Goal: Transaction & Acquisition: Purchase product/service

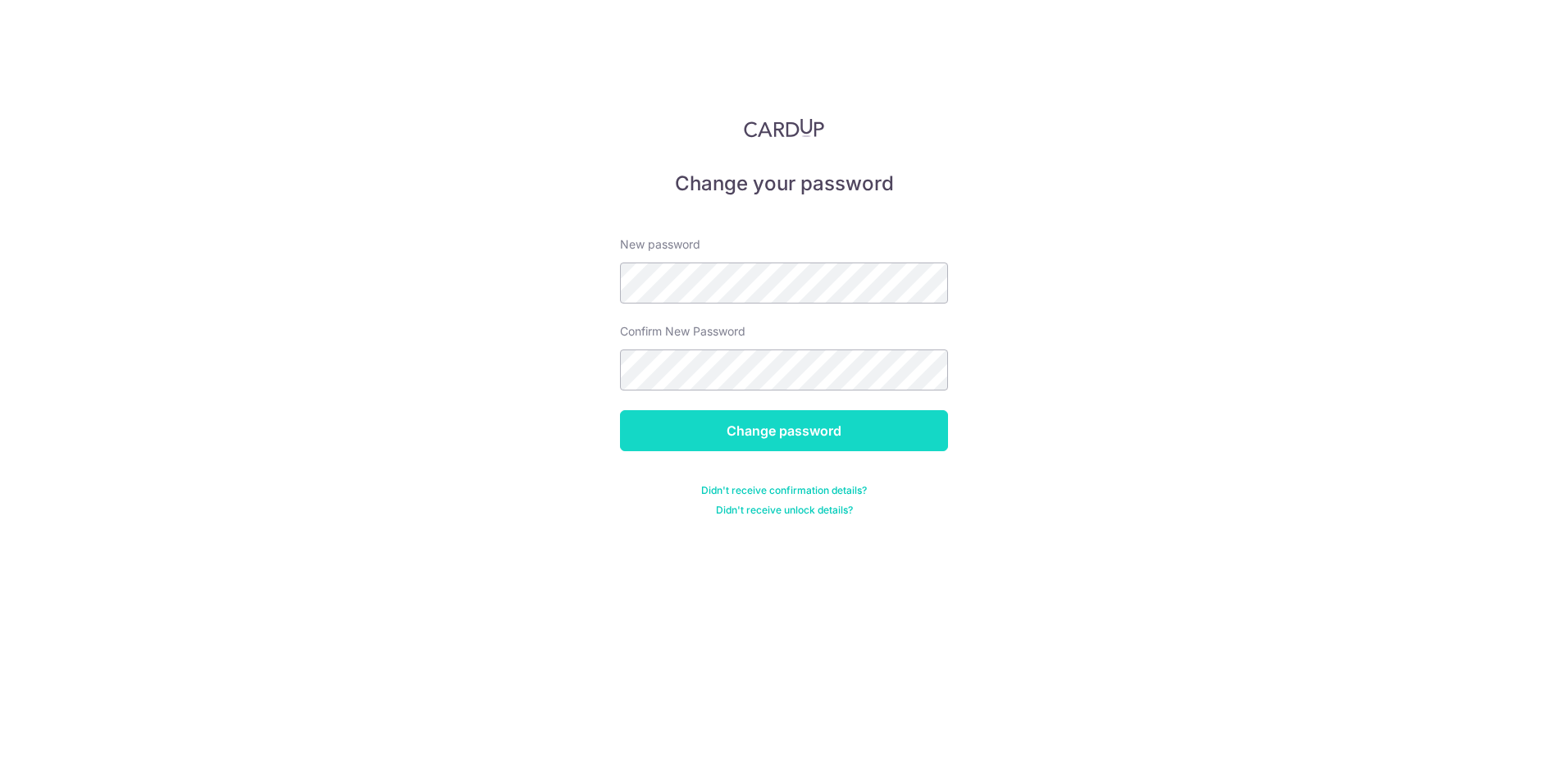
click at [787, 430] on input "Change password" at bounding box center [783, 431] width 328 height 41
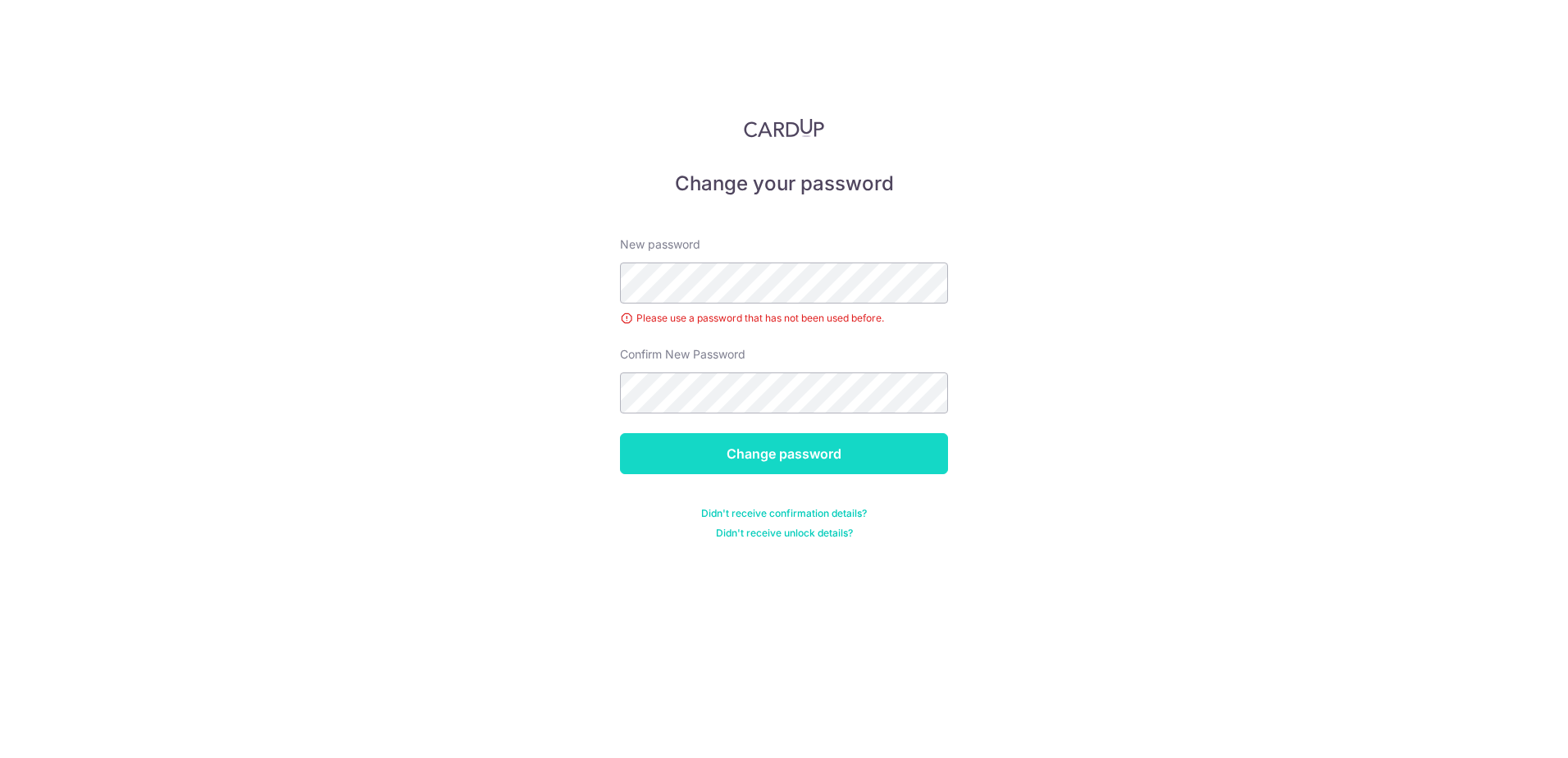
click at [801, 451] on input "Change password" at bounding box center [783, 454] width 328 height 41
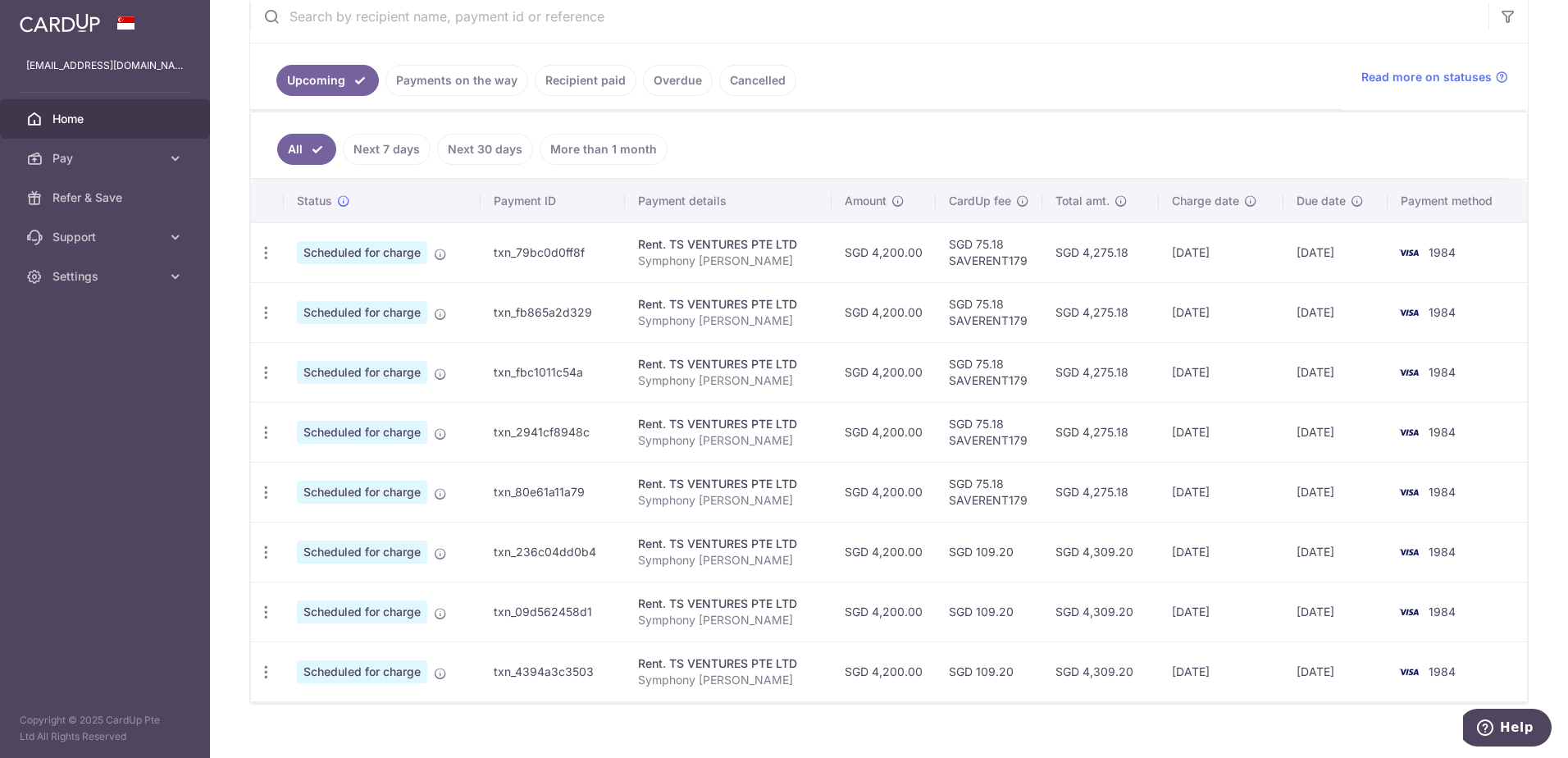
scroll to position [328, 0]
click at [268, 556] on icon "button" at bounding box center [266, 552] width 17 height 17
click at [325, 637] on span "Cancel payment" at bounding box center [353, 636] width 110 height 20
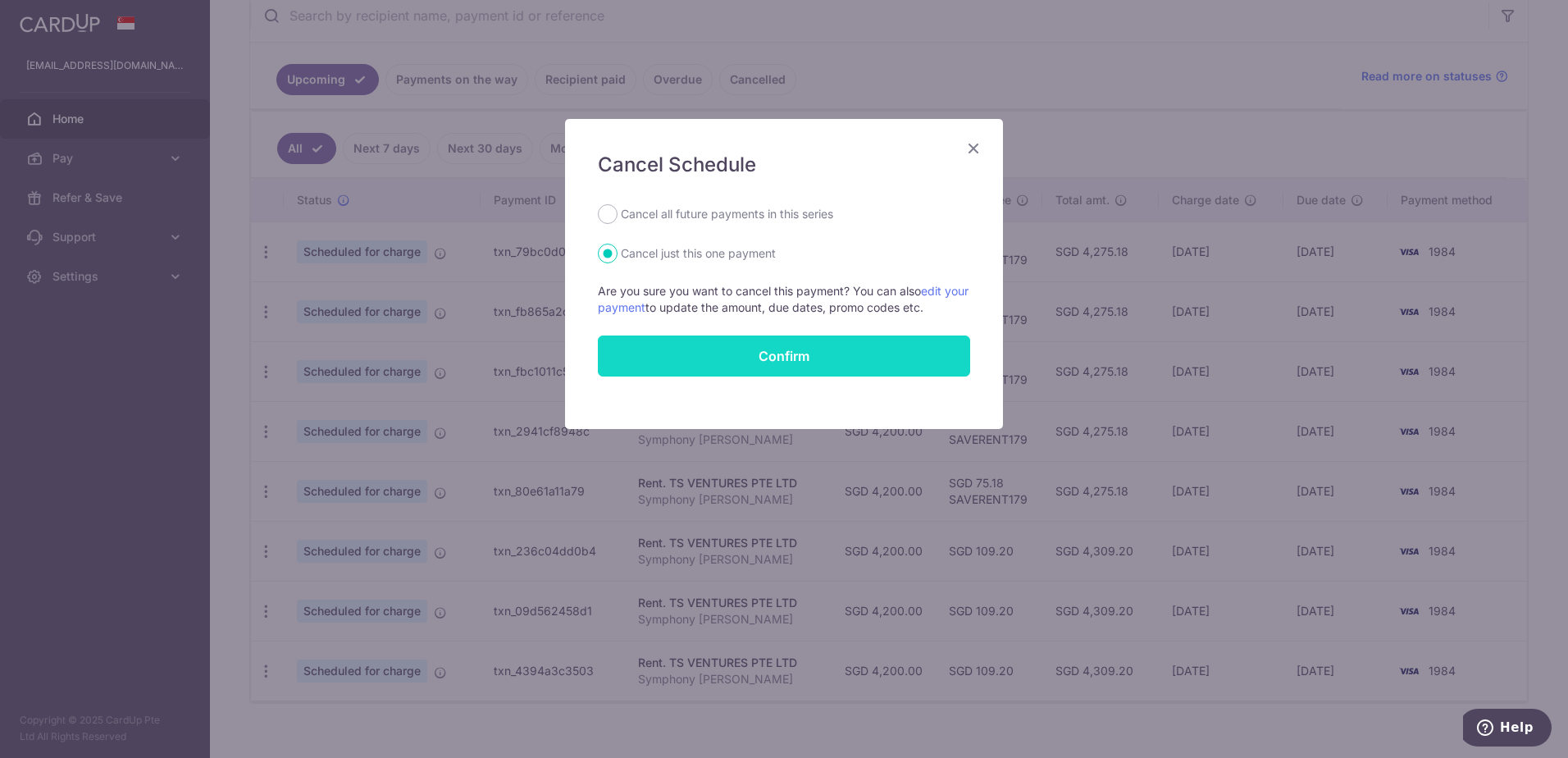
click at [741, 353] on button "Confirm" at bounding box center [783, 356] width 372 height 41
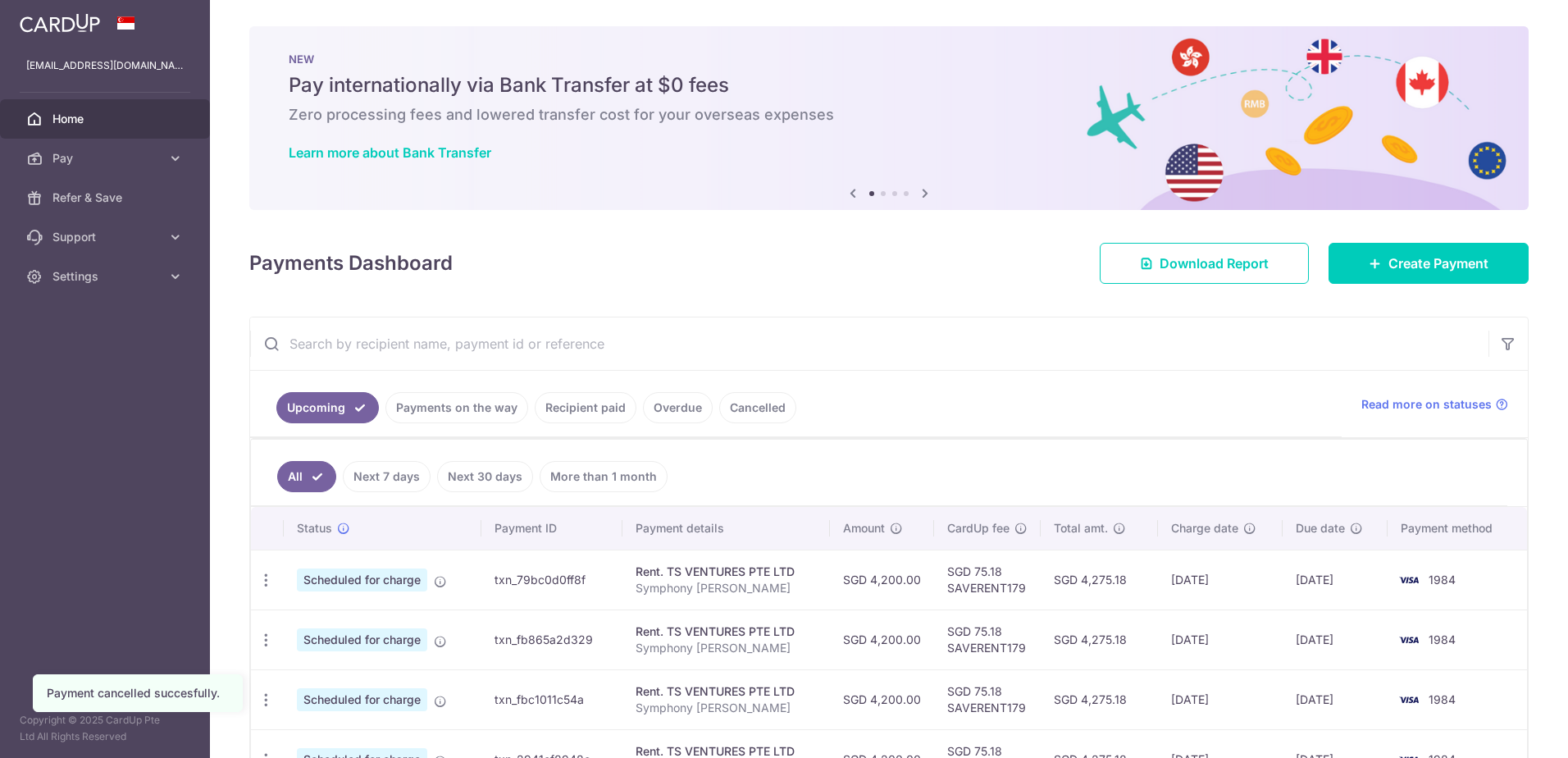
scroll to position [291, 0]
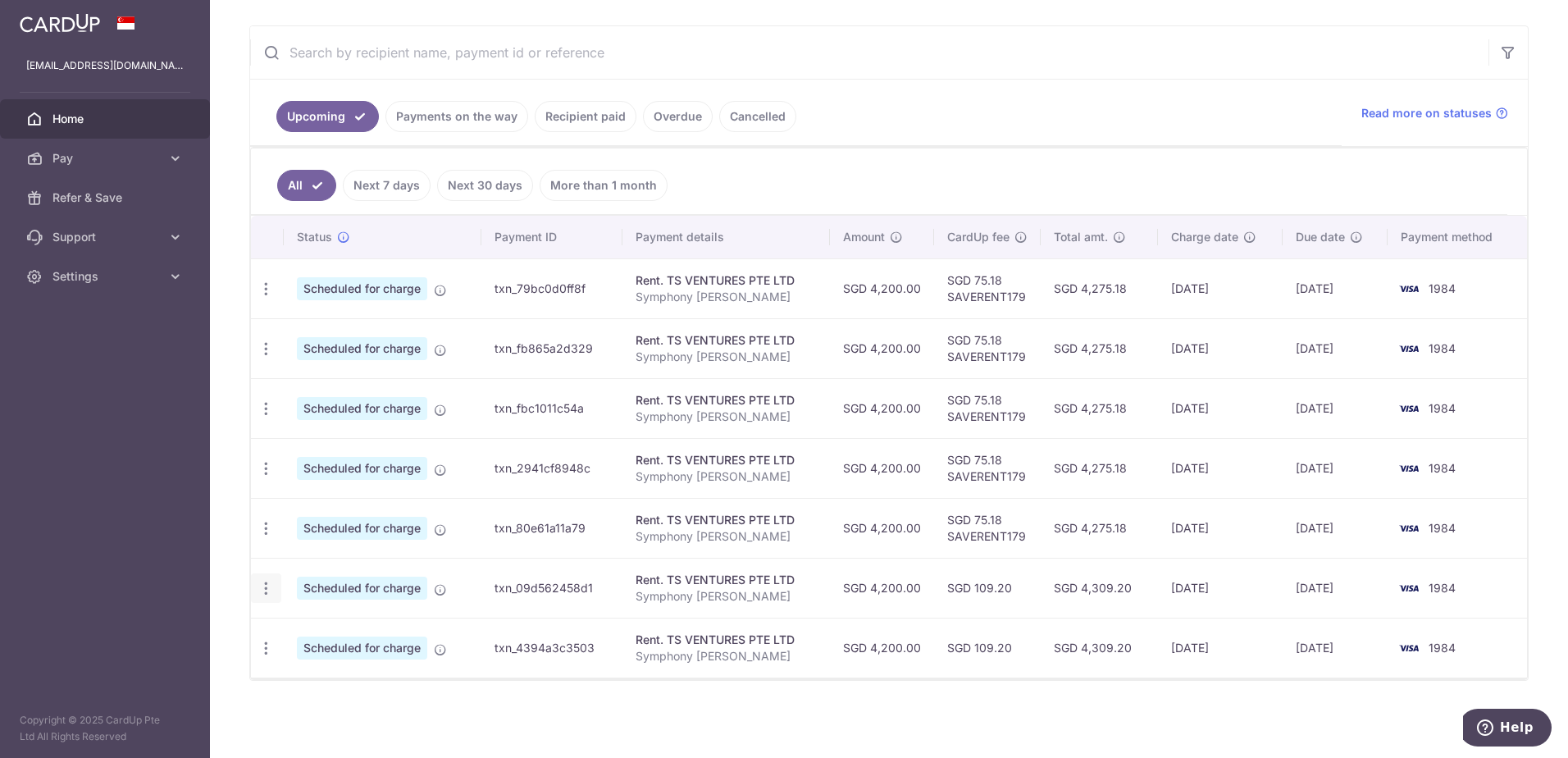
click at [266, 589] on icon "button" at bounding box center [266, 589] width 17 height 17
click at [329, 676] on span "Cancel payment" at bounding box center [353, 674] width 110 height 20
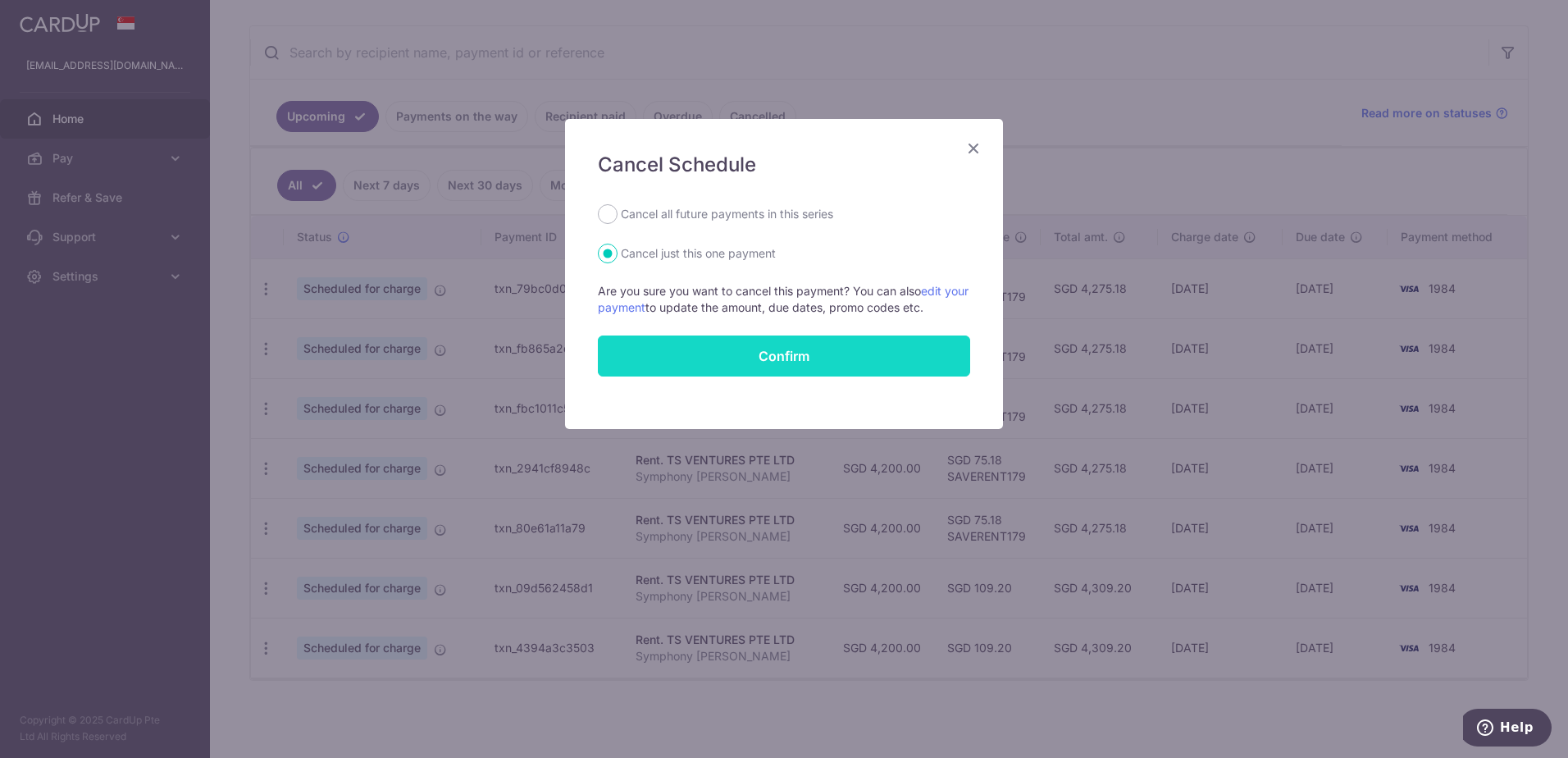
click at [799, 356] on button "Confirm" at bounding box center [783, 356] width 372 height 41
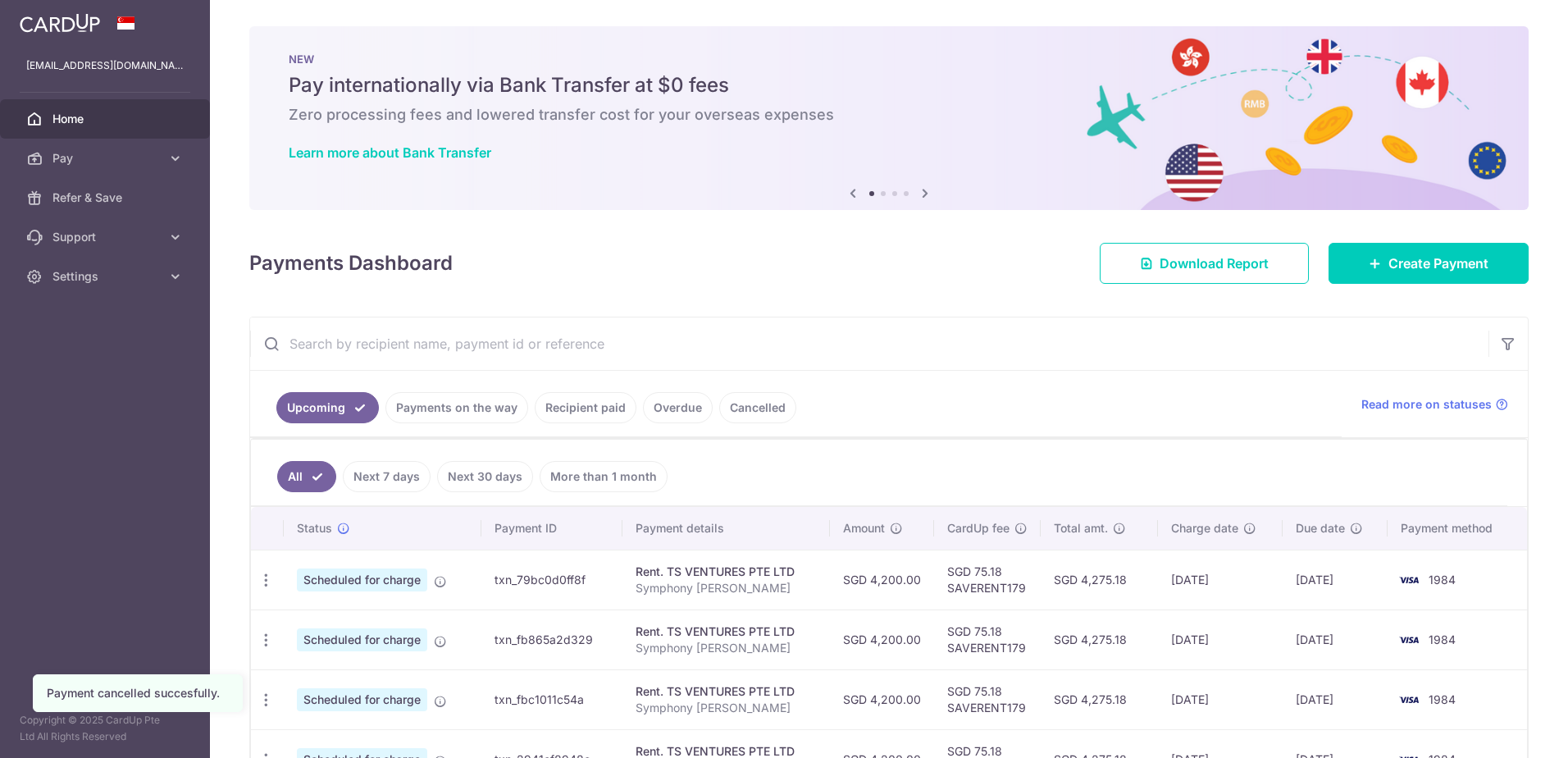
scroll to position [232, 0]
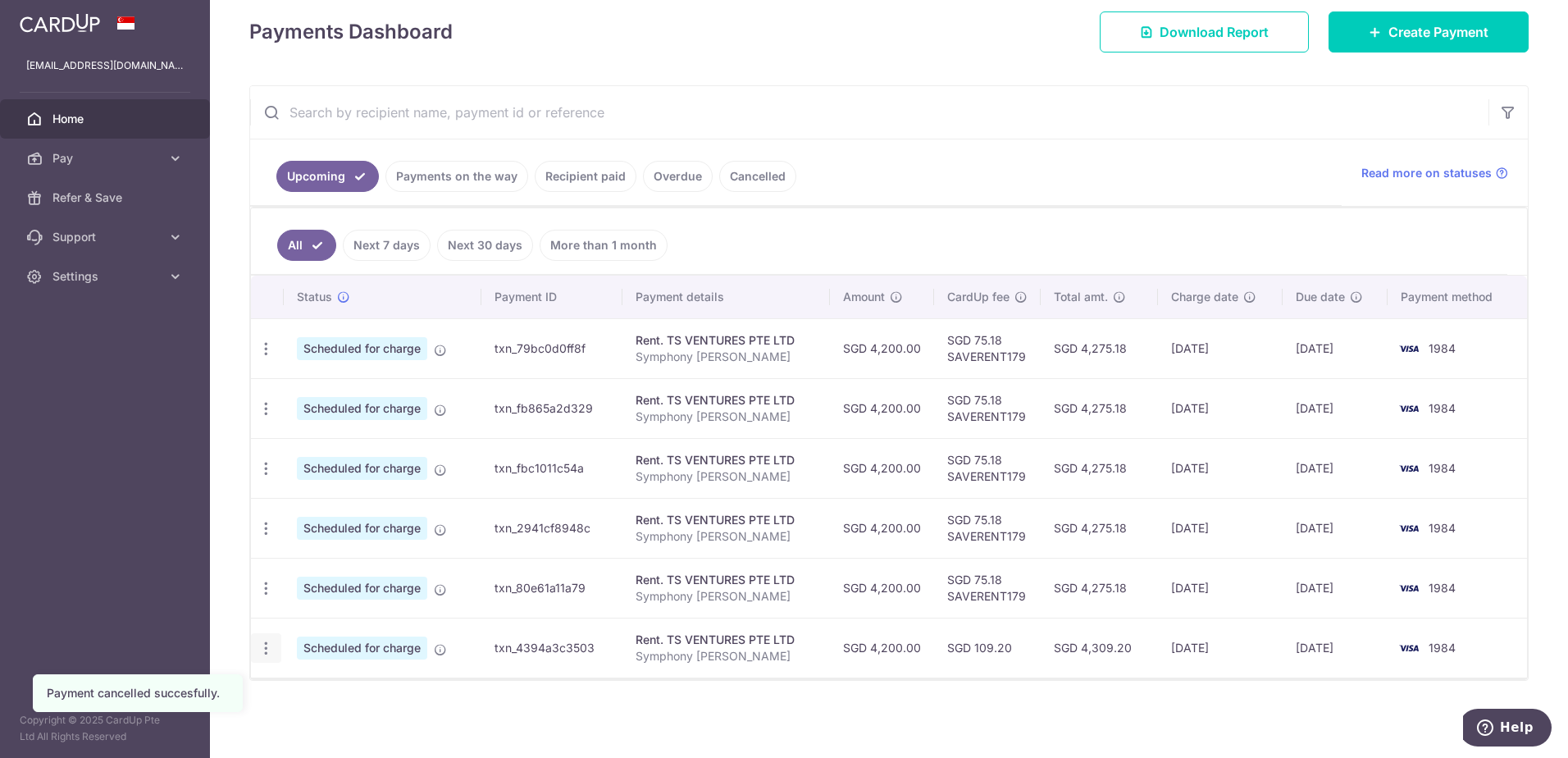
click at [267, 651] on icon "button" at bounding box center [266, 649] width 17 height 17
click at [325, 735] on span "Cancel payment" at bounding box center [353, 733] width 110 height 20
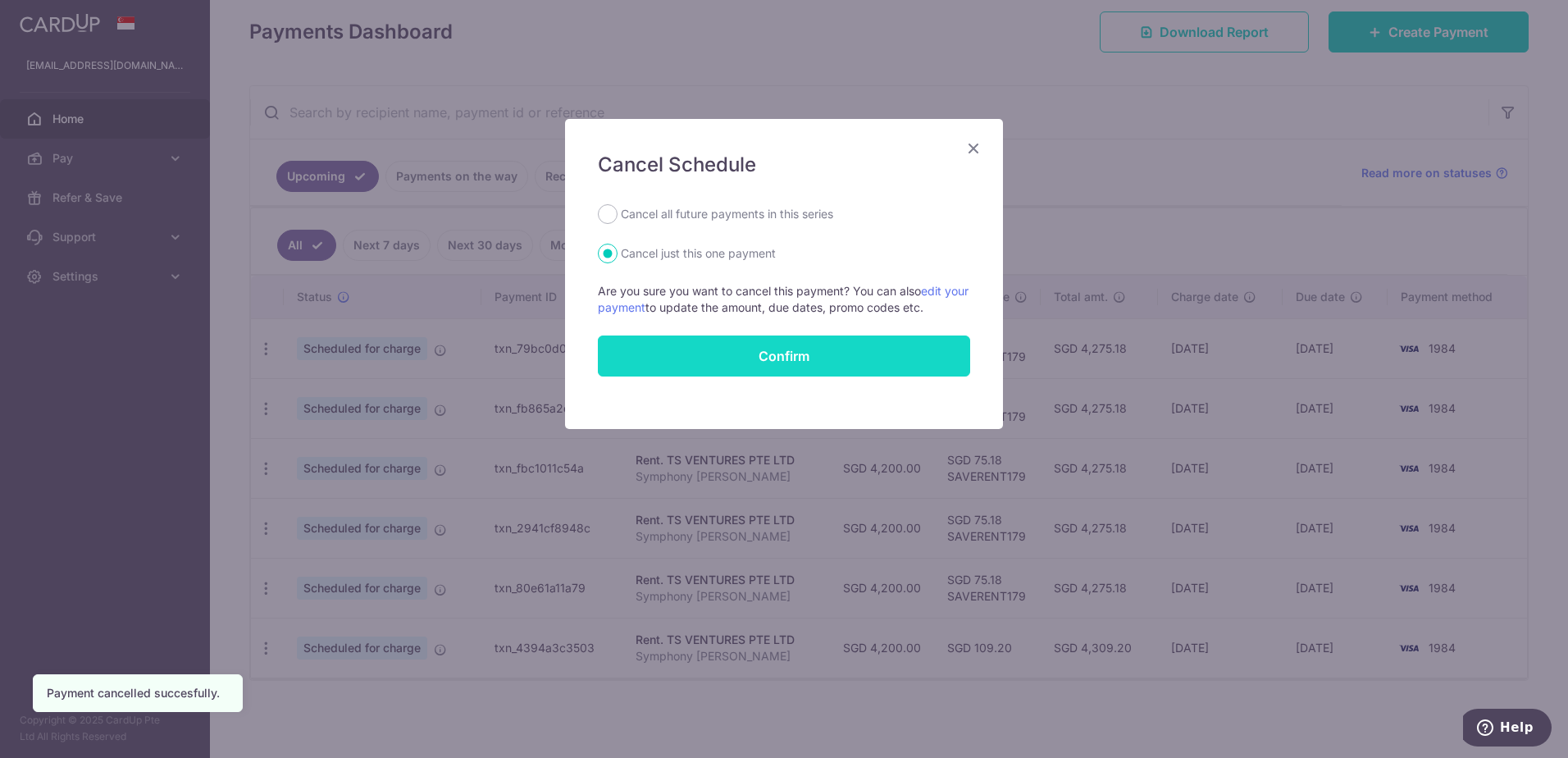
click at [758, 366] on button "Confirm" at bounding box center [783, 356] width 372 height 41
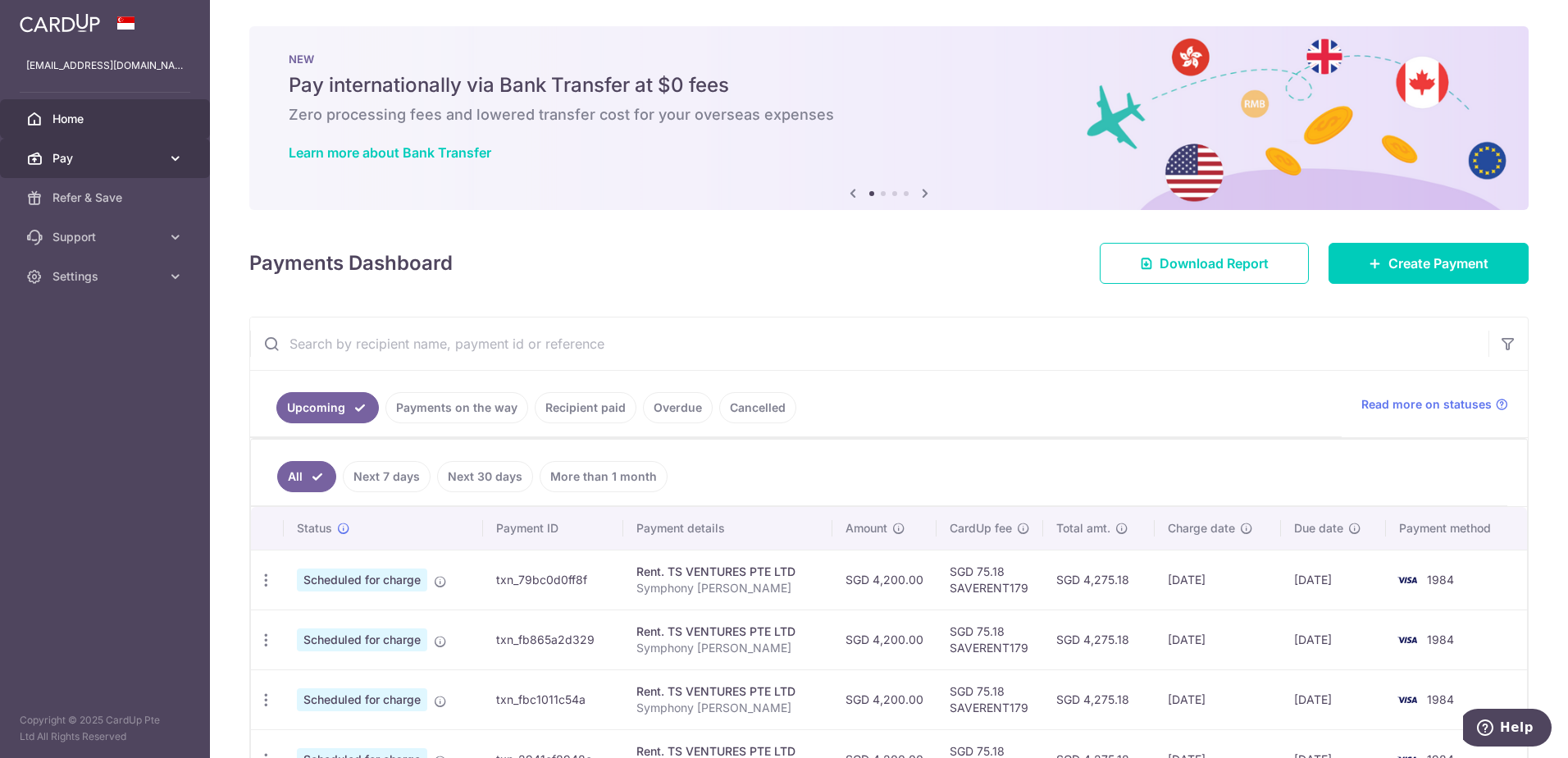
click at [154, 167] on link "Pay" at bounding box center [105, 158] width 210 height 39
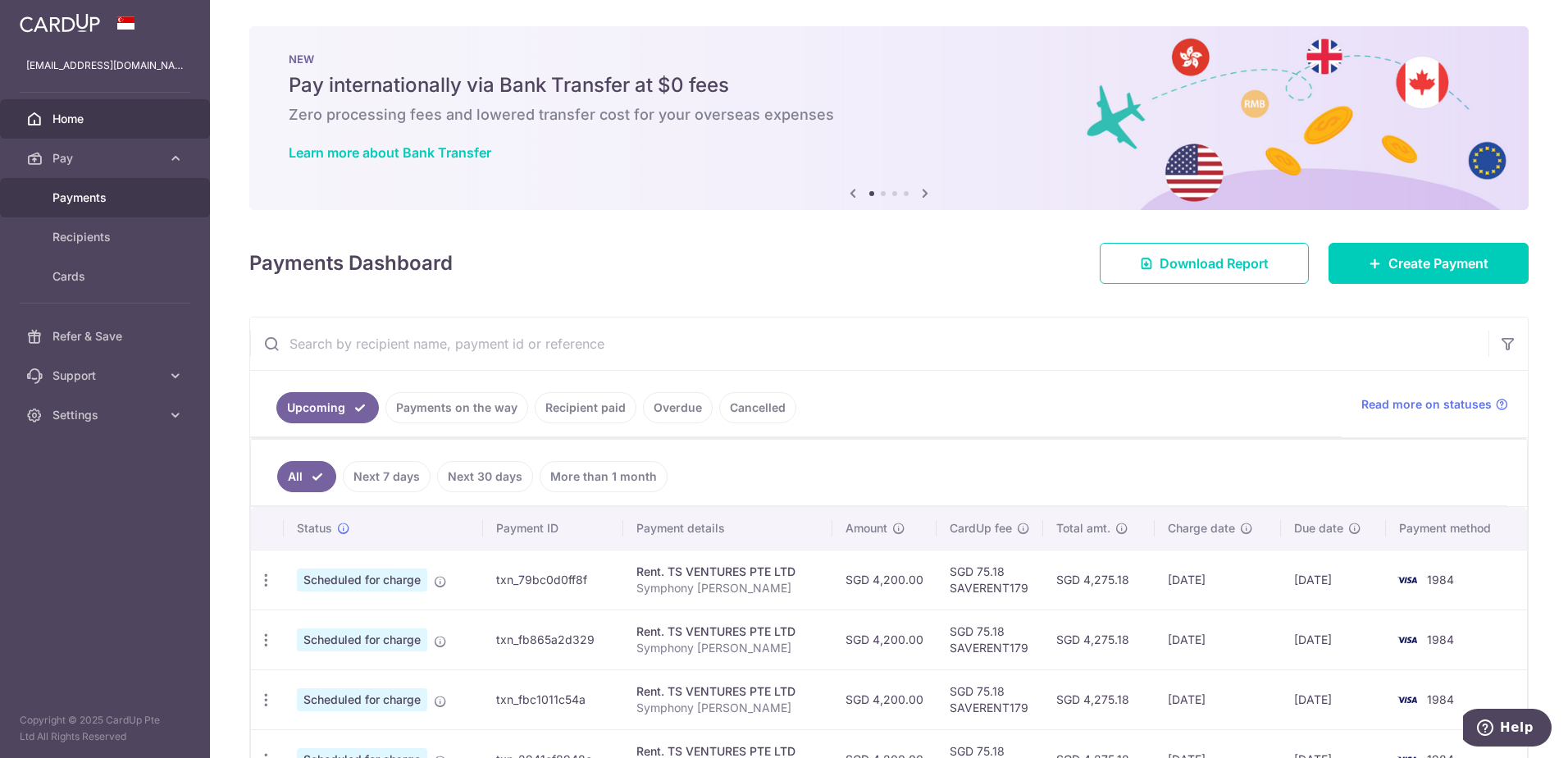
click at [95, 201] on span "Payments" at bounding box center [106, 198] width 108 height 16
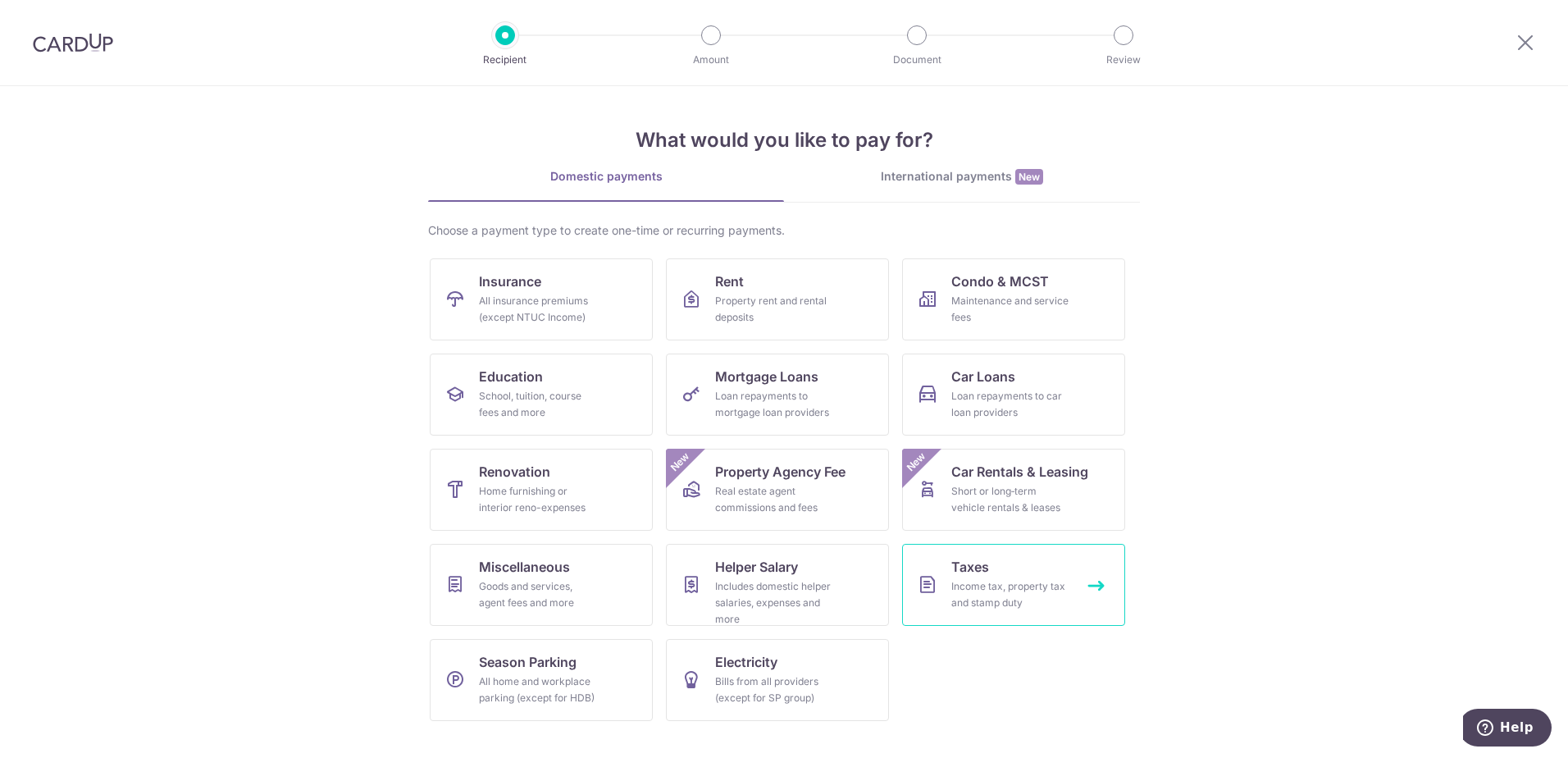
click at [1013, 585] on div "Income tax, property tax and stamp duty" at bounding box center [1010, 594] width 118 height 33
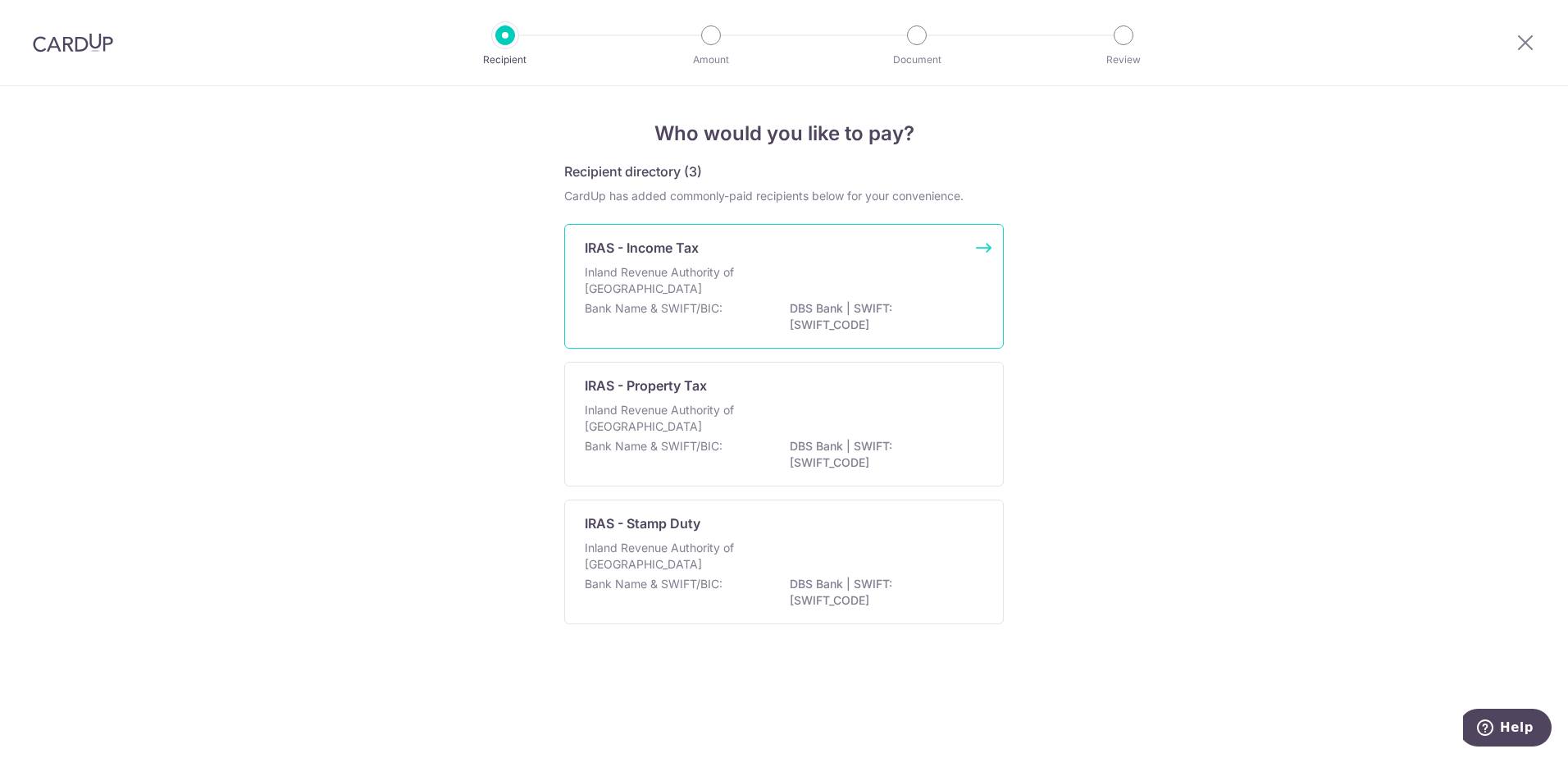
click at [680, 297] on div "Inland Revenue Authority of [GEOGRAPHIC_DATA]" at bounding box center [784, 282] width 398 height 36
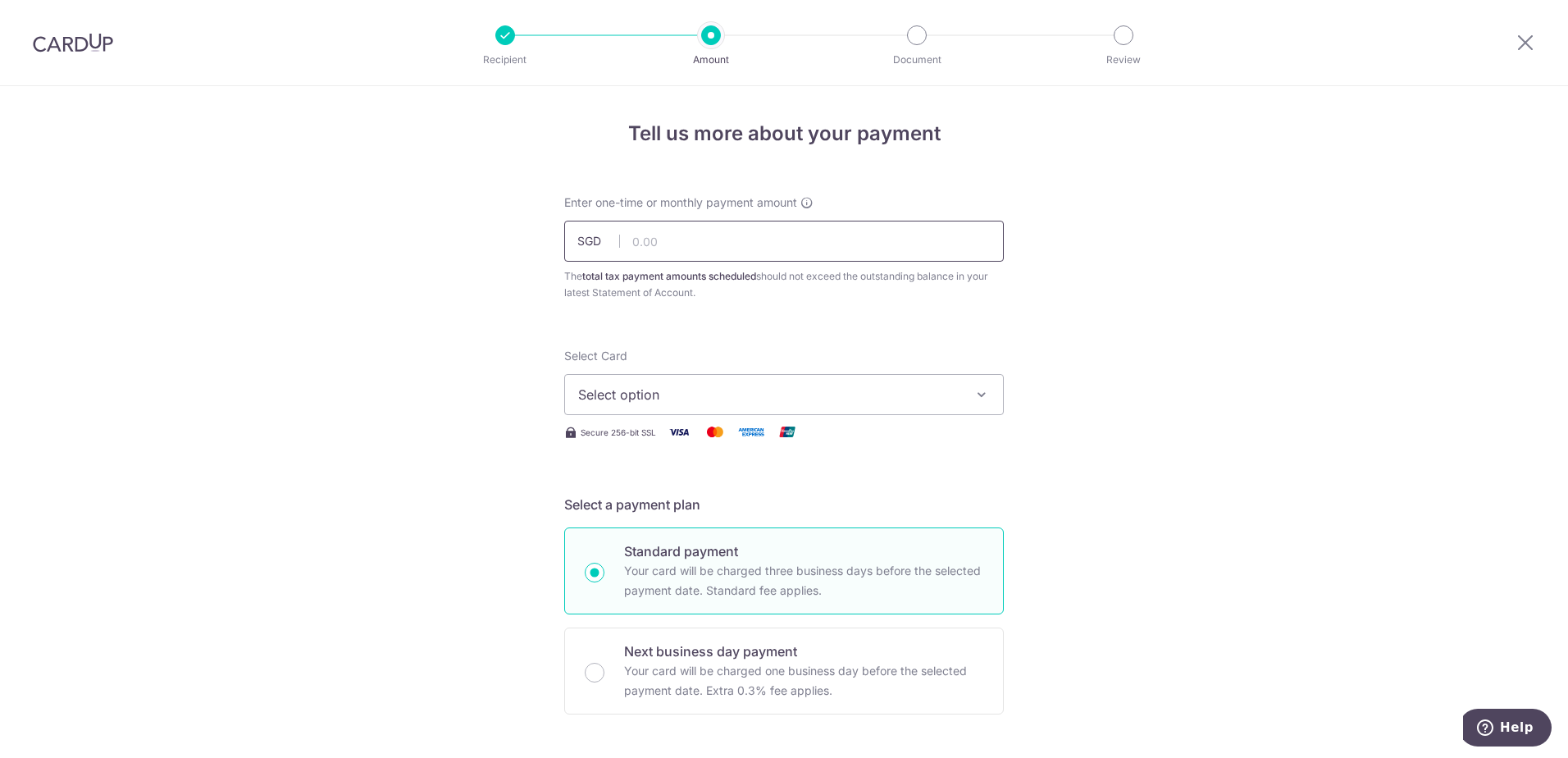
click at [699, 245] on input "text" at bounding box center [784, 241] width 439 height 41
paste input "2,292.23"
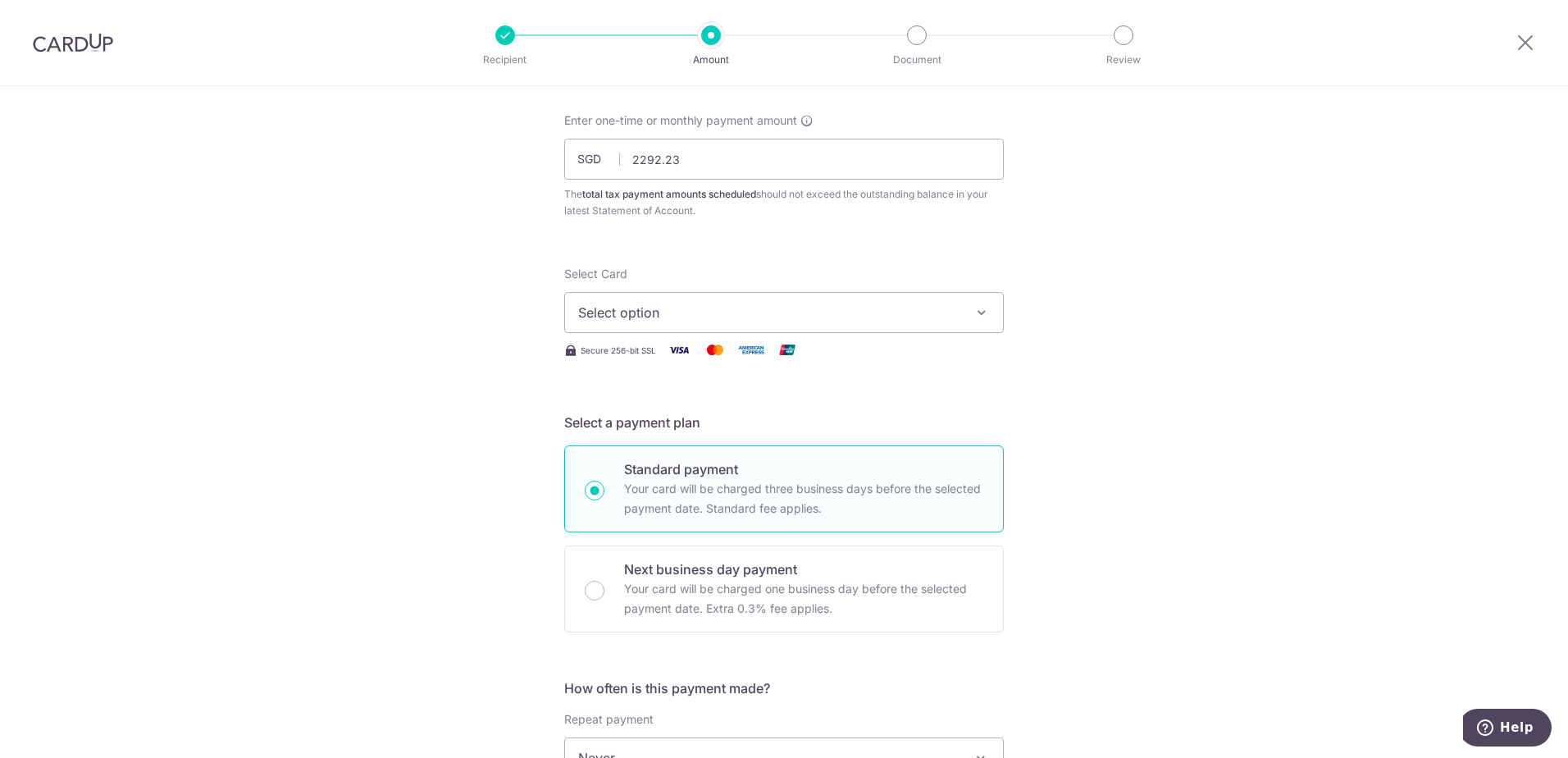
type input "2,292.23"
click at [980, 316] on icon "button" at bounding box center [981, 312] width 16 height 16
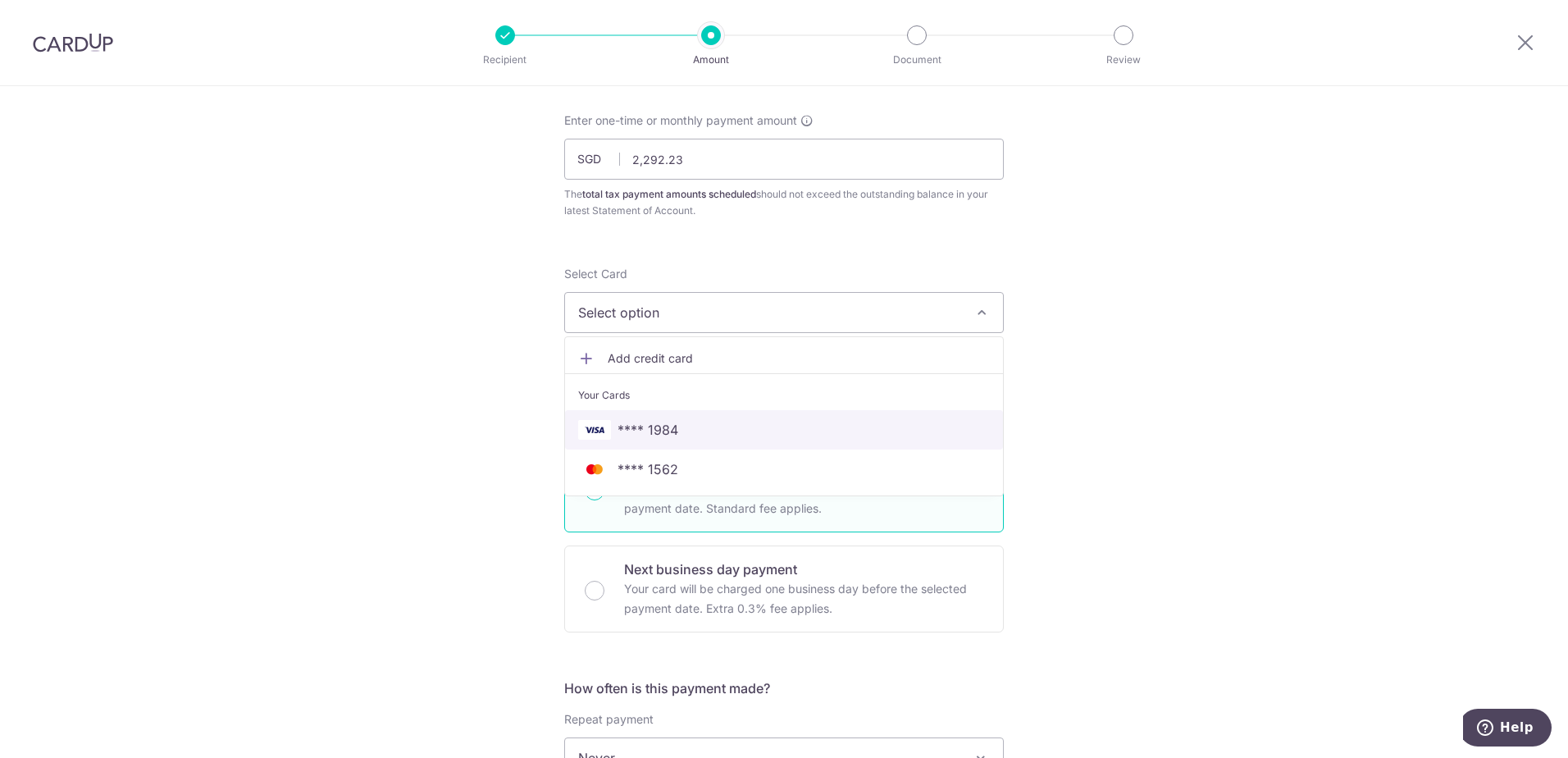
click at [655, 432] on span "**** 1984" at bounding box center [648, 429] width 60 height 20
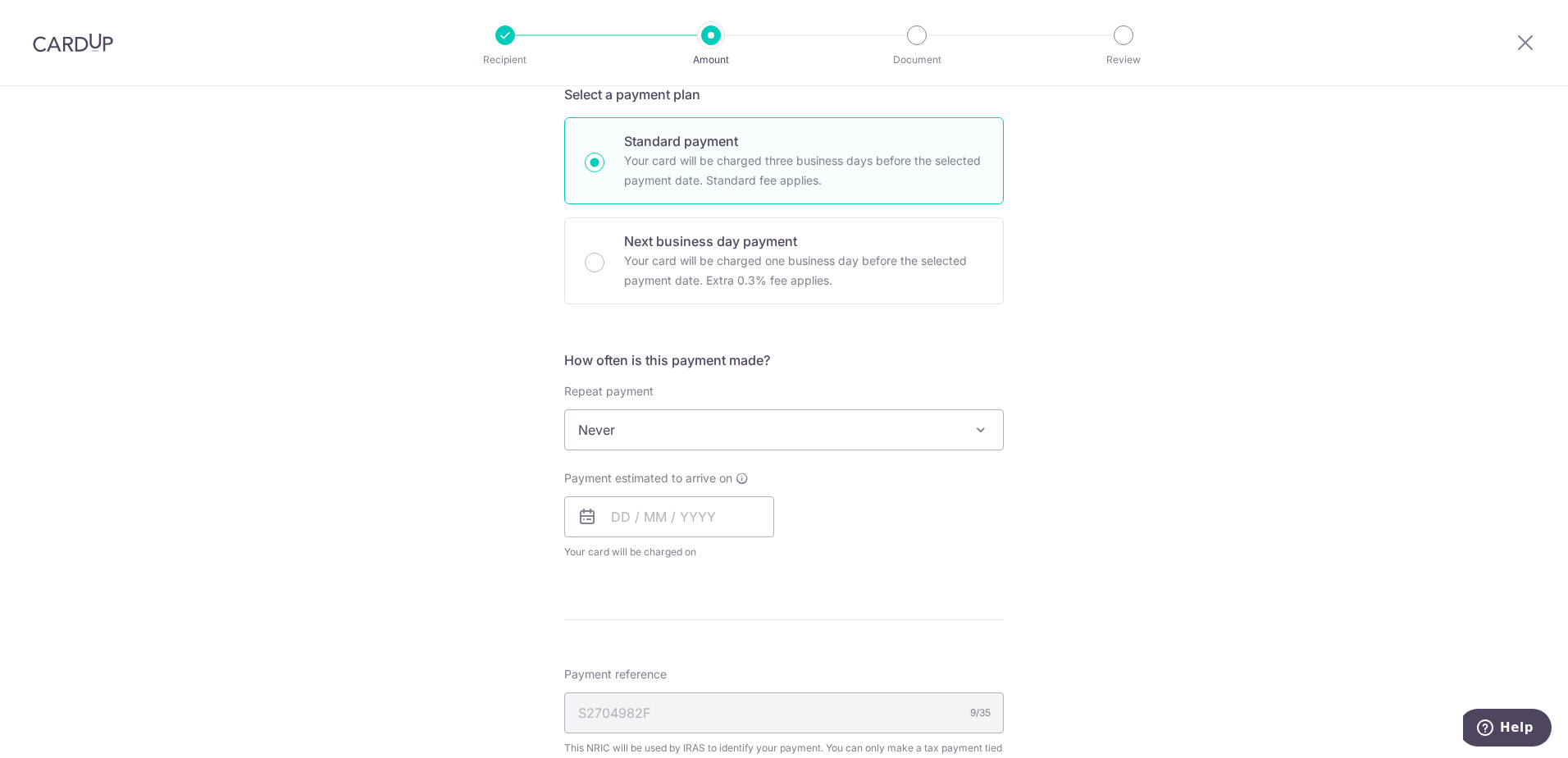
scroll to position [492, 0]
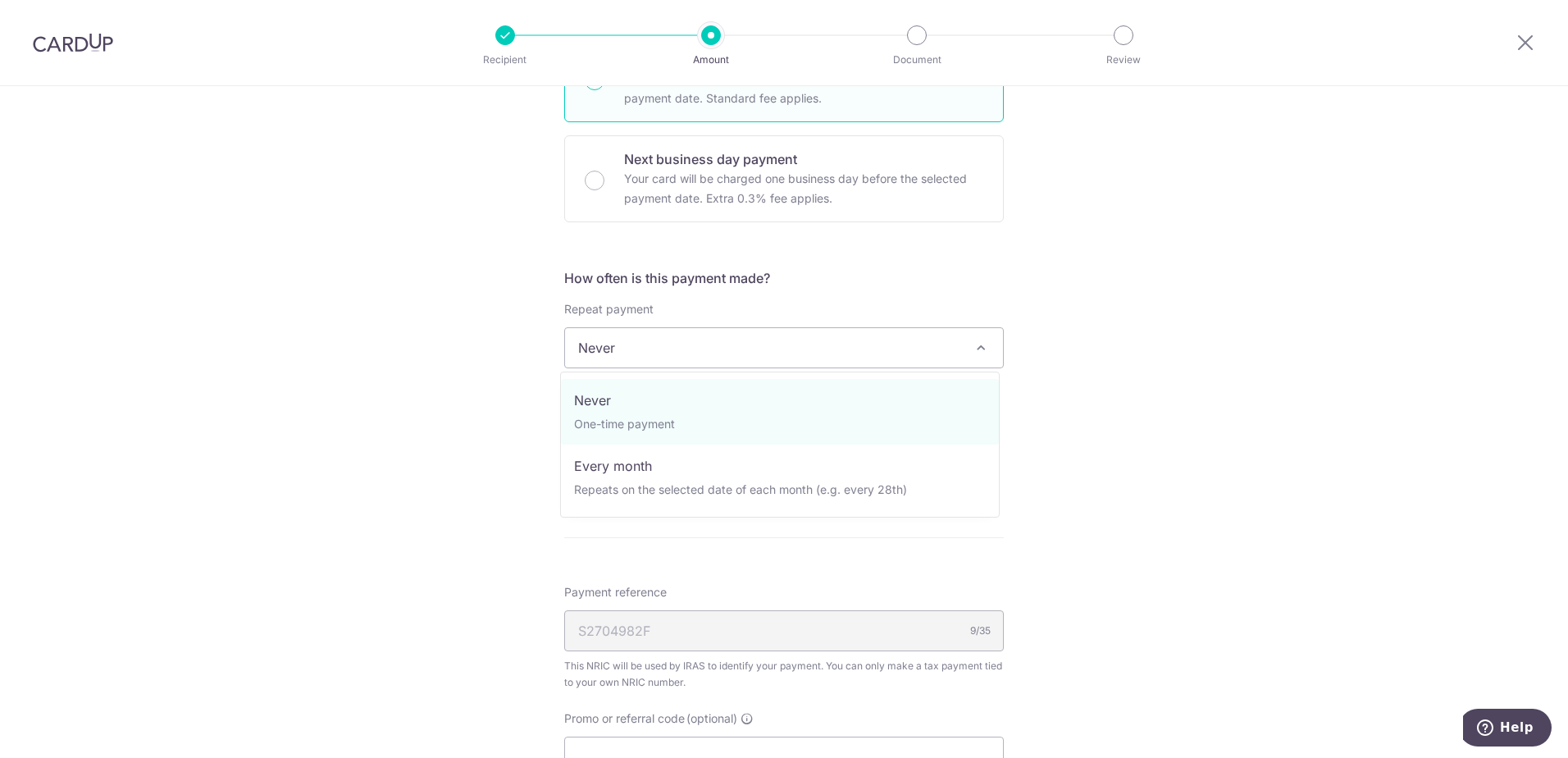
click at [978, 349] on span at bounding box center [981, 347] width 20 height 20
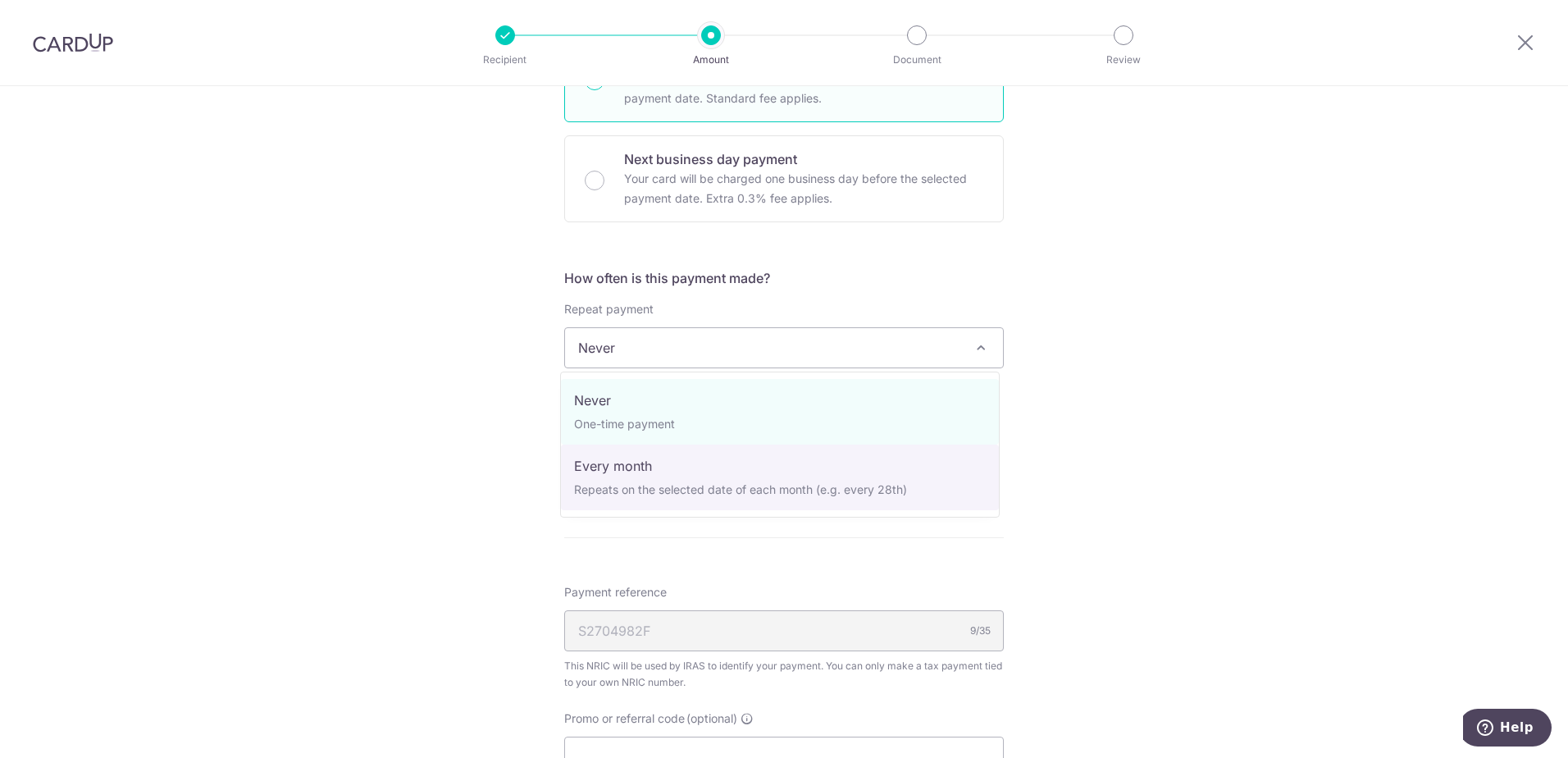
select select "3"
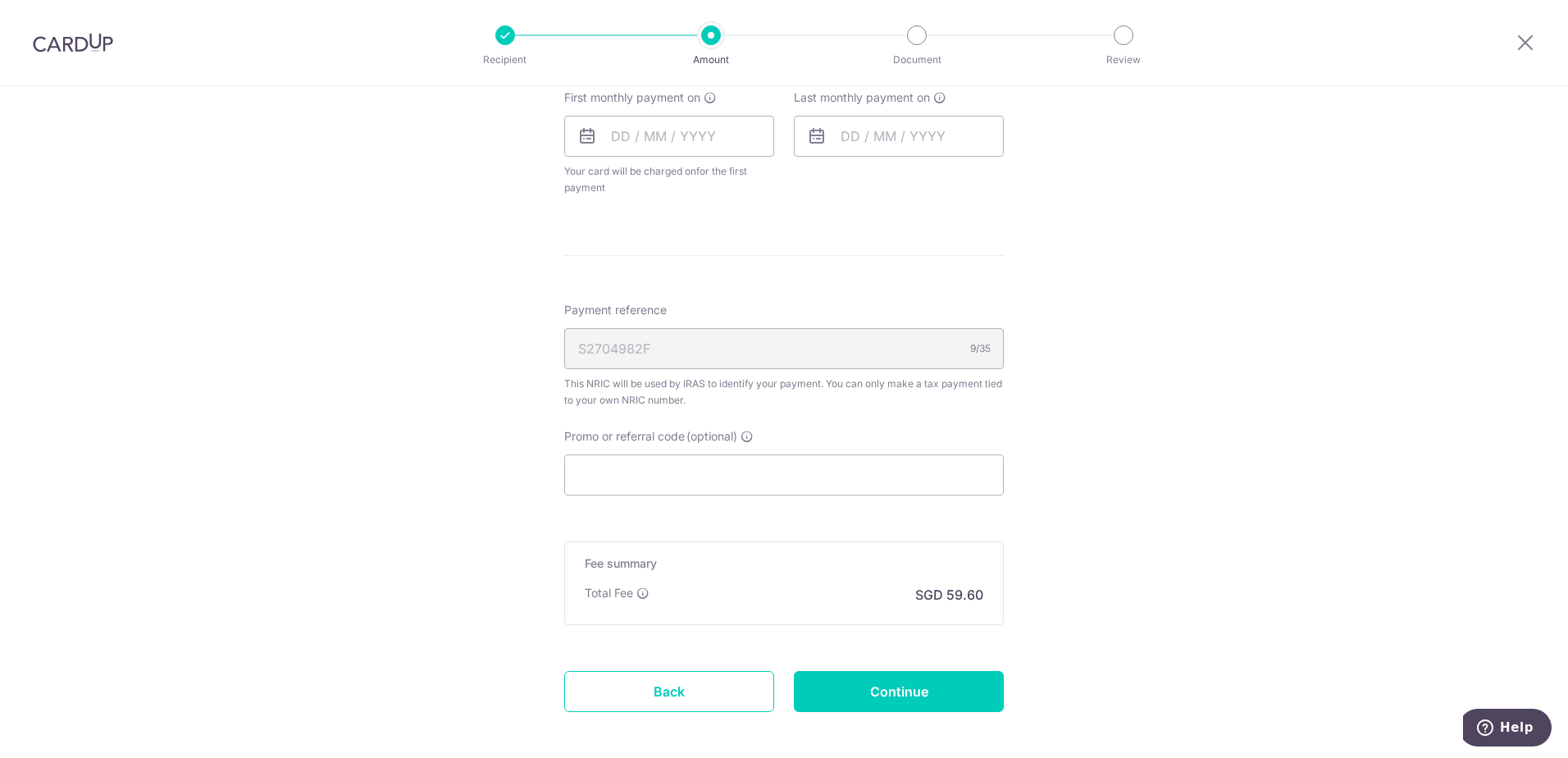
scroll to position [985, 0]
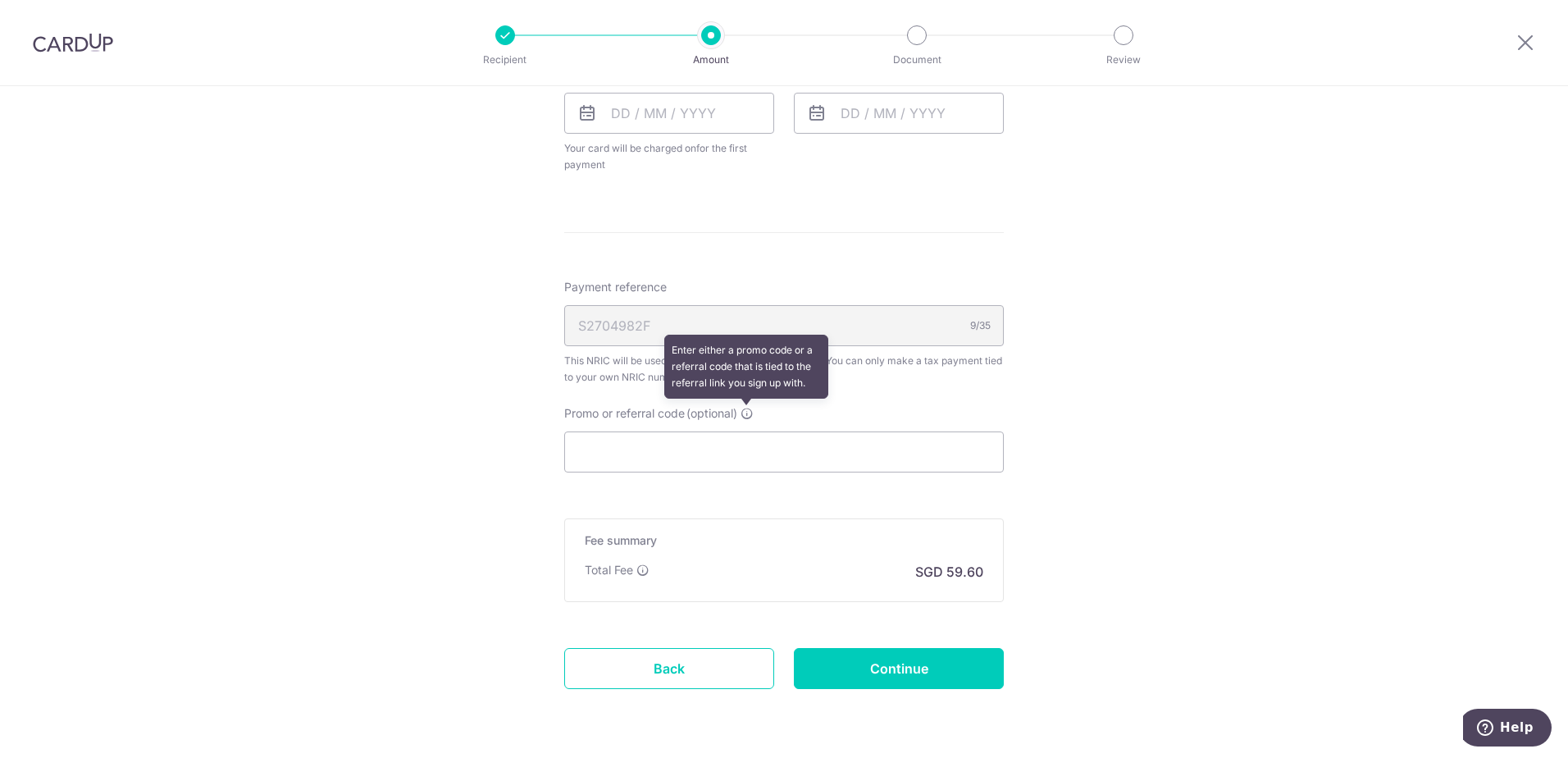
click at [744, 411] on icon at bounding box center [747, 413] width 13 height 13
click at [744, 432] on input "Promo or referral code (optional) Enter either a promo code or a referral code …" at bounding box center [784, 452] width 439 height 41
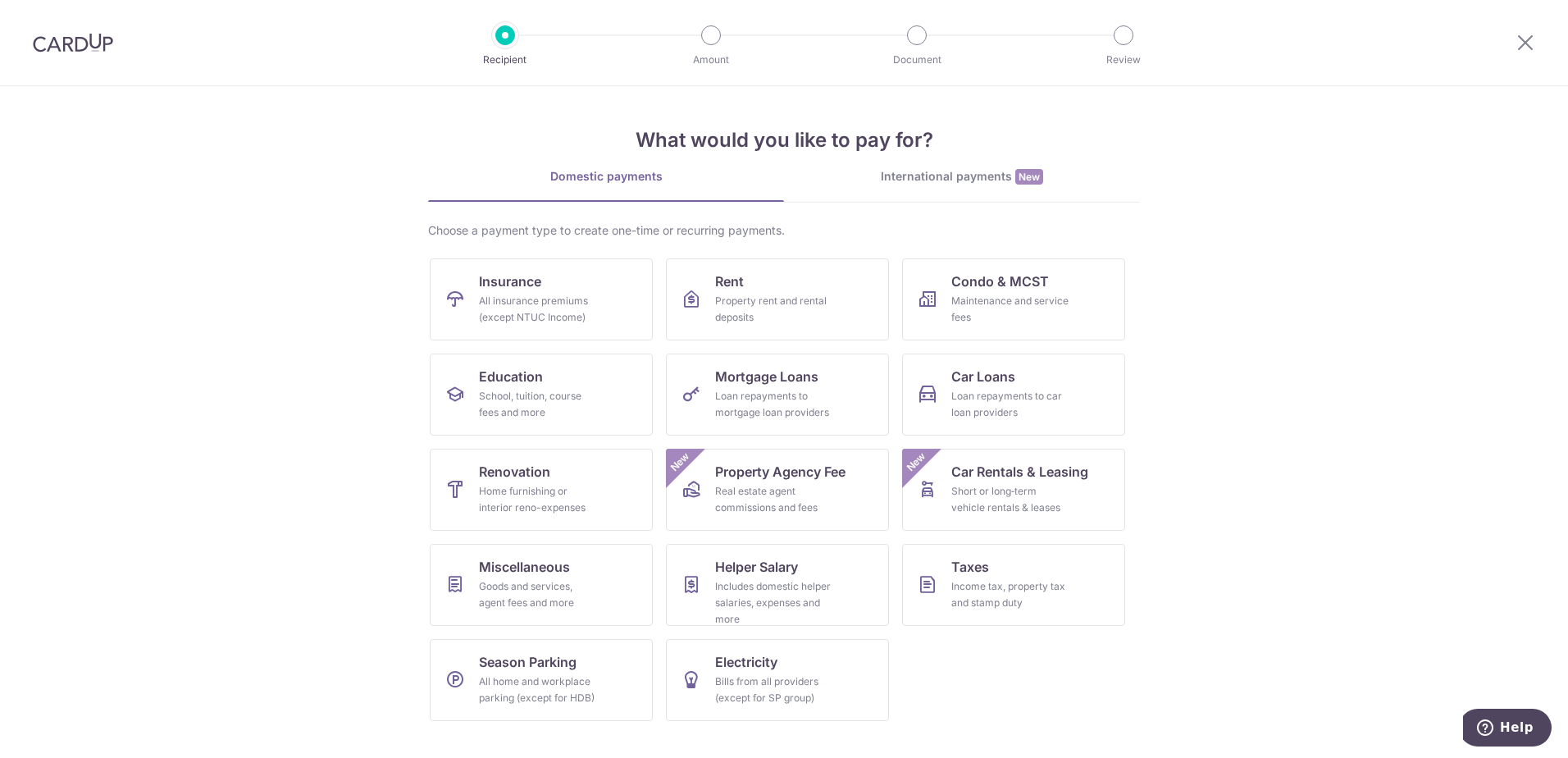
click at [62, 43] on img at bounding box center [73, 43] width 80 height 20
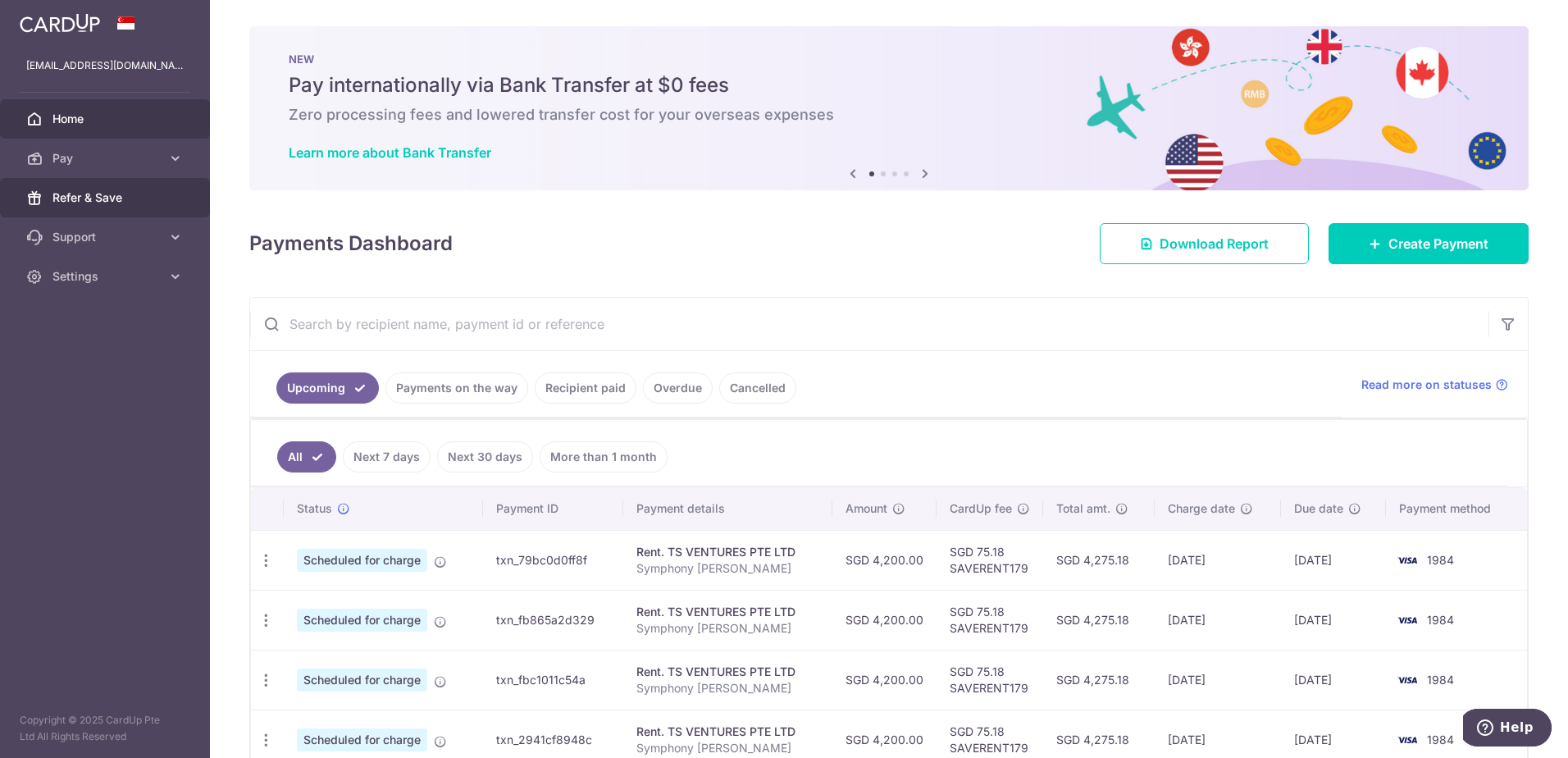
click at [77, 192] on span "Refer & Save" at bounding box center [106, 198] width 108 height 16
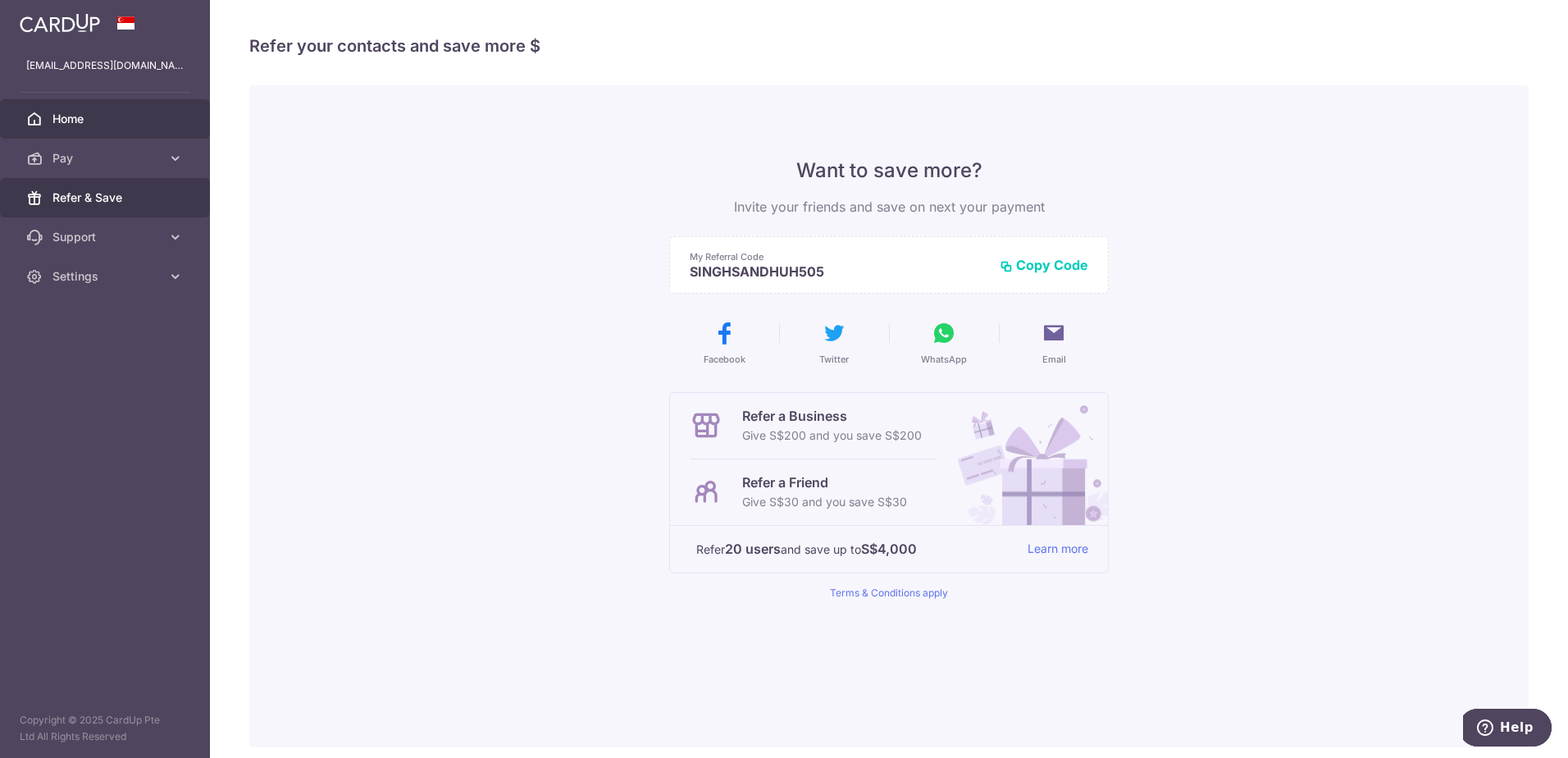
click at [66, 115] on span "Home" at bounding box center [106, 118] width 108 height 16
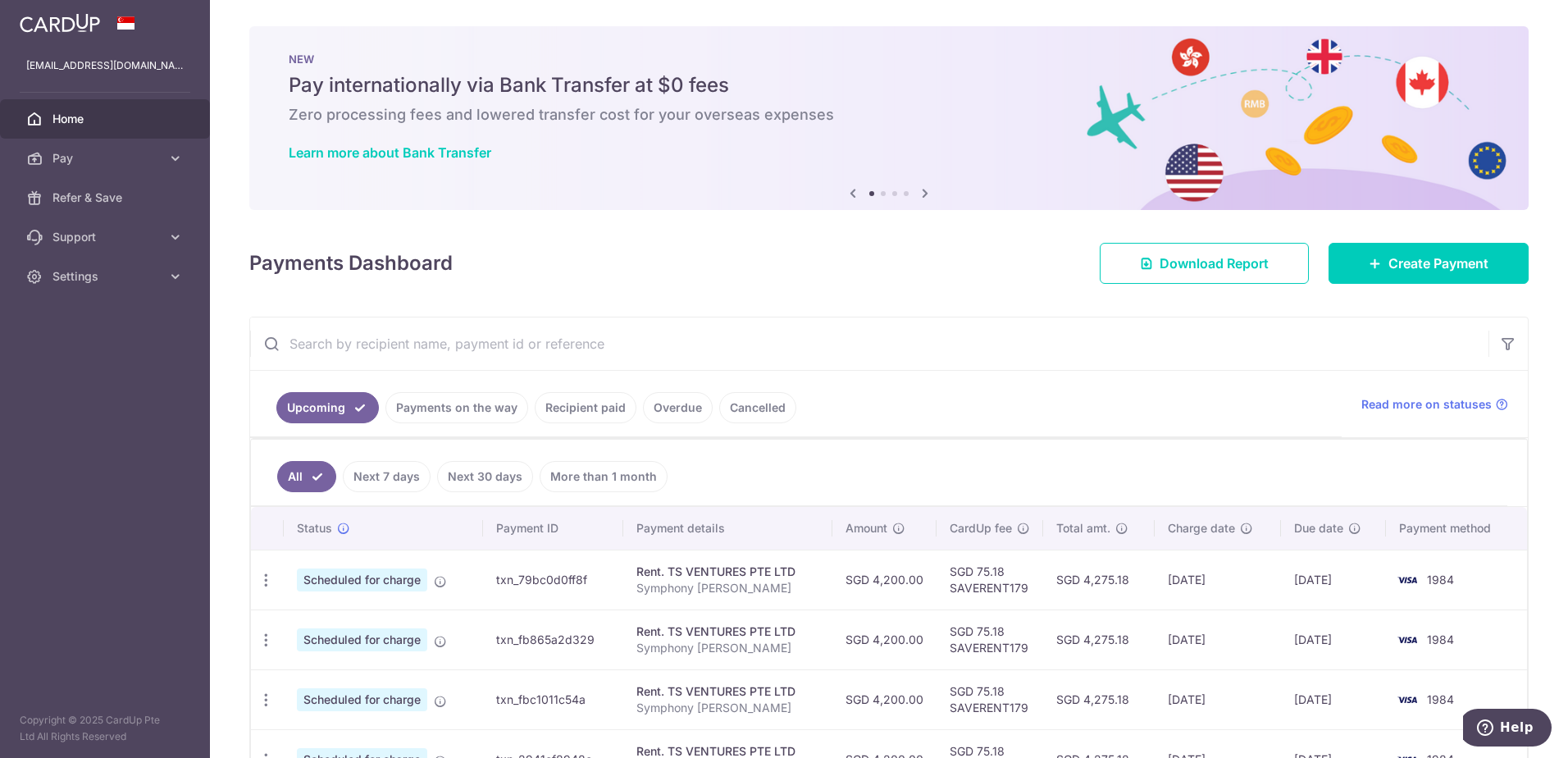
click at [922, 192] on icon at bounding box center [924, 193] width 20 height 20
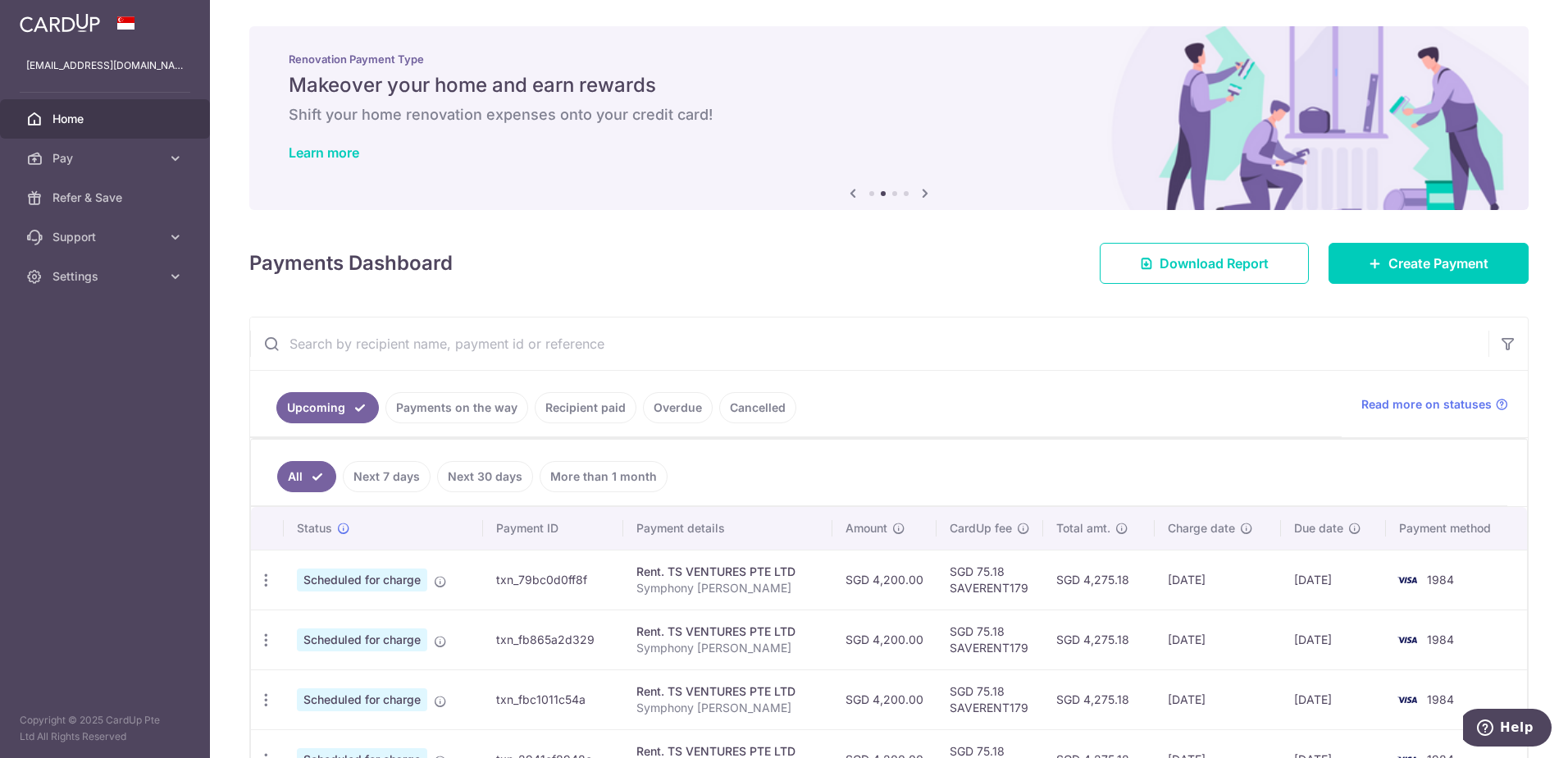
click at [922, 192] on icon at bounding box center [924, 193] width 20 height 20
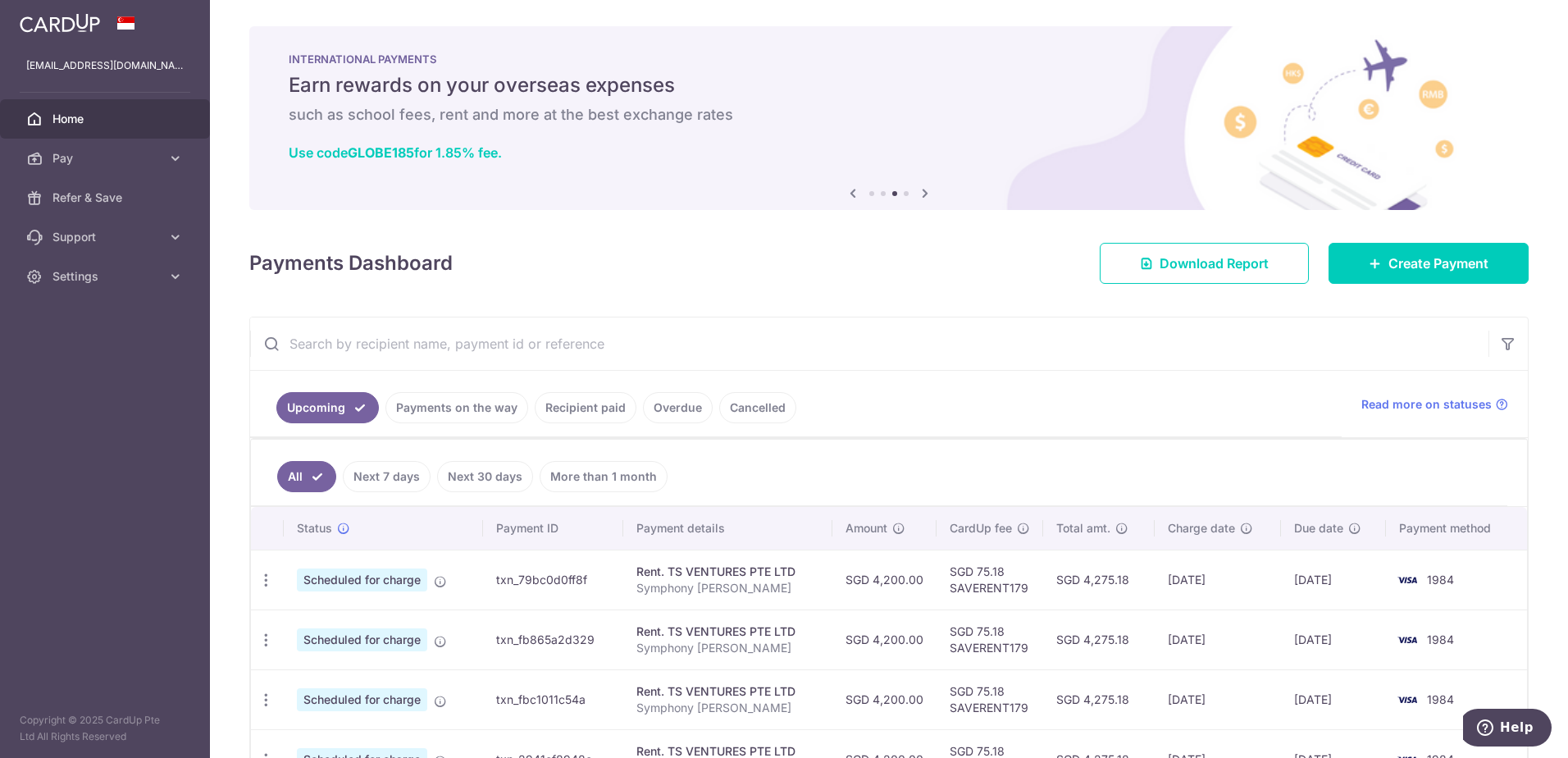
click at [922, 192] on icon at bounding box center [924, 193] width 20 height 20
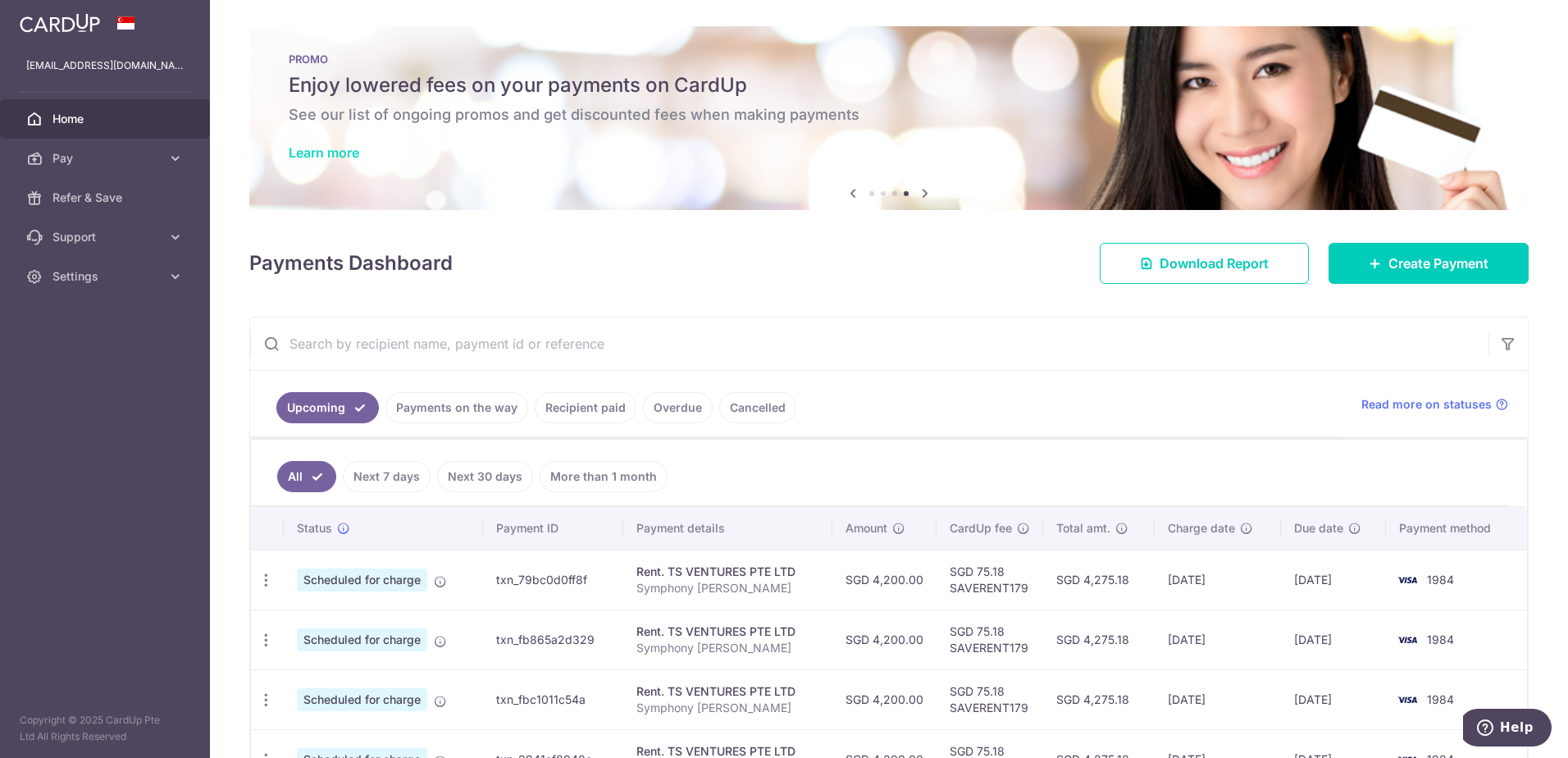
click at [316, 151] on link "Learn more" at bounding box center [323, 152] width 71 height 16
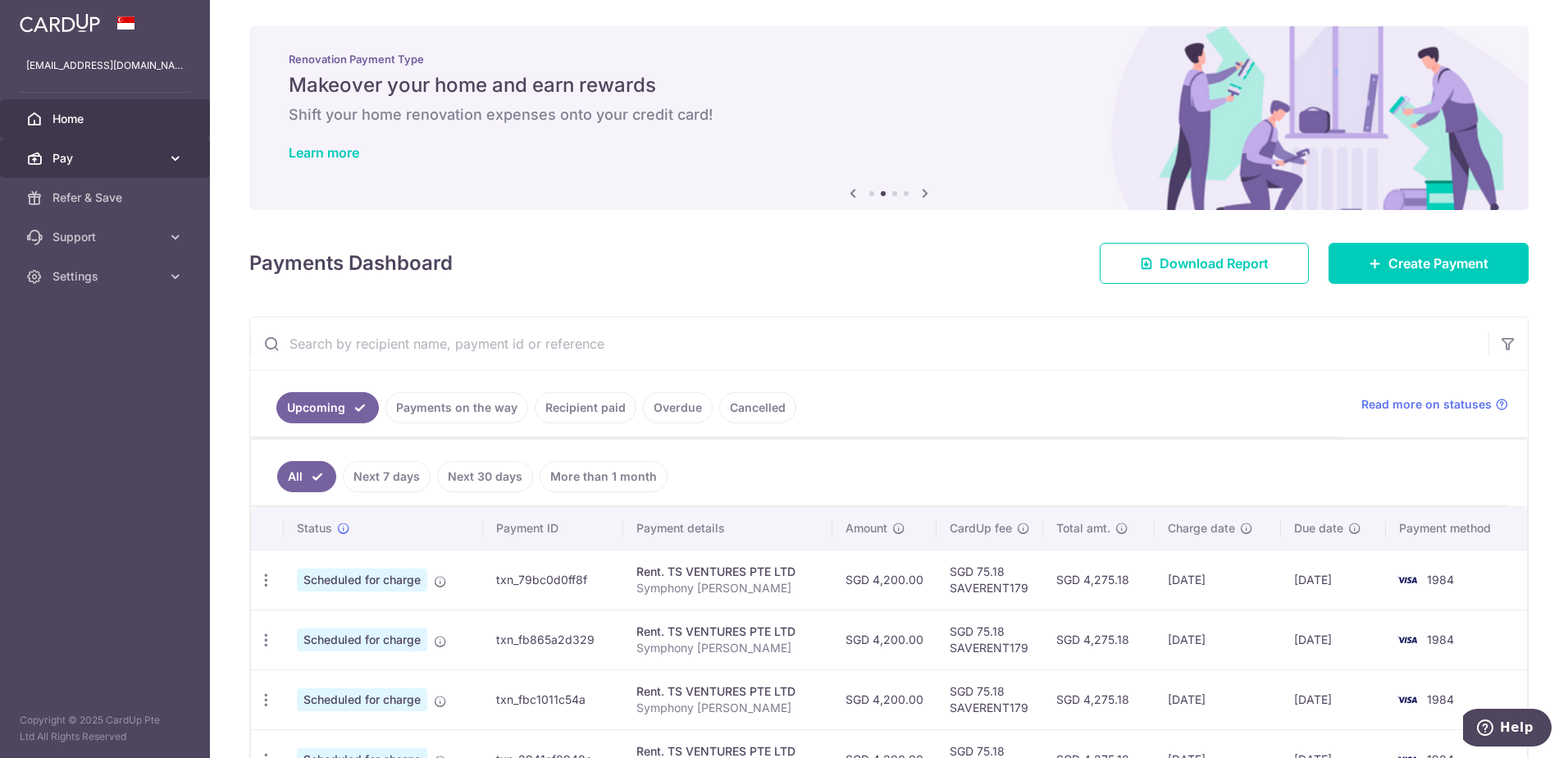
click at [72, 152] on span "Pay" at bounding box center [106, 158] width 108 height 16
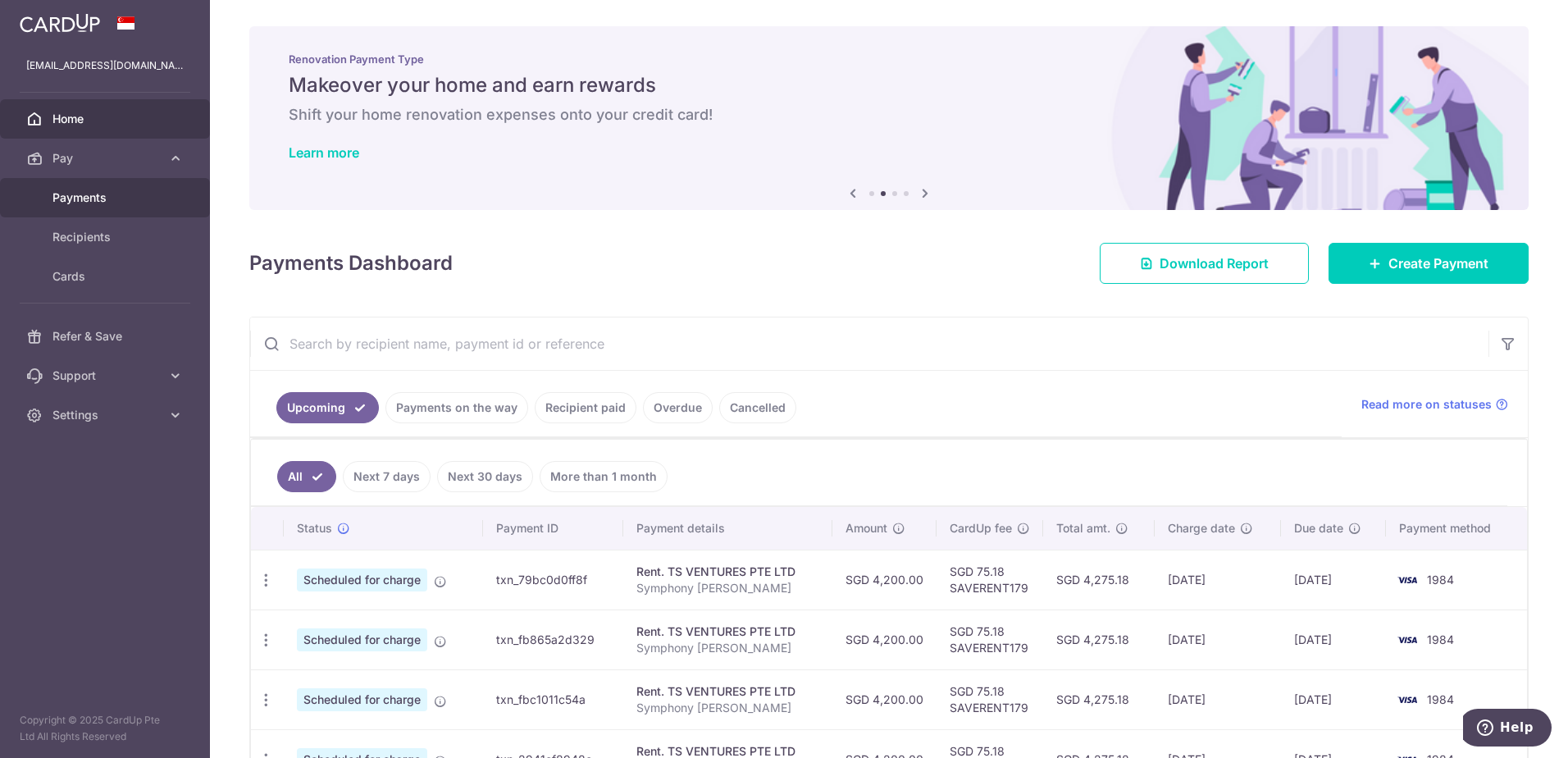
click at [72, 198] on span "Payments" at bounding box center [106, 198] width 108 height 16
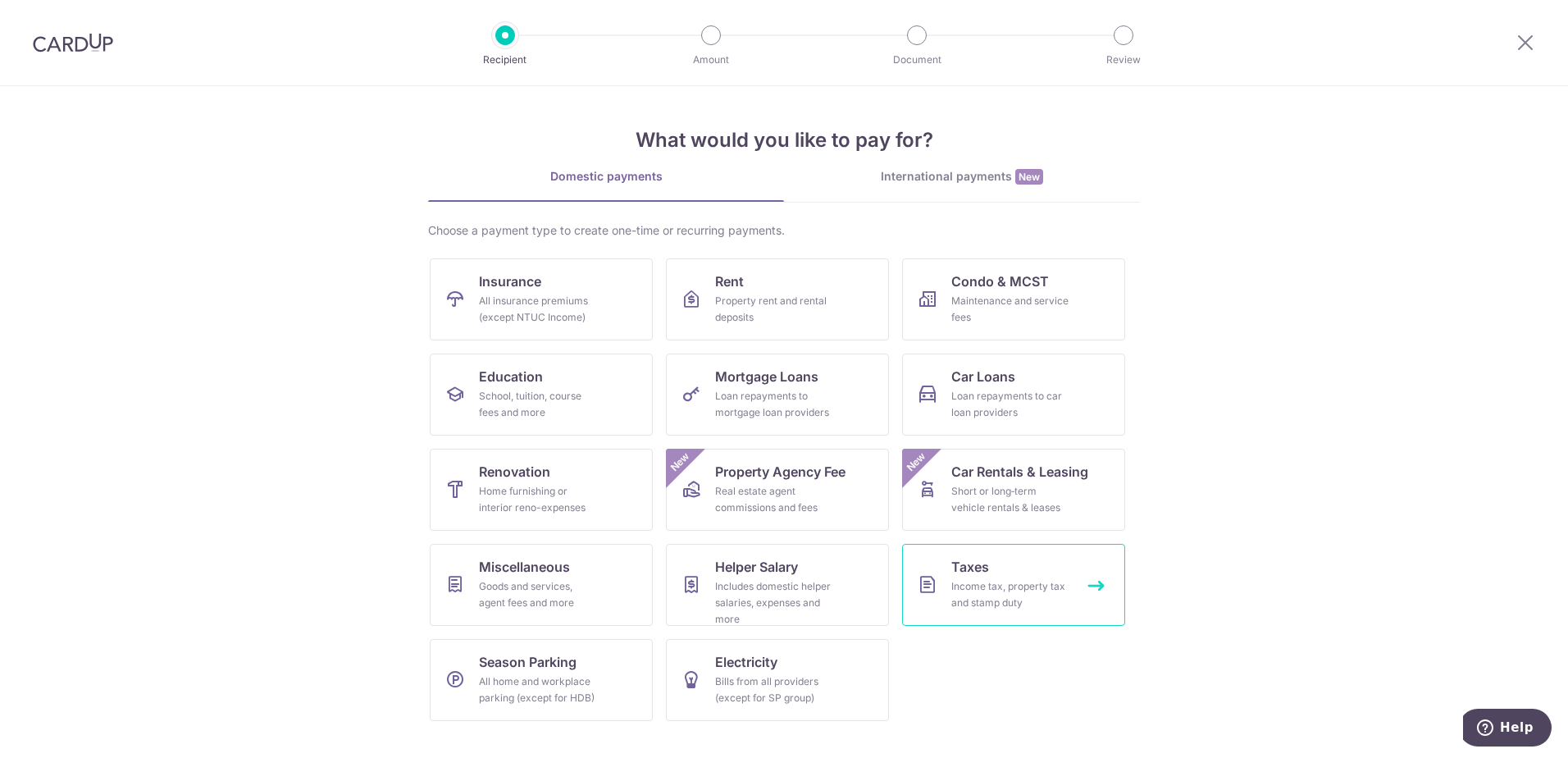
click at [1017, 578] on div "Income tax, property tax and stamp duty" at bounding box center [1010, 594] width 118 height 33
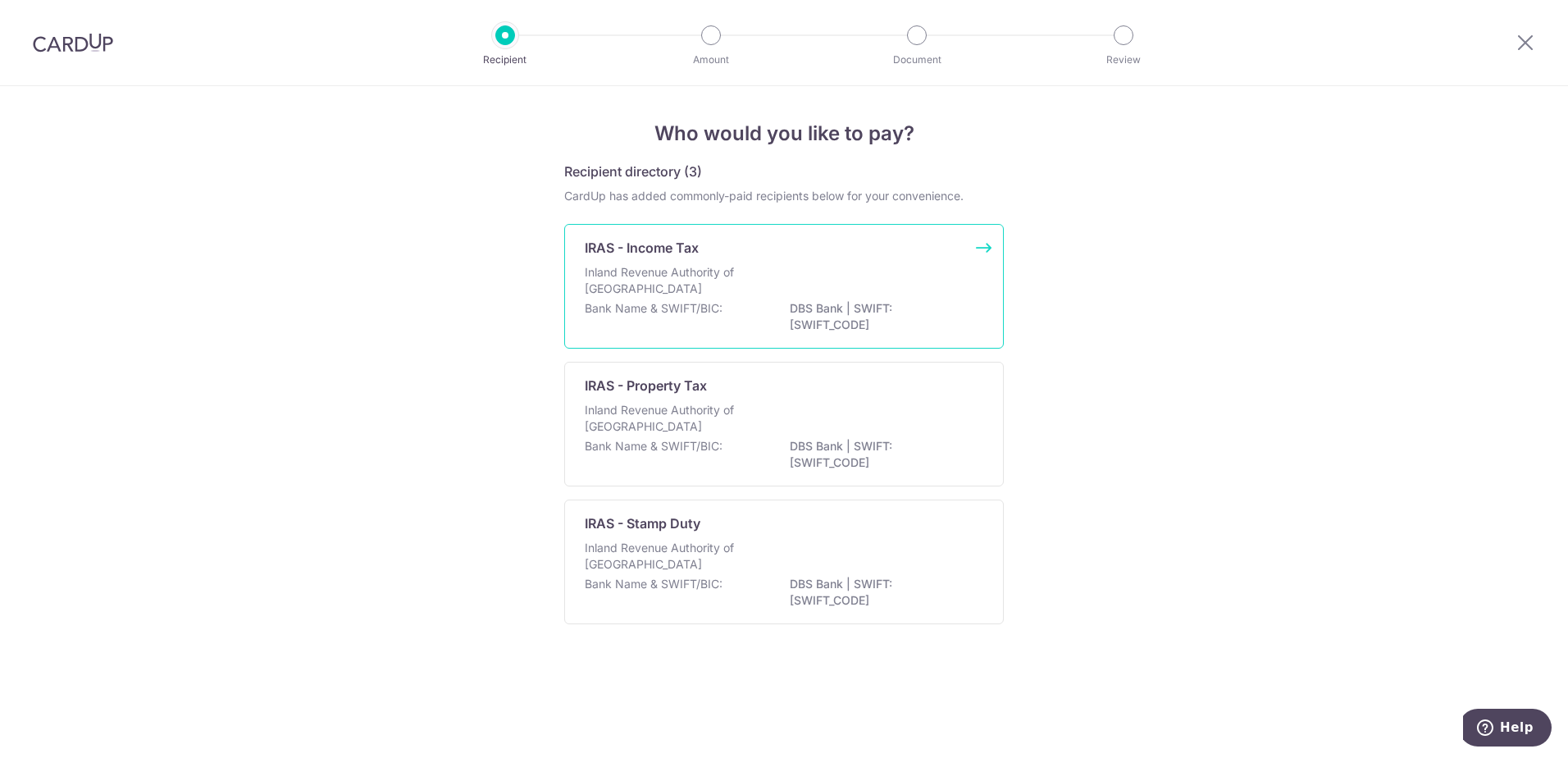
click at [668, 296] on p "Inland Revenue Authority of Singapore" at bounding box center [672, 280] width 174 height 33
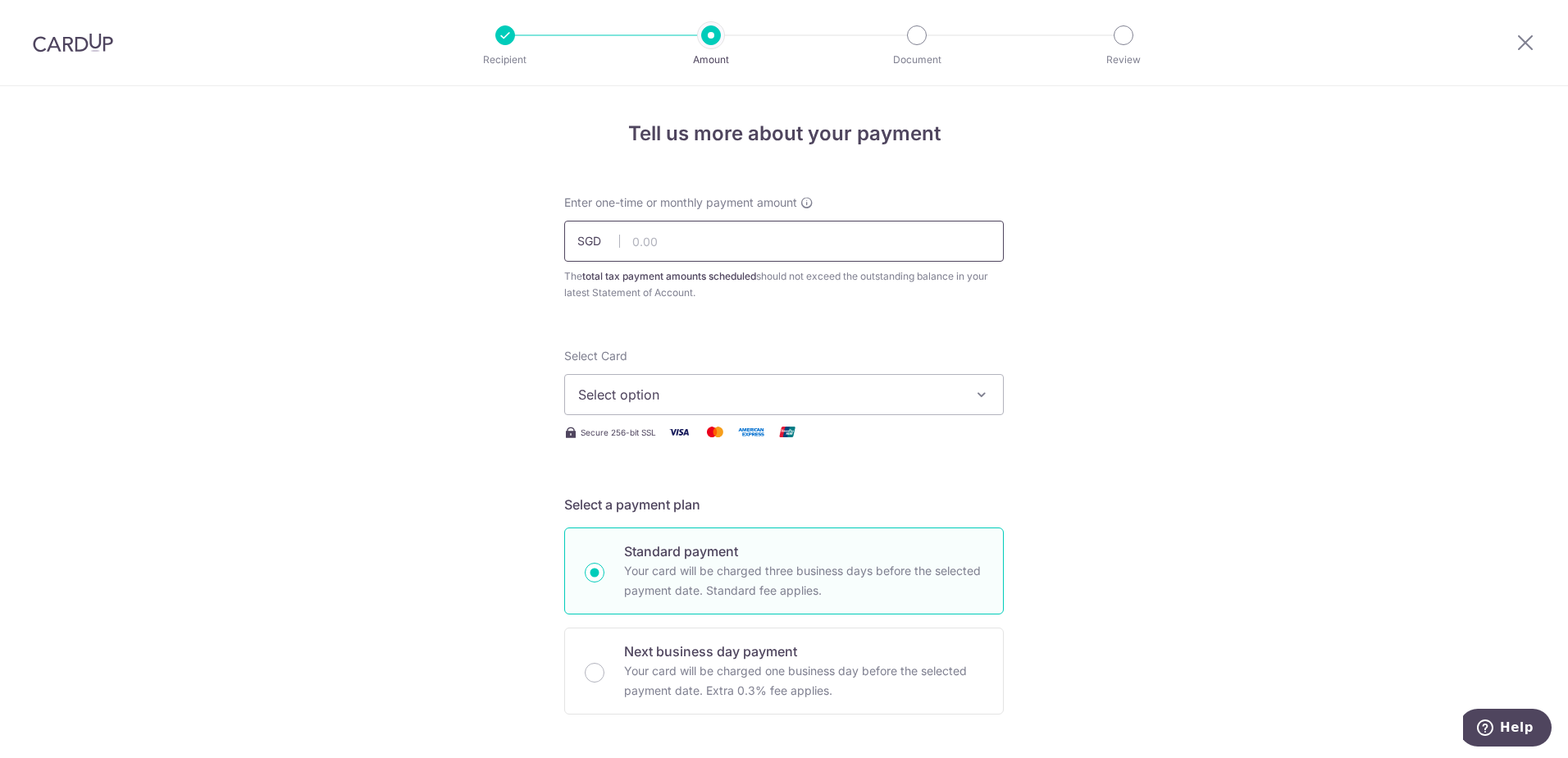
click at [665, 242] on input "text" at bounding box center [784, 241] width 439 height 41
paste input "2,292.23"
type input "2,292.23"
click at [976, 393] on icon "button" at bounding box center [981, 394] width 16 height 16
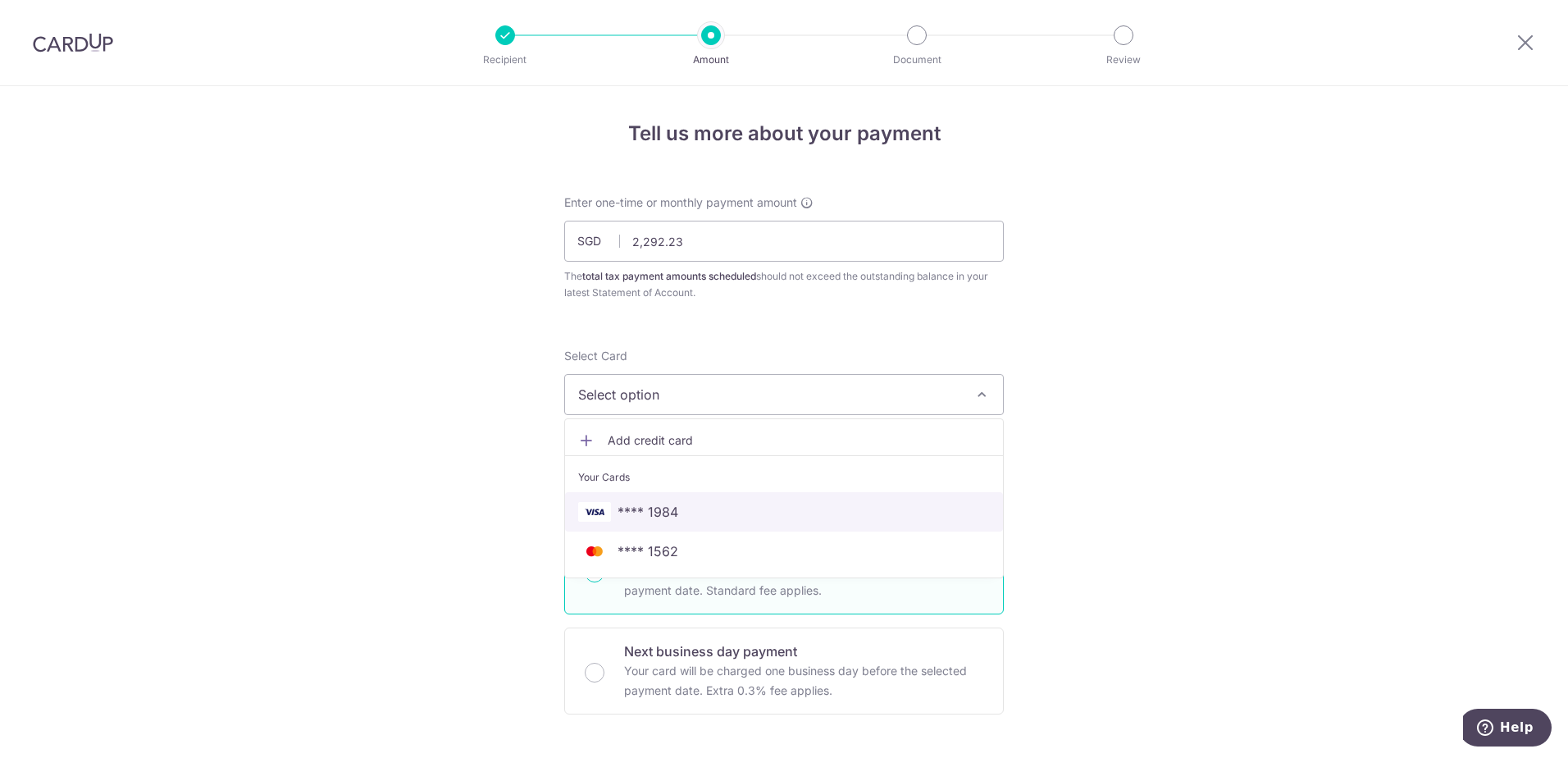
click at [640, 510] on span "**** 1984" at bounding box center [648, 512] width 60 height 20
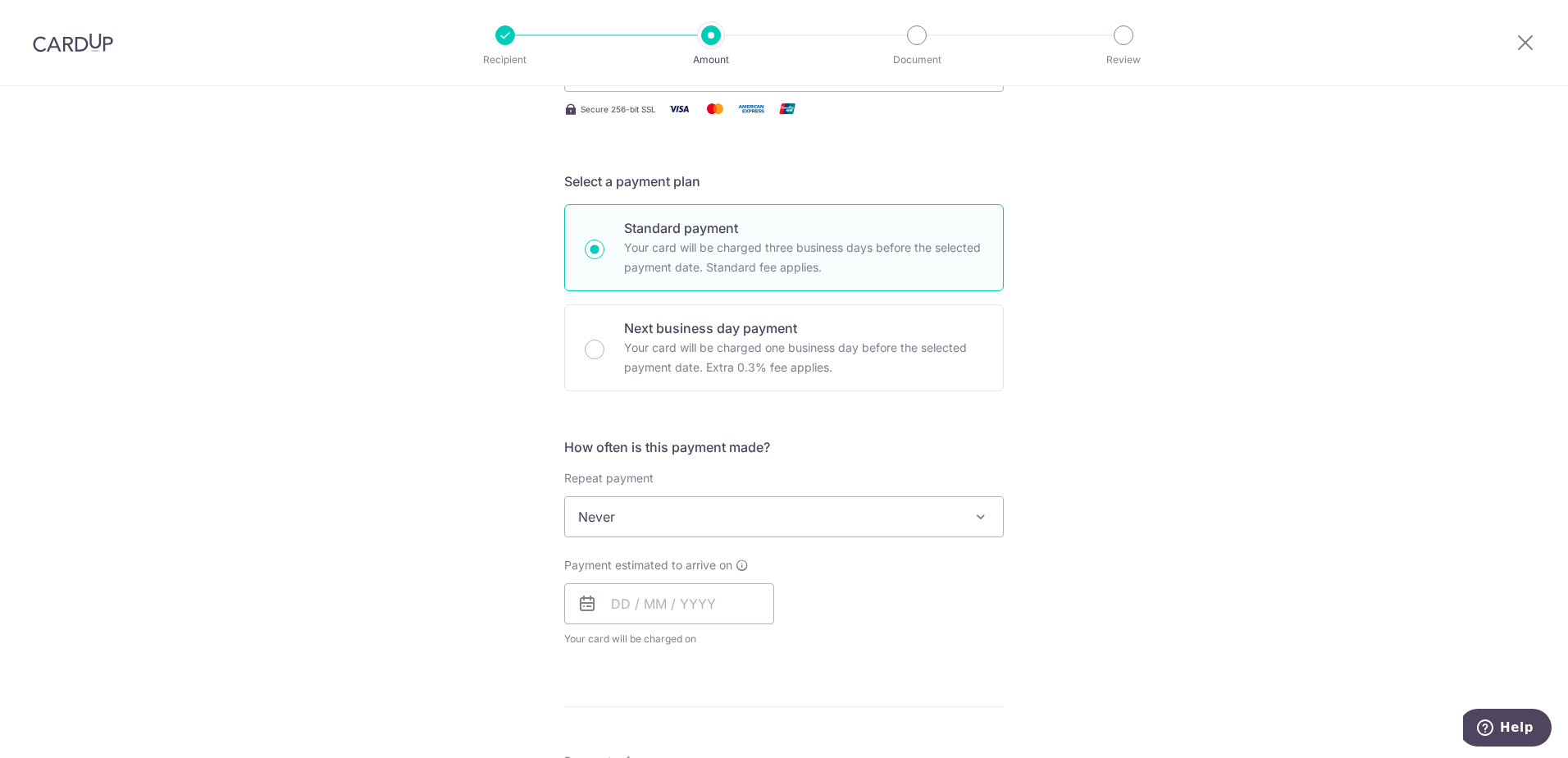
scroll to position [411, 0]
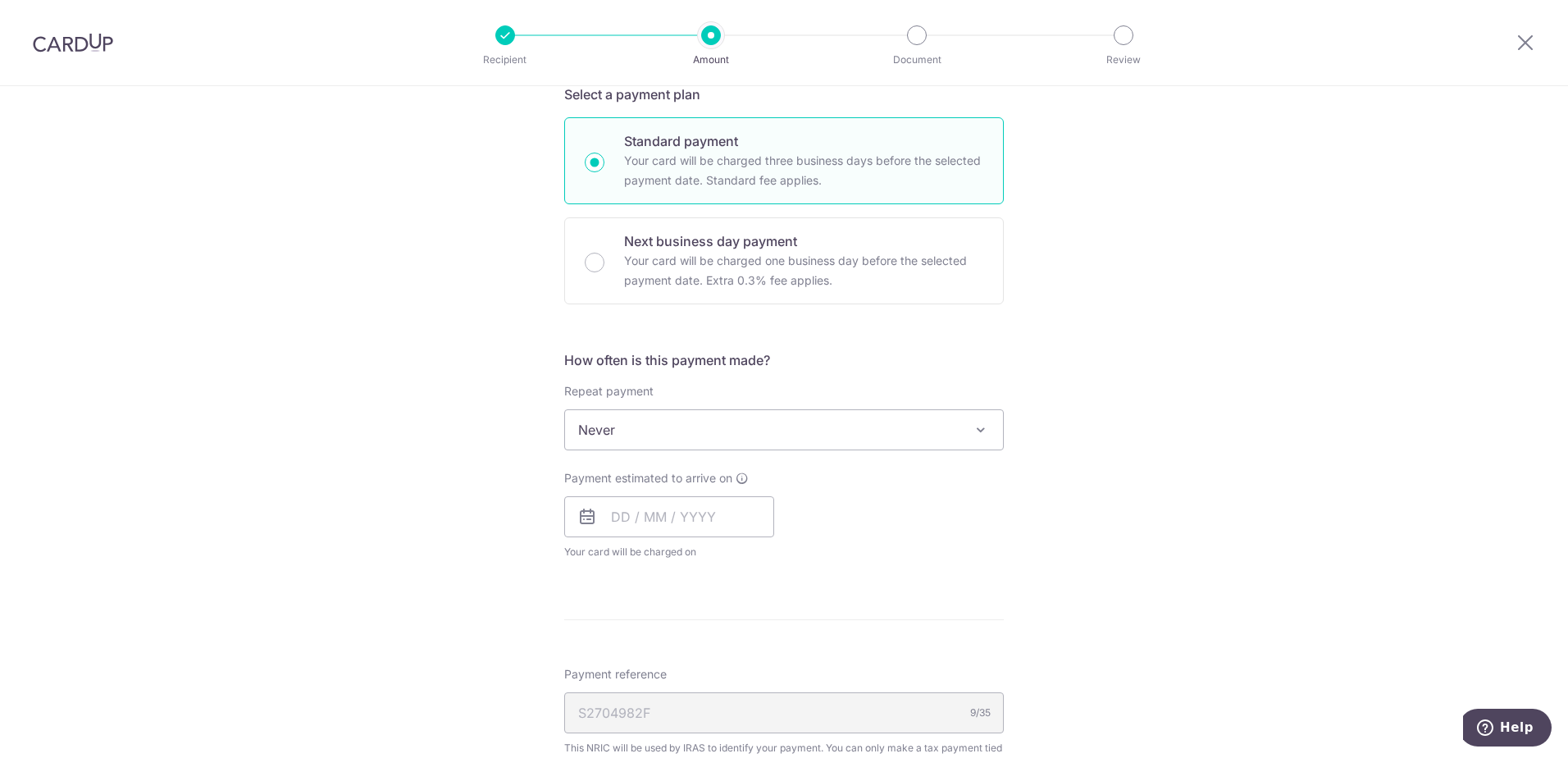
click at [973, 429] on span at bounding box center [981, 429] width 20 height 20
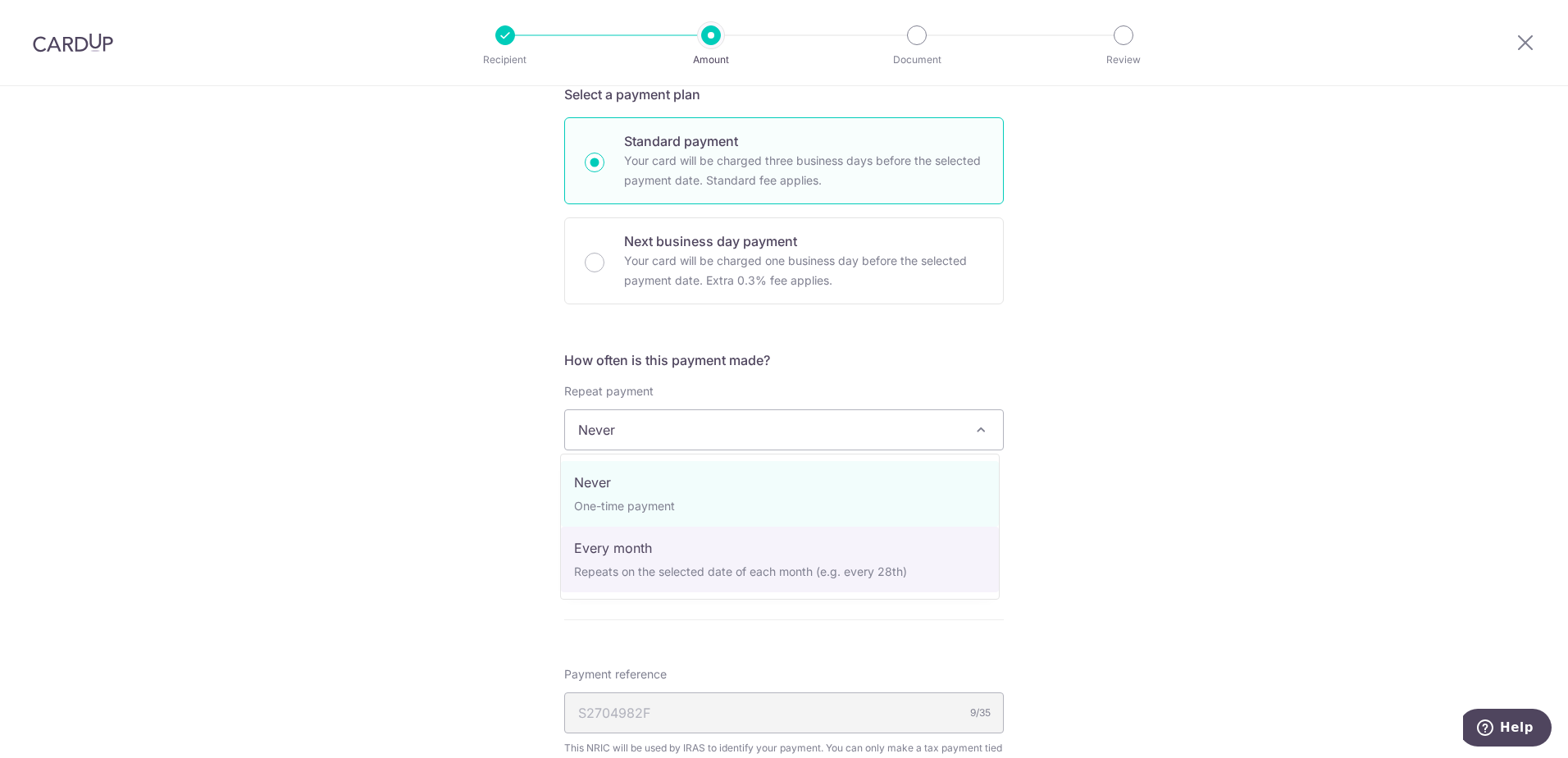
select select "3"
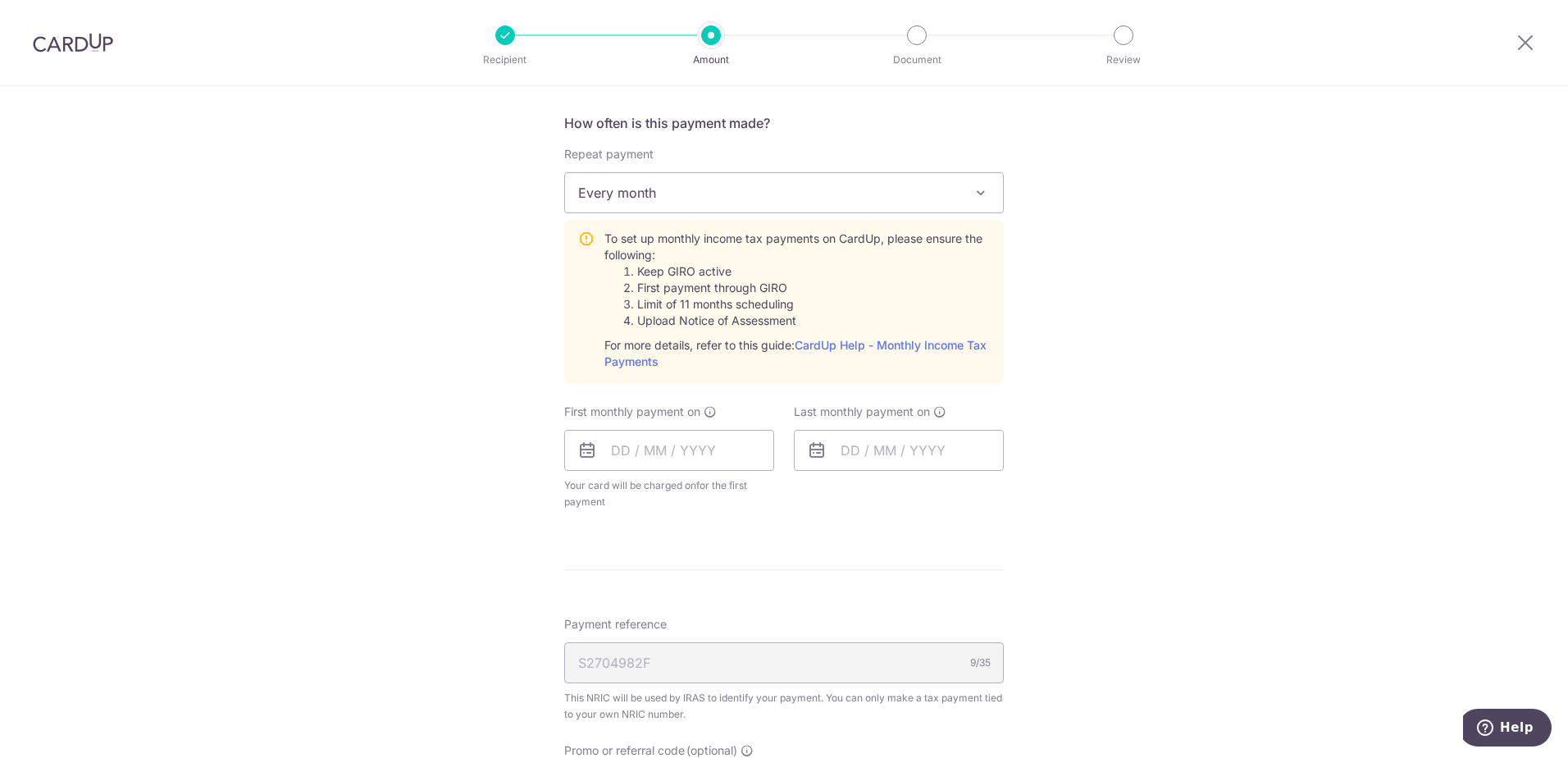
scroll to position [657, 0]
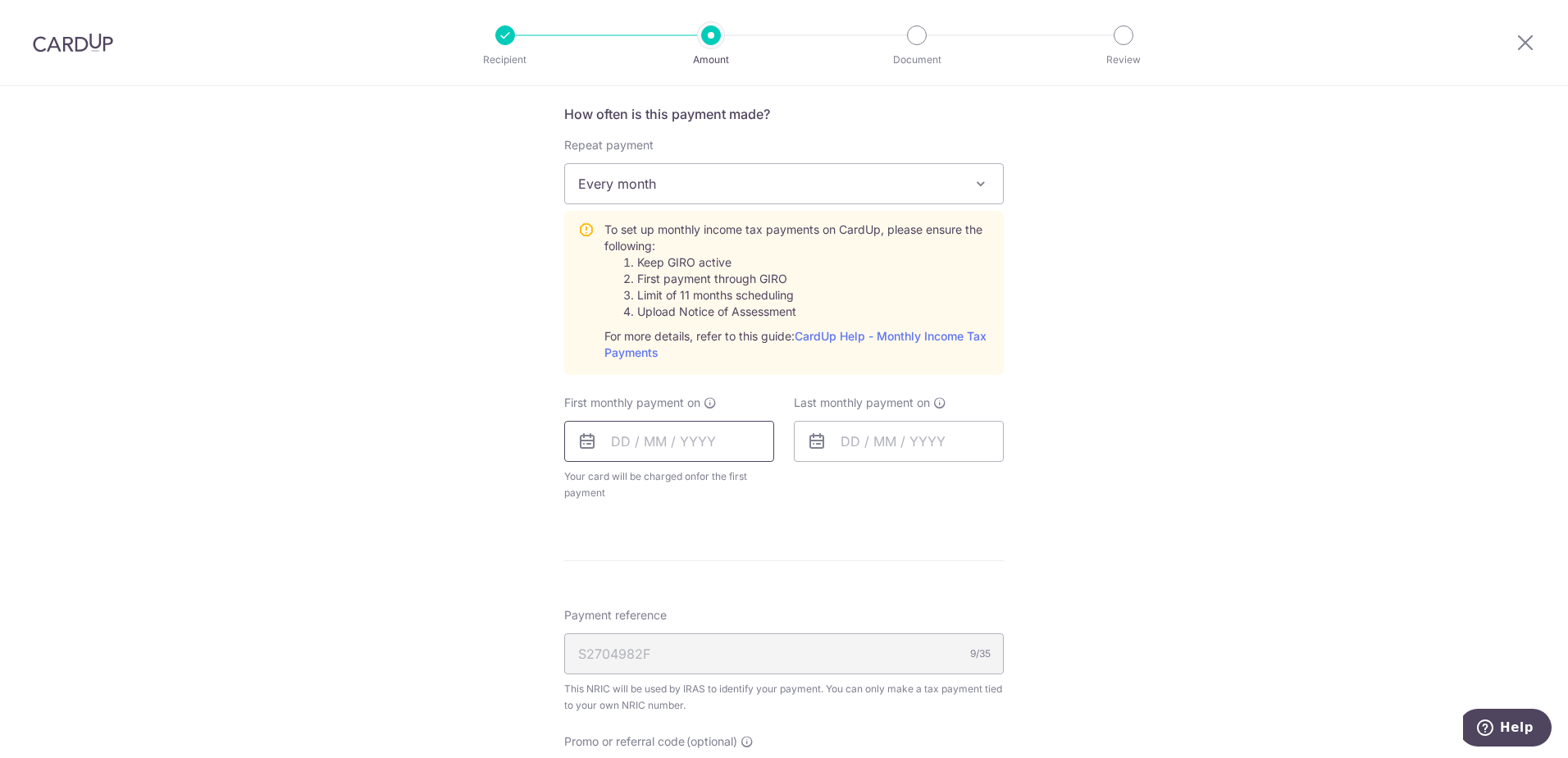
click at [614, 439] on input "text" at bounding box center [669, 441] width 210 height 41
click at [627, 591] on link "8" at bounding box center [631, 590] width 26 height 26
type input "08/09/2025"
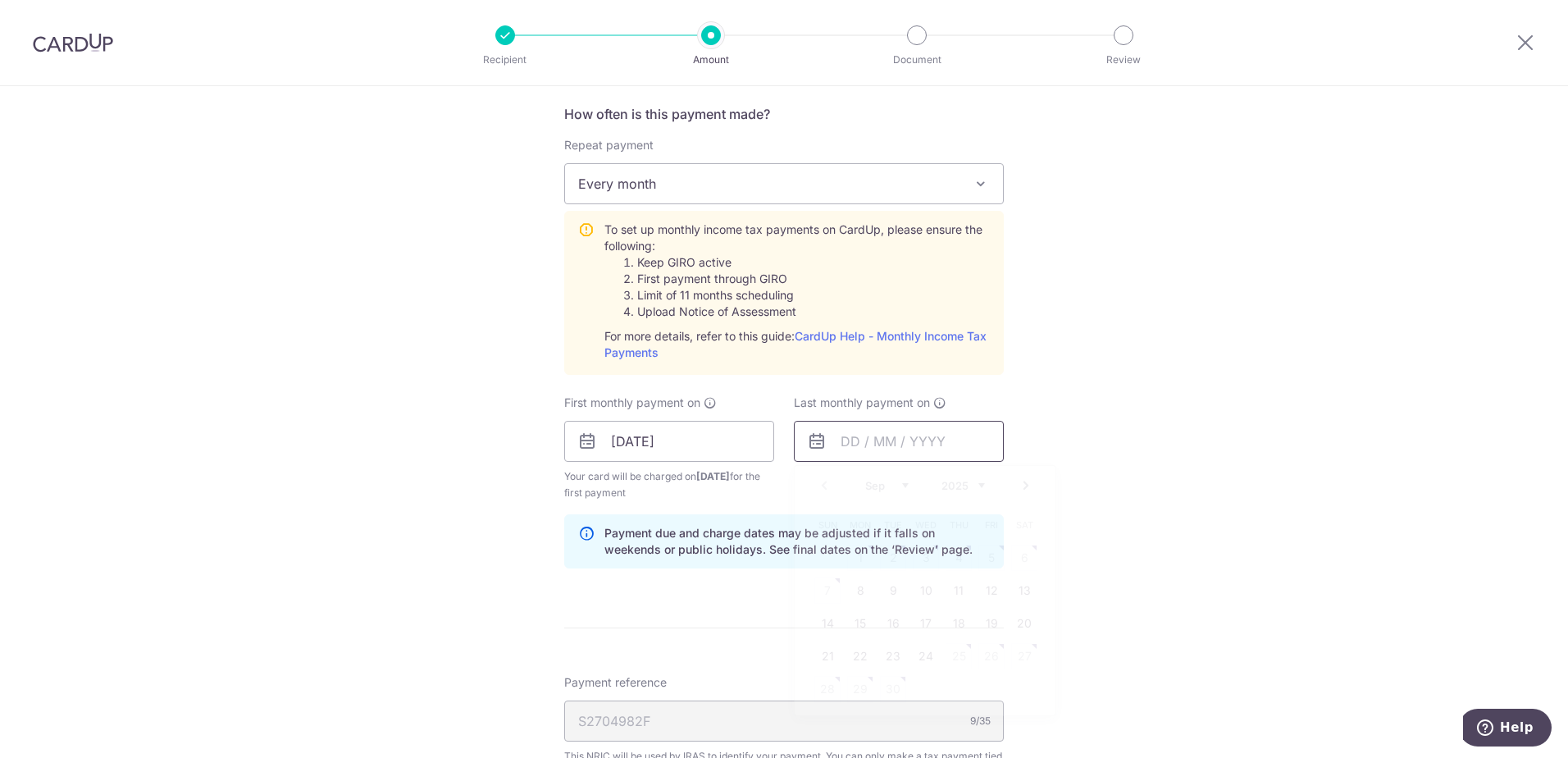
click at [880, 442] on input "text" at bounding box center [899, 441] width 210 height 41
click at [980, 485] on select "2025 2026" at bounding box center [963, 485] width 43 height 13
click at [901, 481] on select "Jan Feb Mar Apr May Jun Jul Aug Sep Oct" at bounding box center [887, 485] width 43 height 13
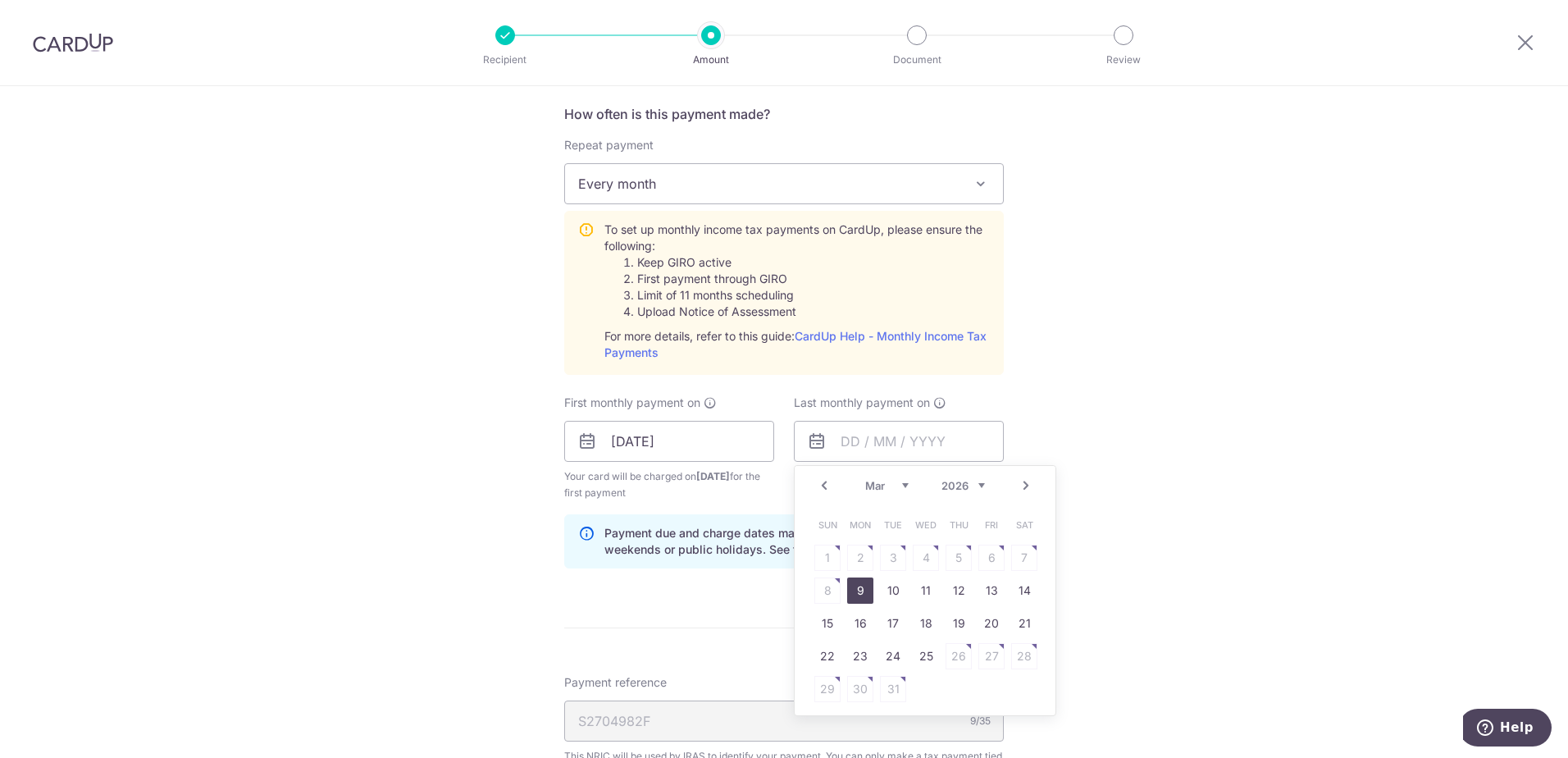
click at [852, 592] on link "9" at bounding box center [860, 590] width 26 height 26
type input "09/03/2026"
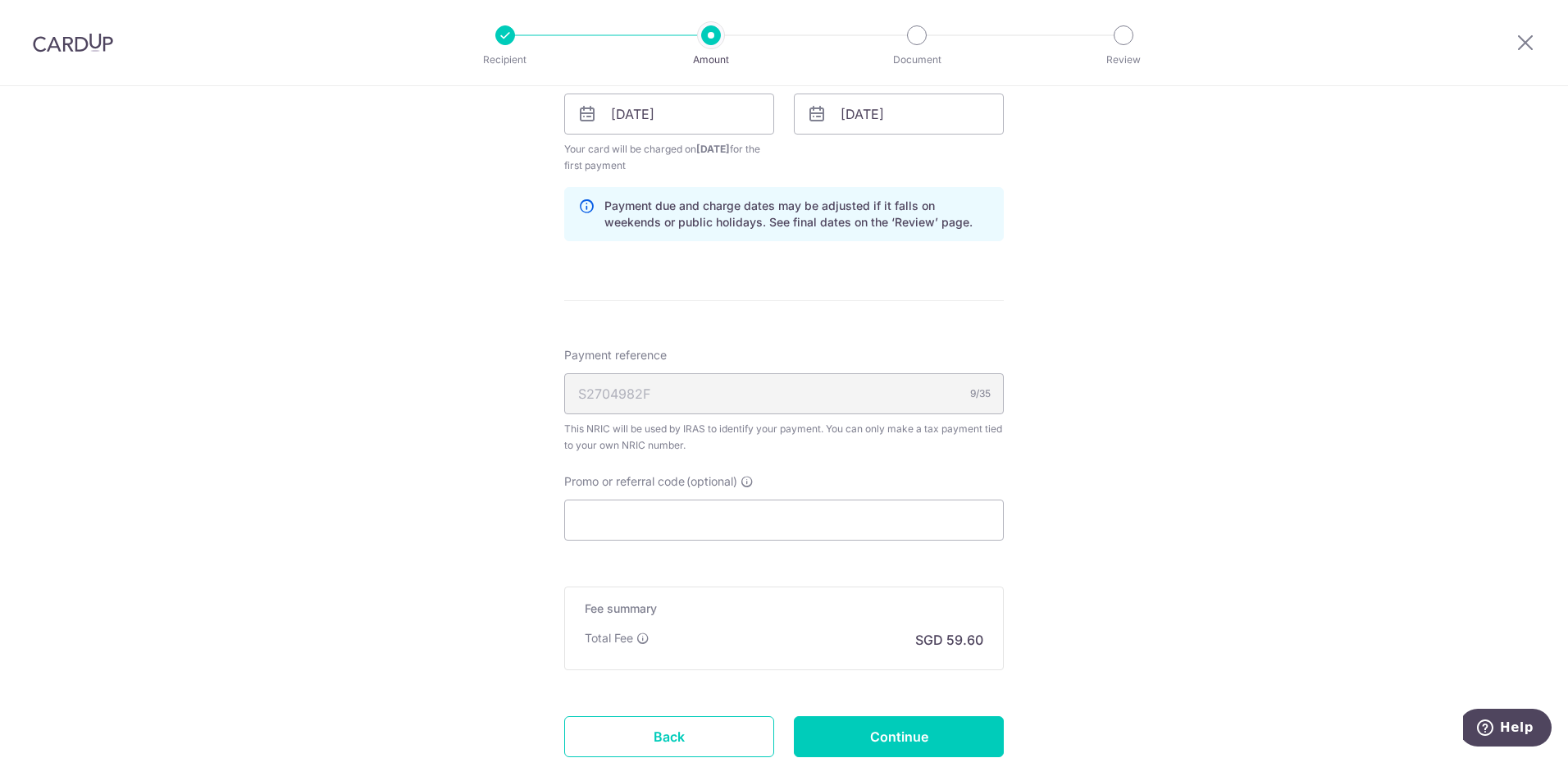
scroll to position [985, 0]
click at [669, 518] on input "Promo or referral code (optional)" at bounding box center [784, 520] width 439 height 41
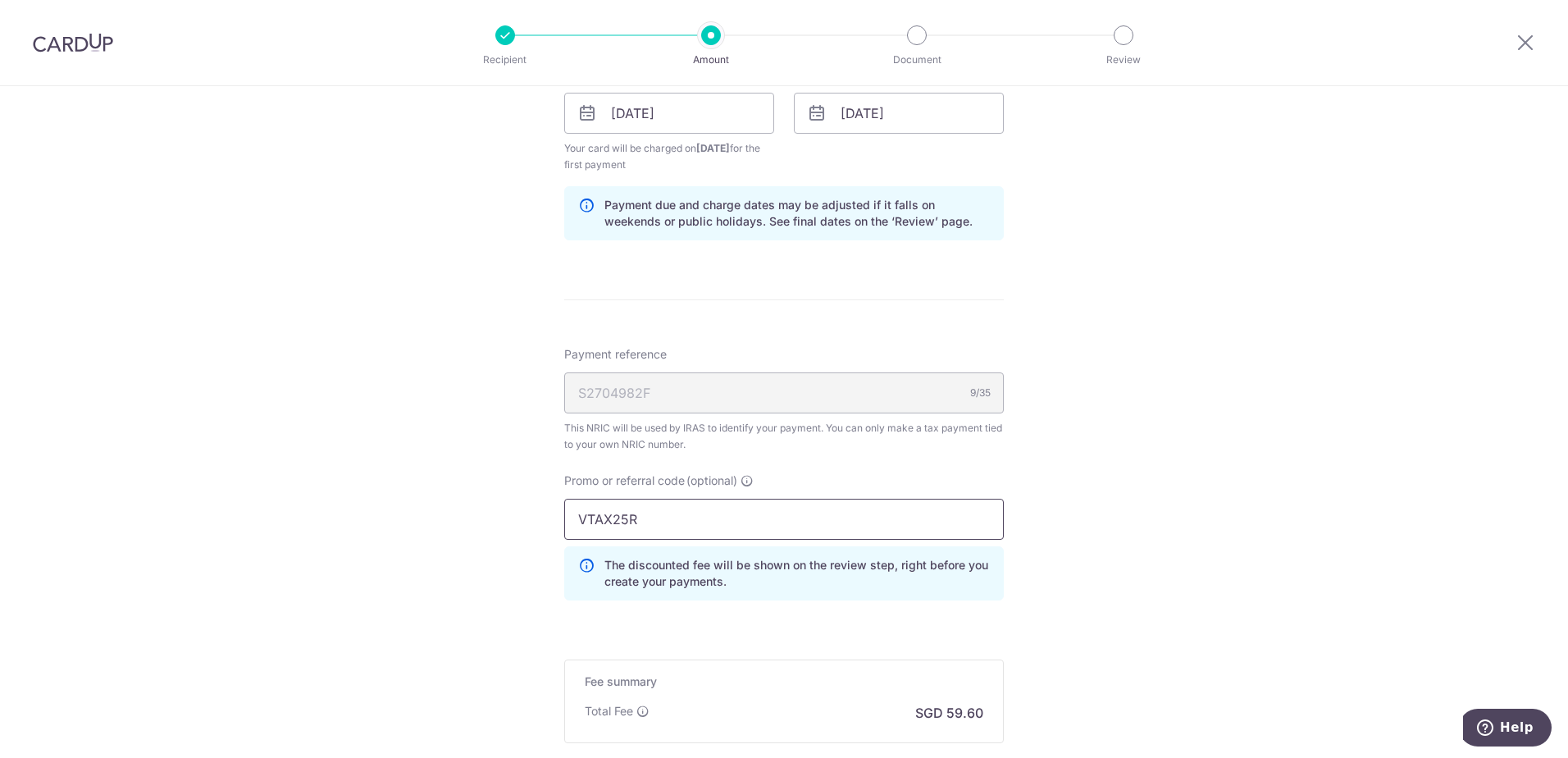
type input "VTAX25R"
click at [751, 582] on p "The discounted fee will be shown on the review step, right before you create yo…" at bounding box center [797, 573] width 386 height 33
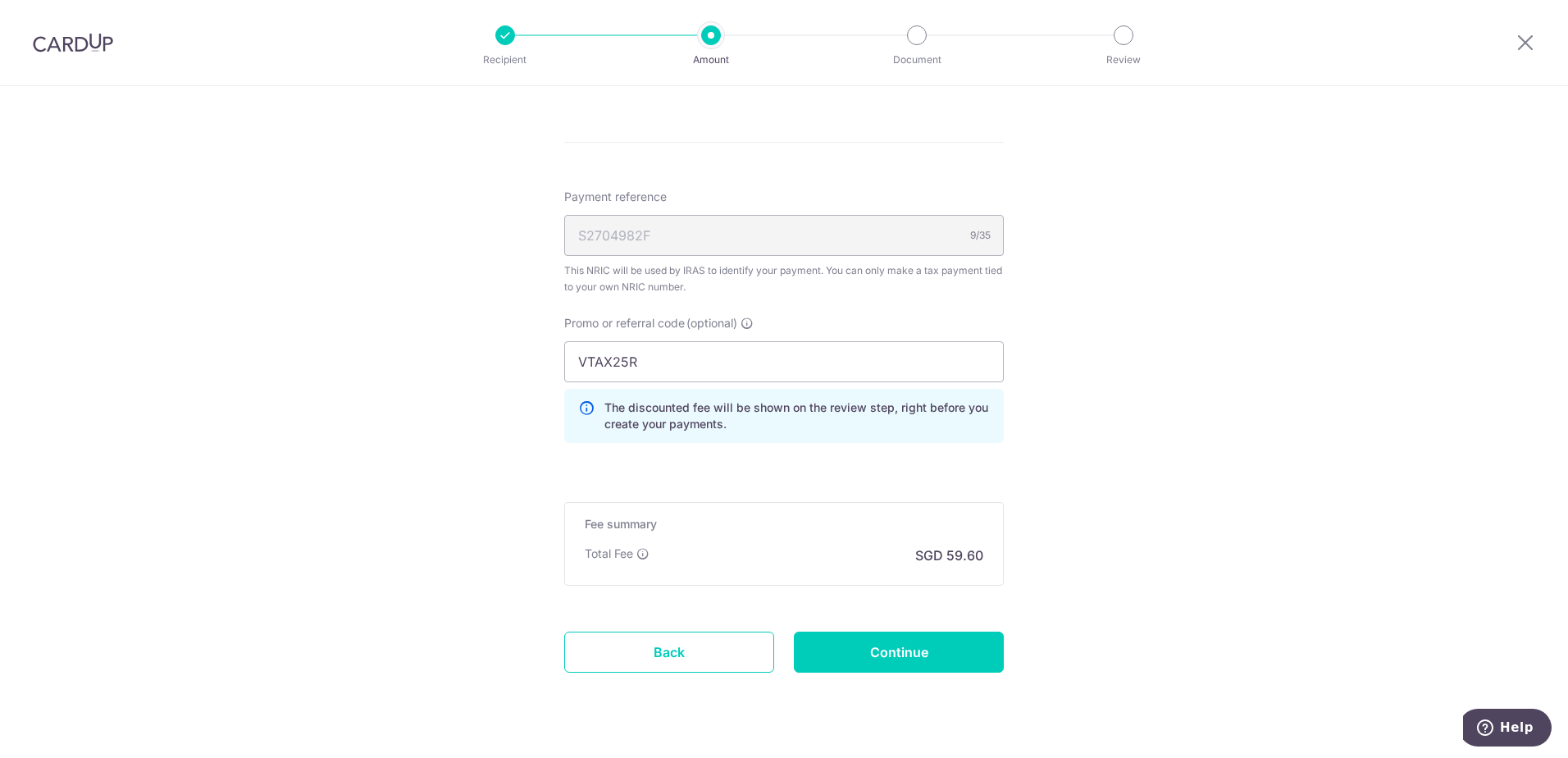
scroll to position [1149, 0]
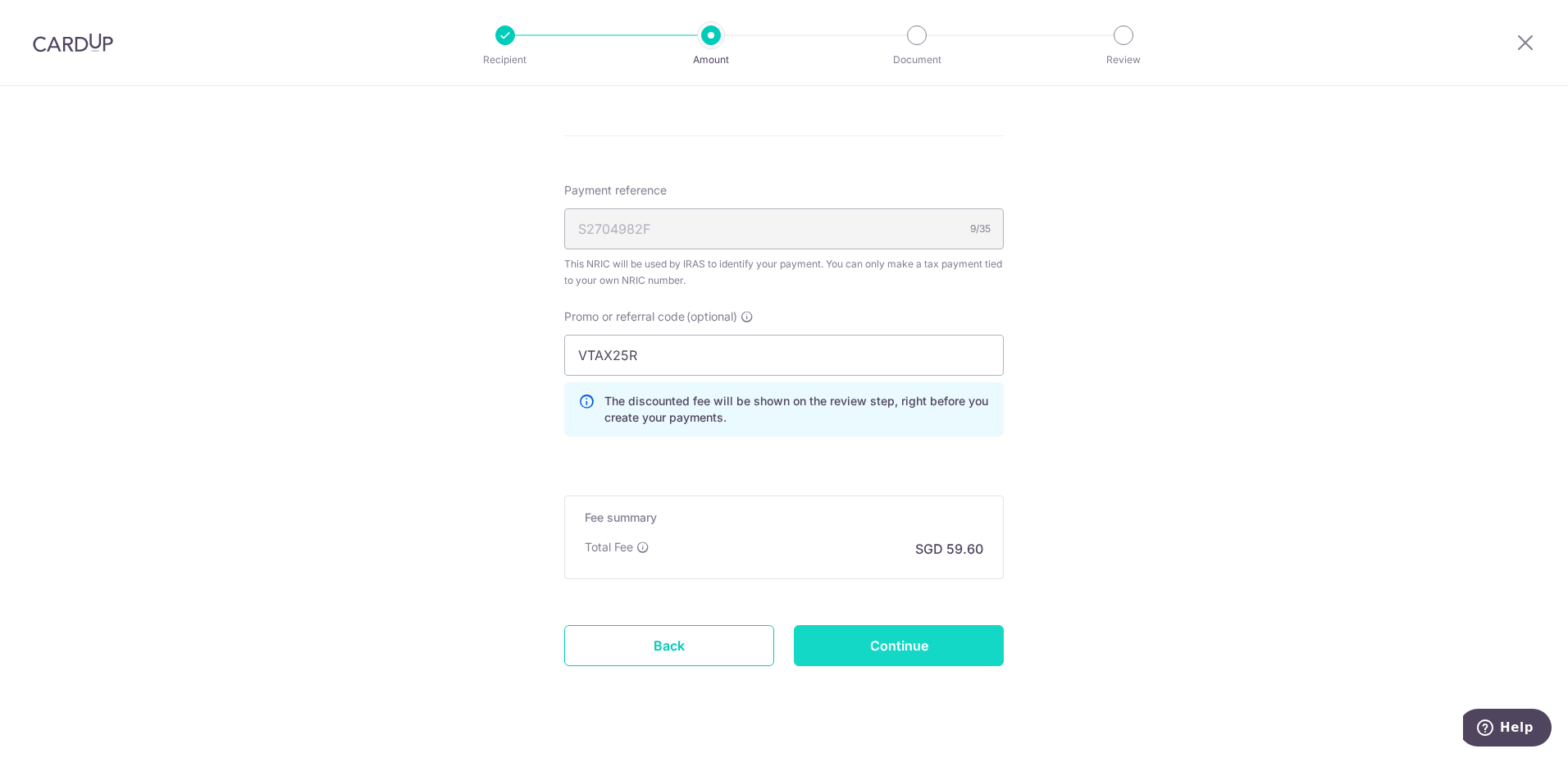
click at [875, 641] on input "Continue" at bounding box center [899, 646] width 210 height 41
type input "Create Schedule"
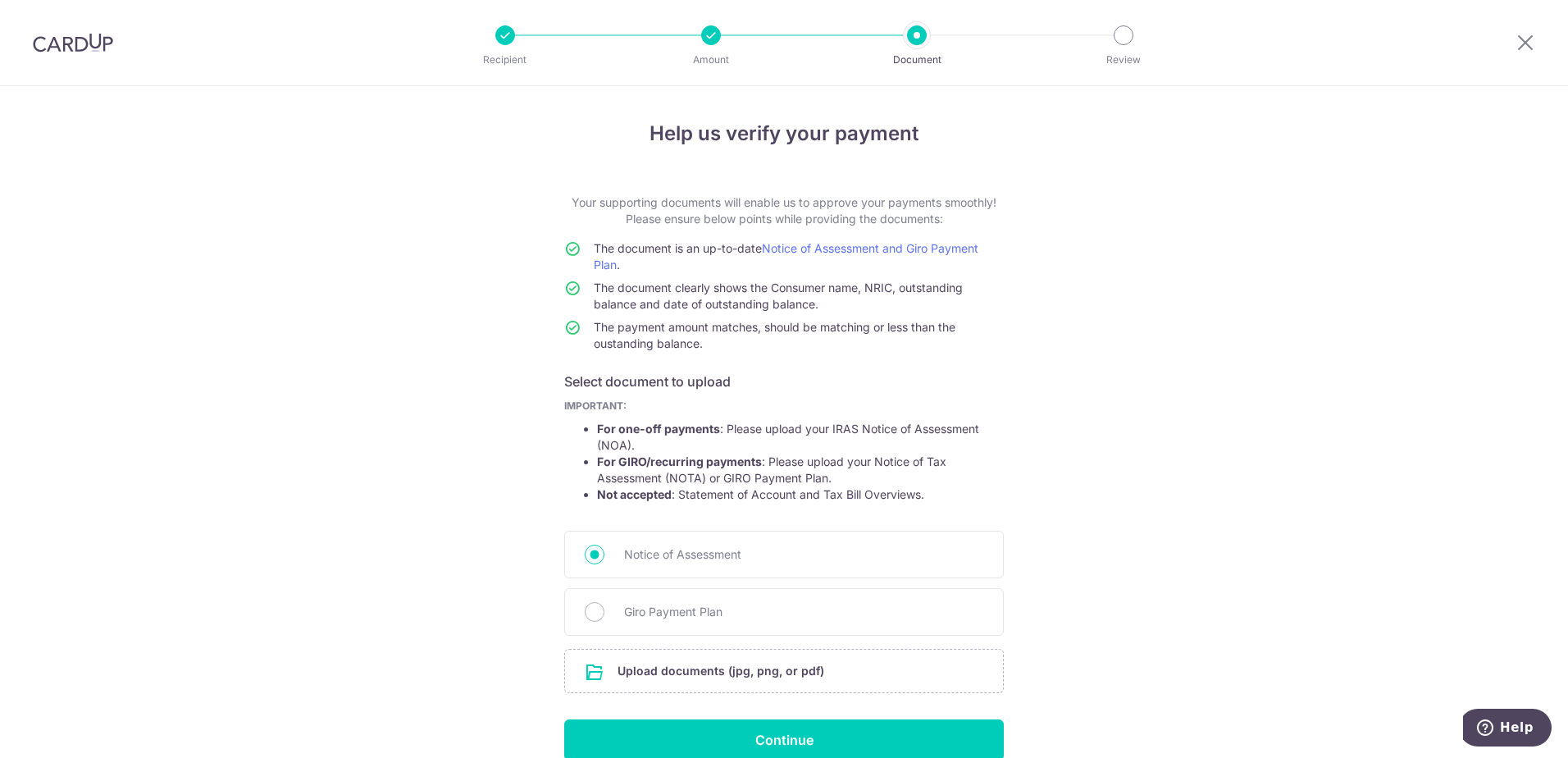
scroll to position [79, 0]
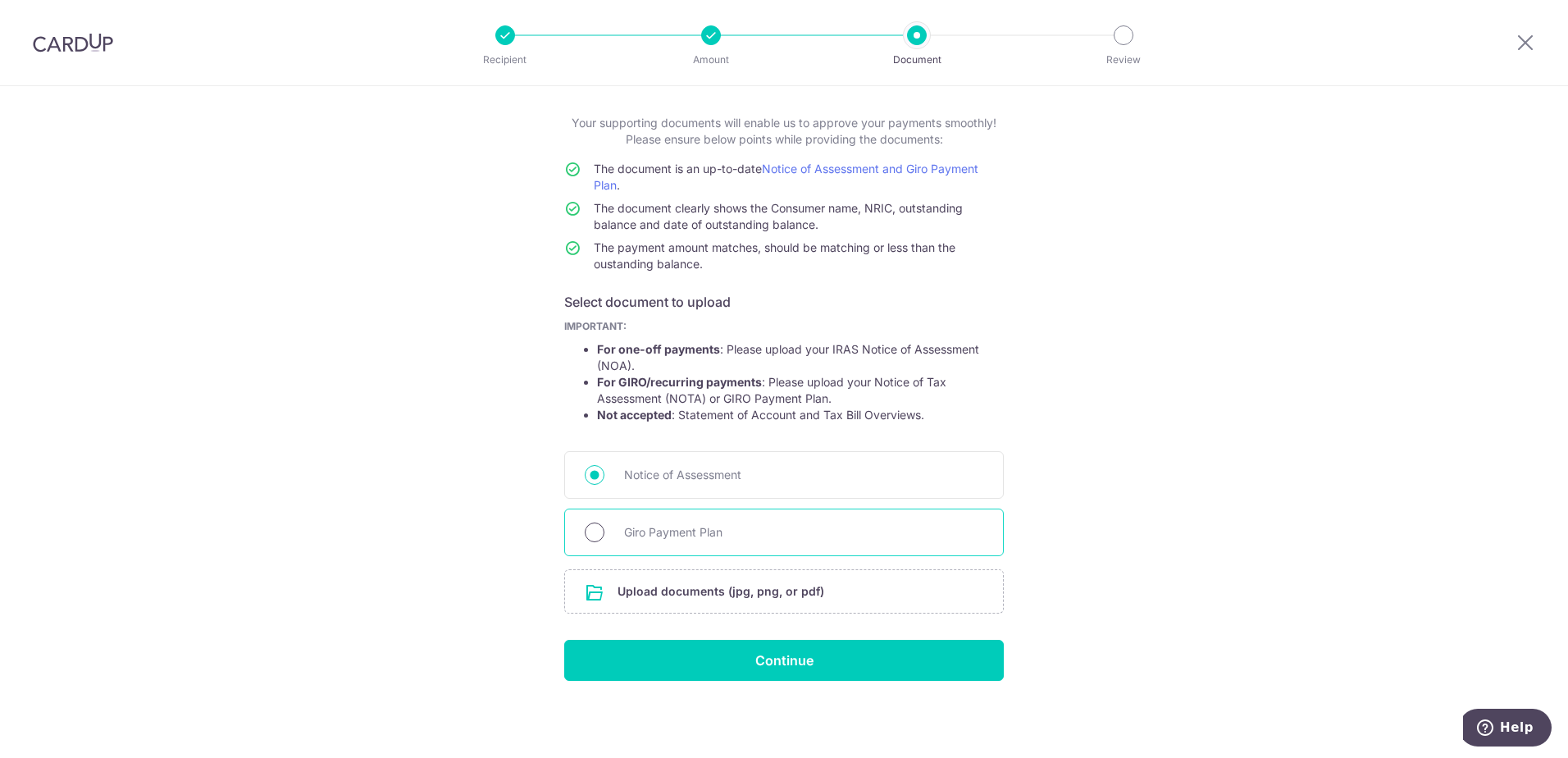
click at [593, 538] on input "Giro Payment Plan" at bounding box center [594, 532] width 20 height 20
radio input "true"
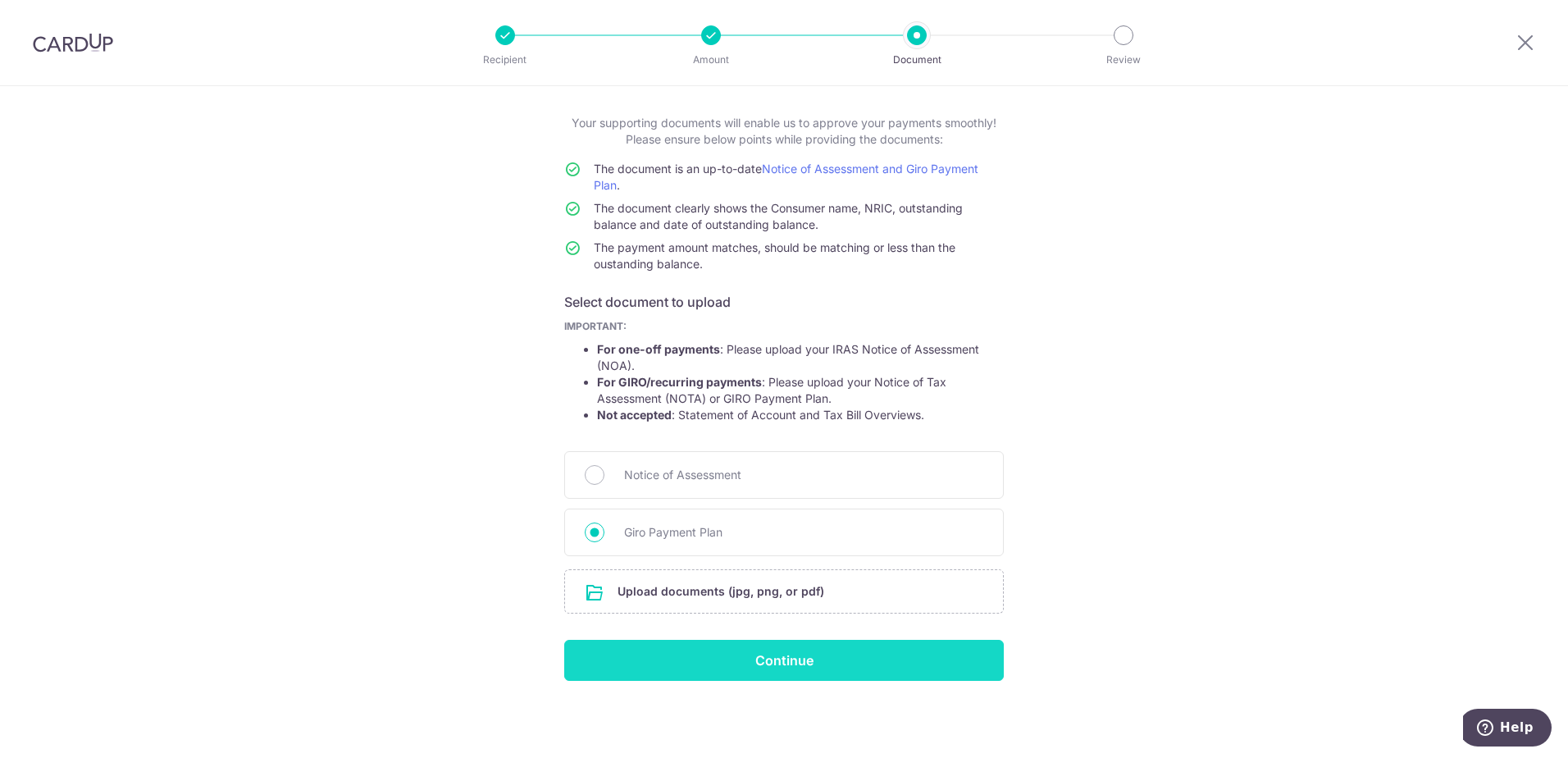
click at [771, 665] on input "Continue" at bounding box center [784, 661] width 439 height 41
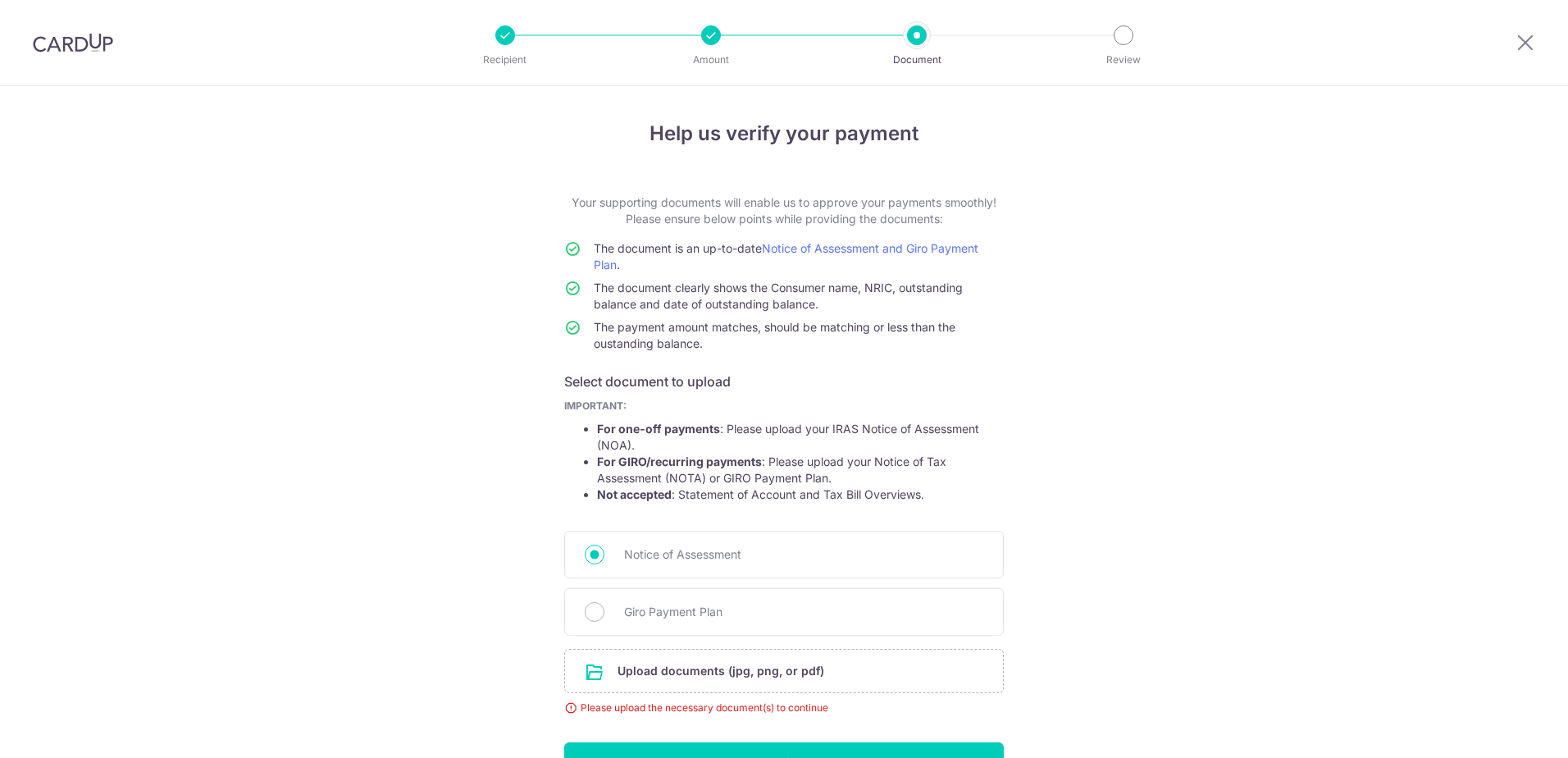
scroll to position [102, 0]
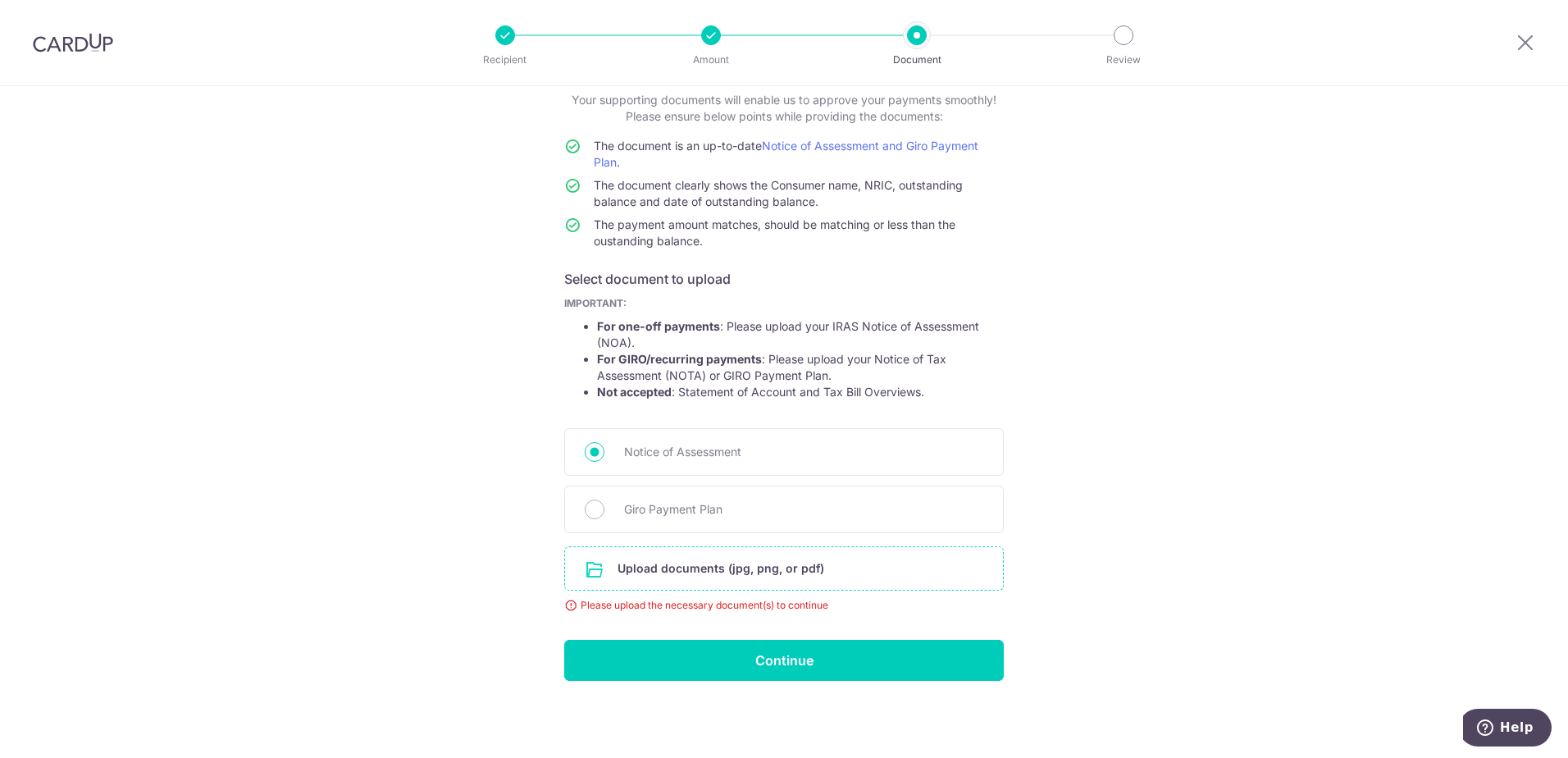
click at [694, 567] on input "file" at bounding box center [784, 569] width 438 height 43
click at [592, 514] on input "Giro Payment Plan" at bounding box center [594, 509] width 20 height 20
radio input "true"
click at [719, 570] on input "file" at bounding box center [784, 569] width 438 height 43
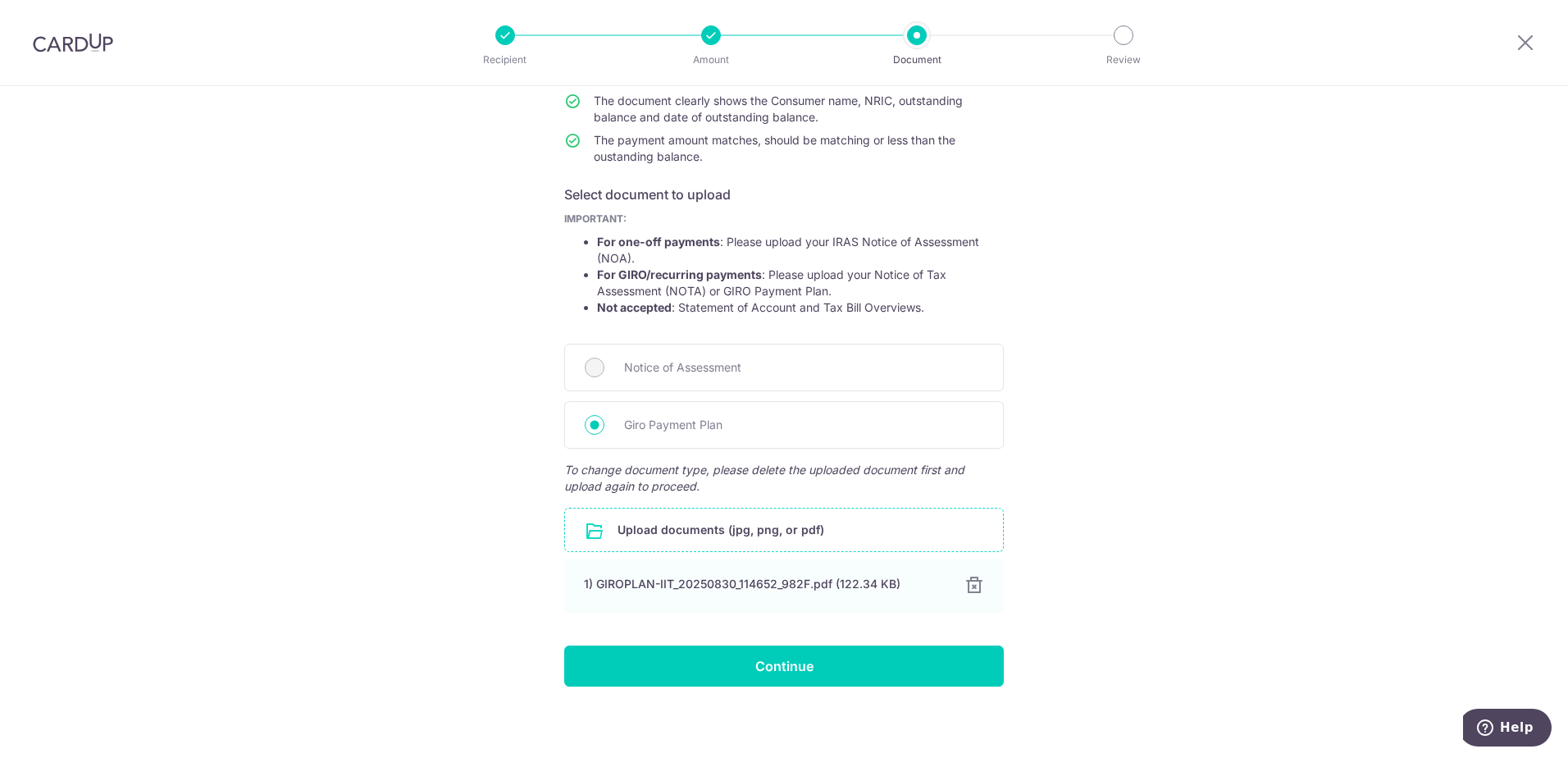
scroll to position [192, 0]
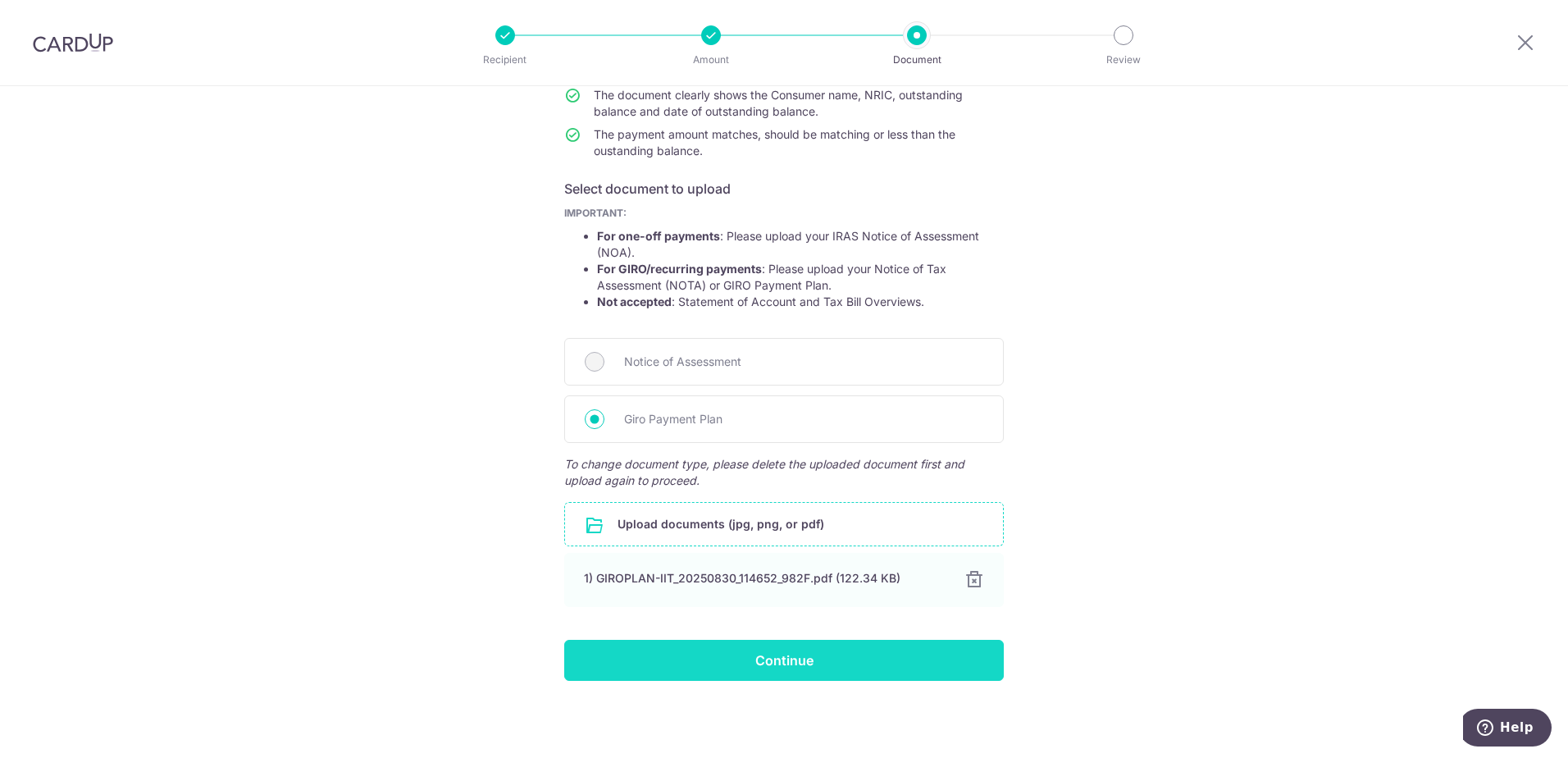
click at [787, 660] on input "Continue" at bounding box center [784, 661] width 439 height 41
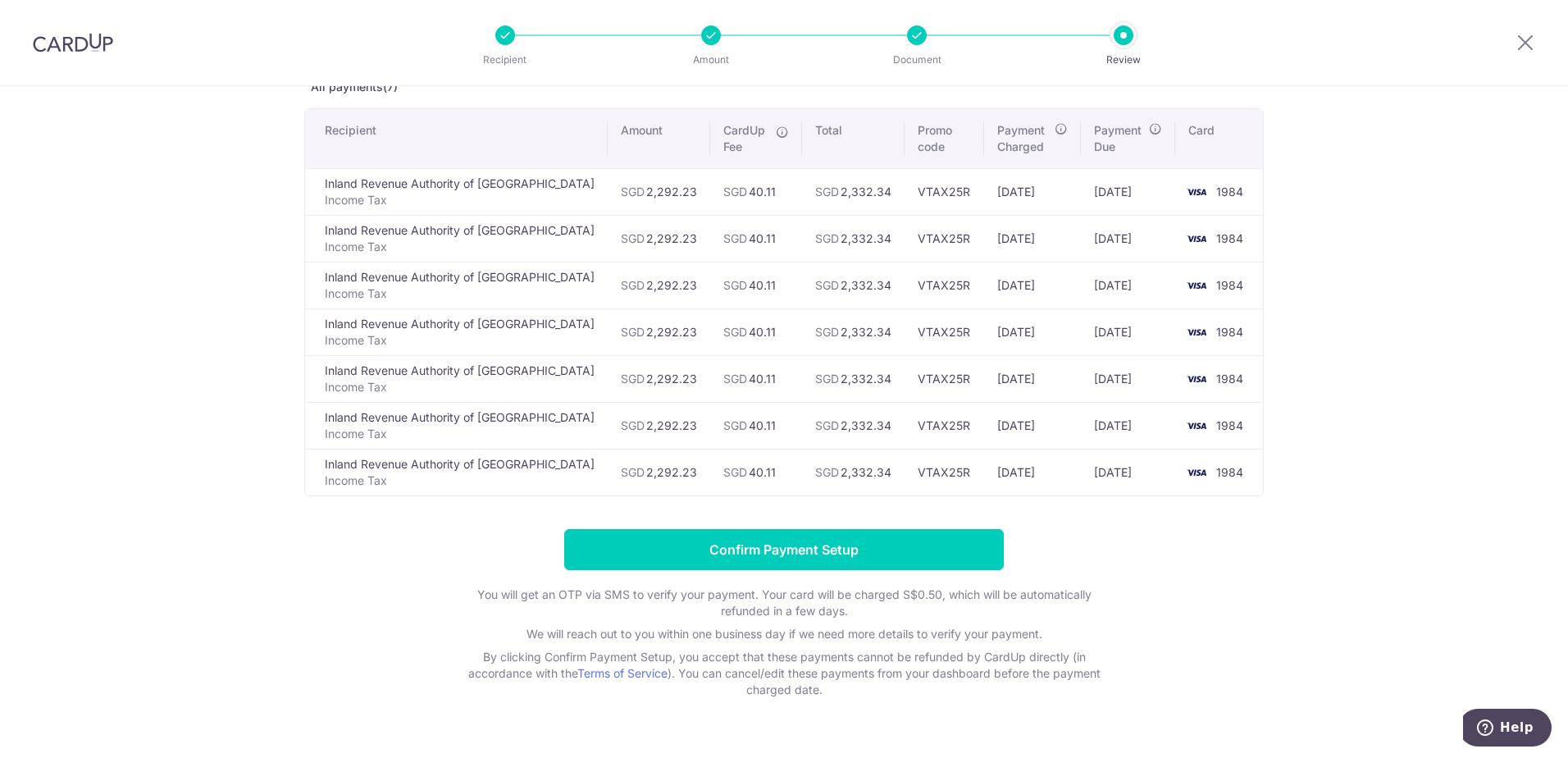
scroll to position [140, 0]
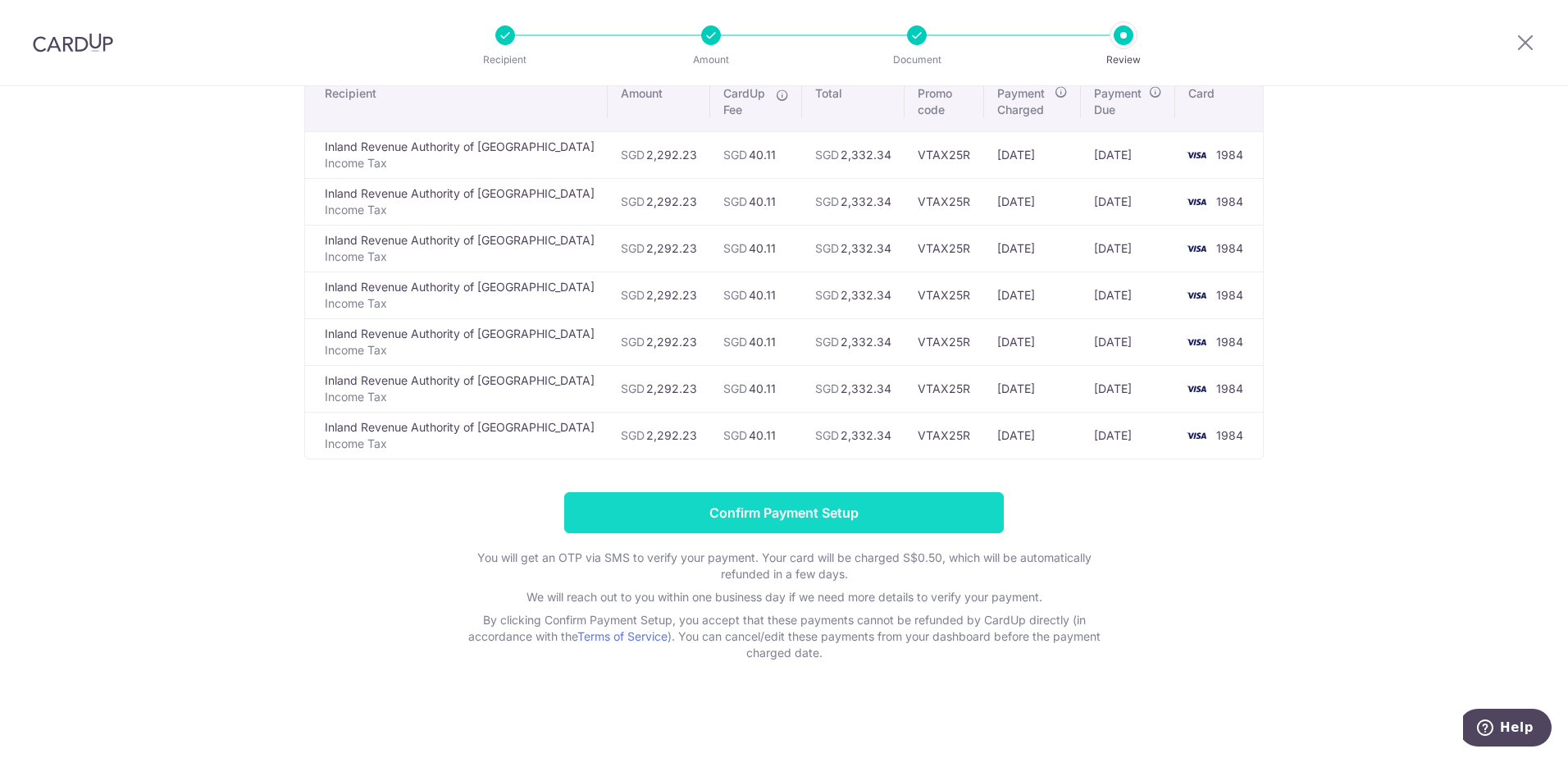
click at [765, 513] on input "Confirm Payment Setup" at bounding box center [784, 513] width 439 height 41
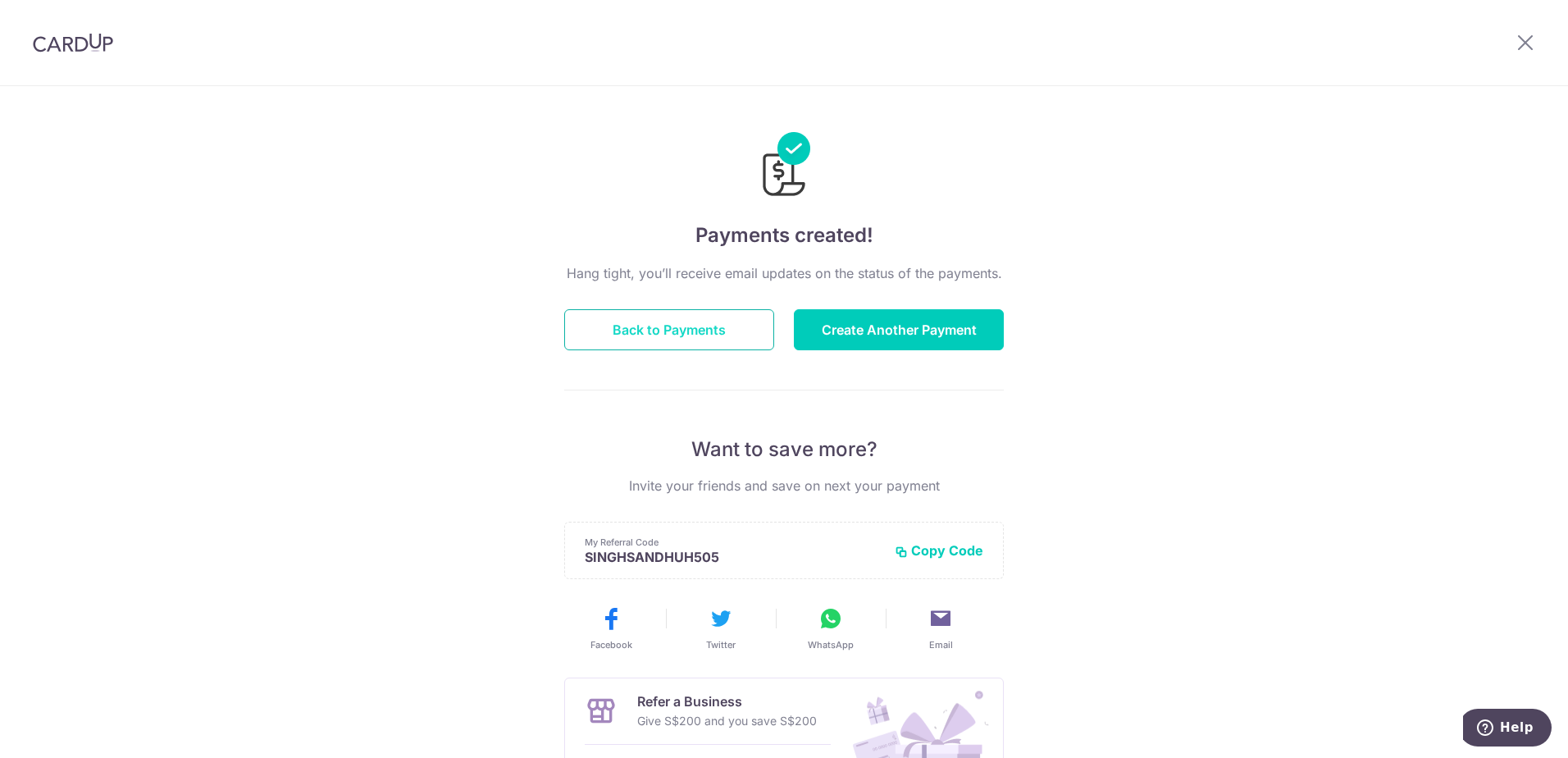
click at [695, 332] on button "Back to Payments" at bounding box center [669, 330] width 210 height 41
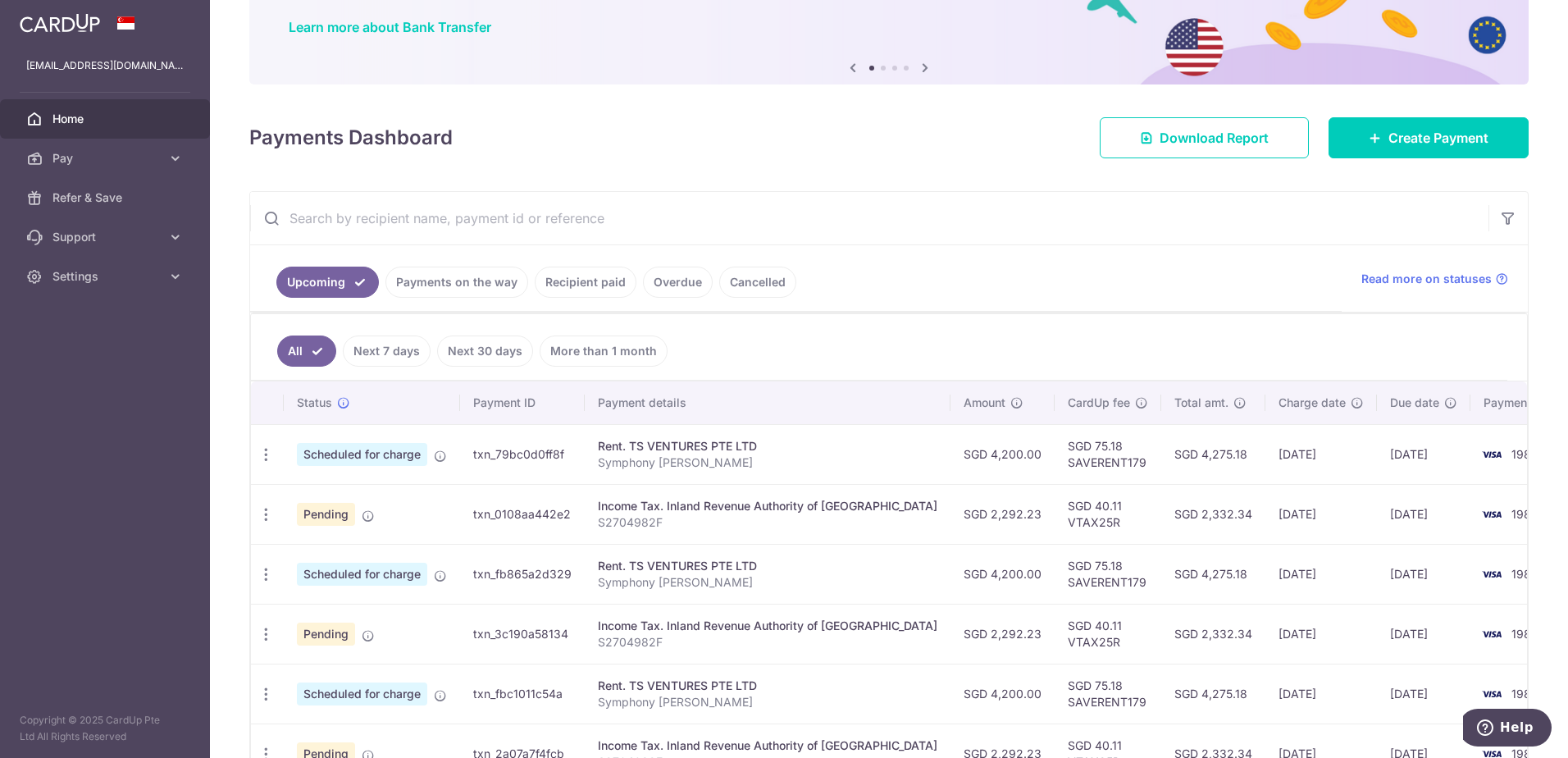
scroll to position [82, 0]
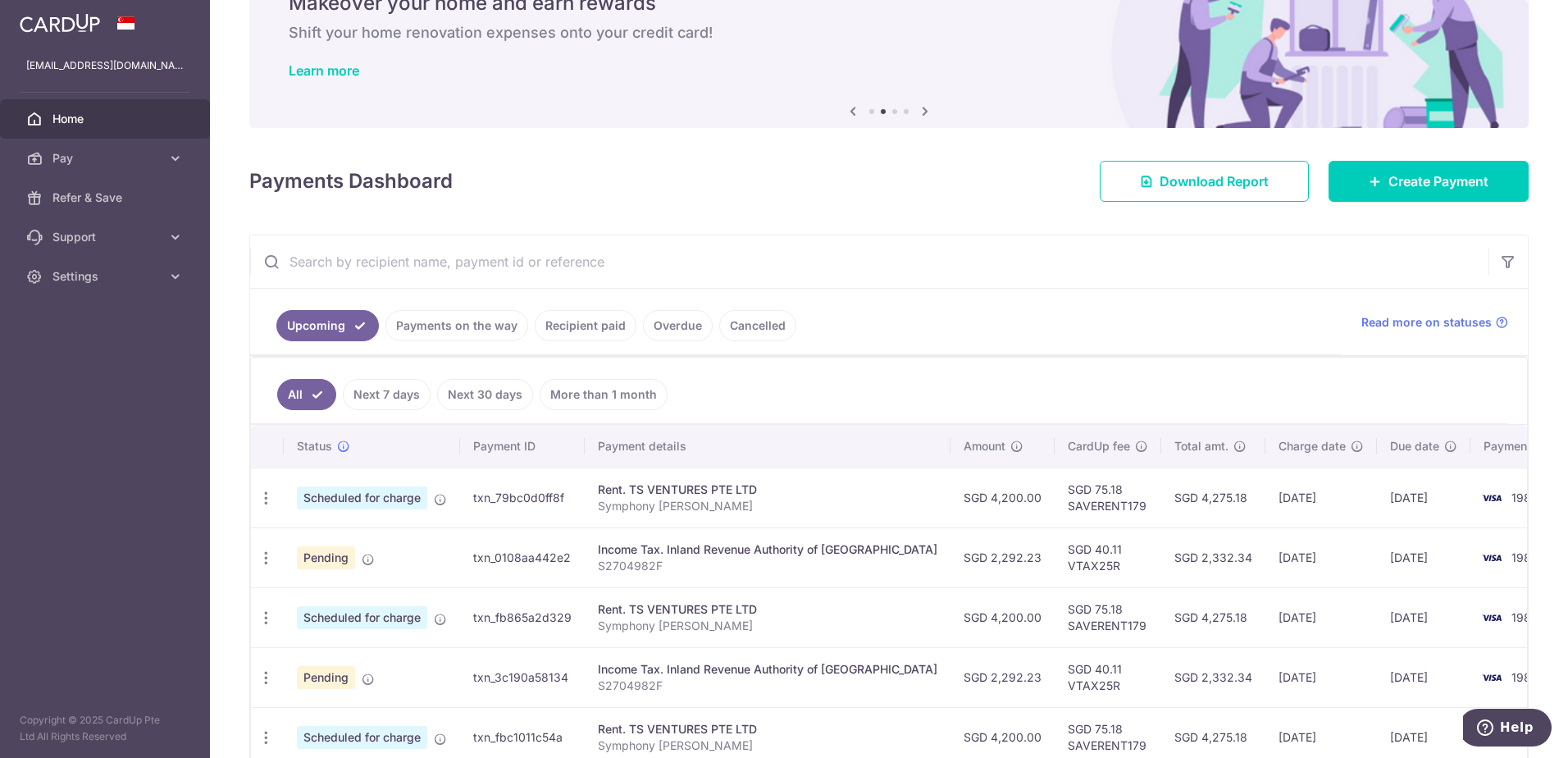
click at [589, 319] on link "Recipient paid" at bounding box center [585, 325] width 101 height 32
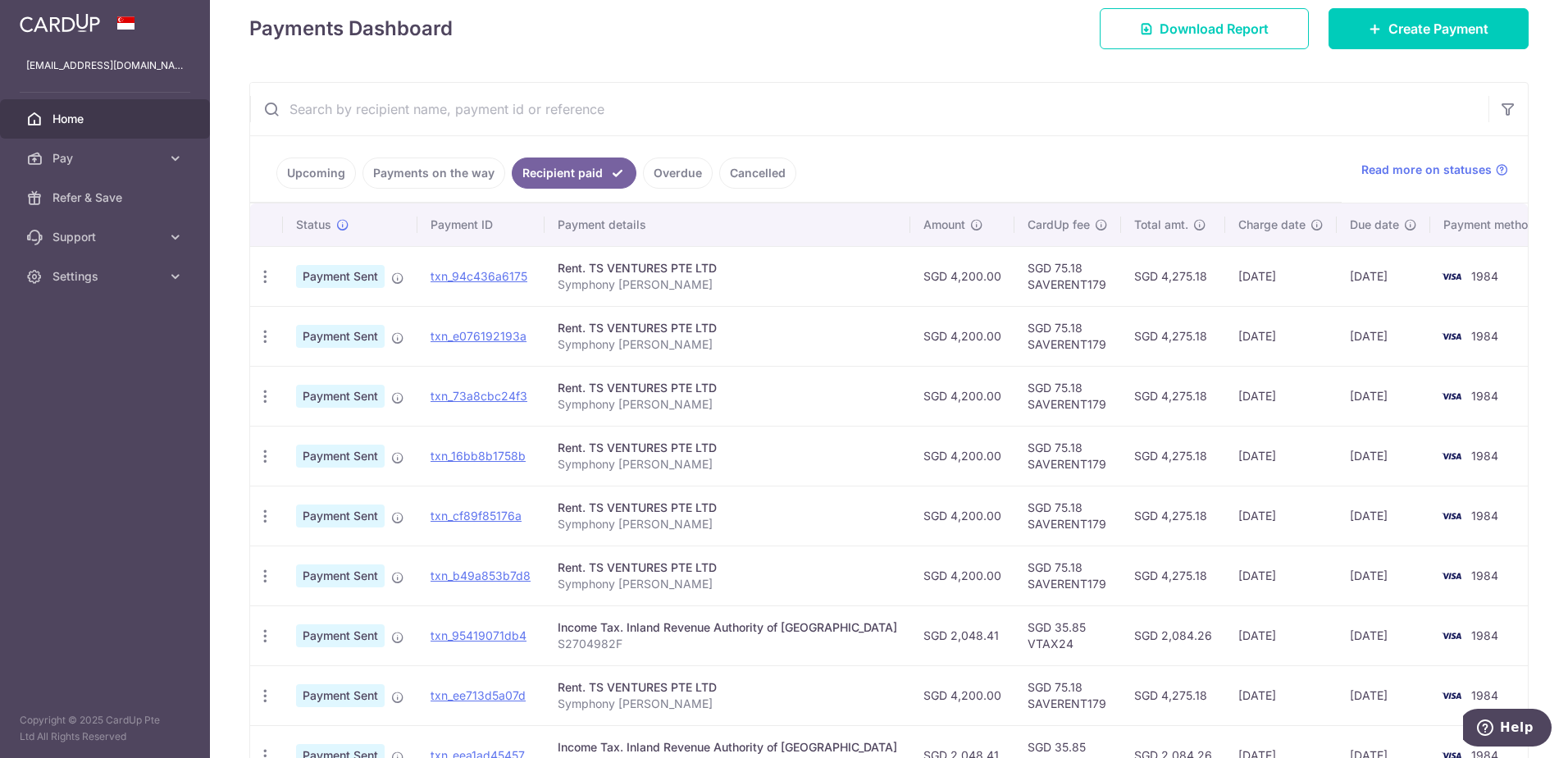
scroll to position [246, 0]
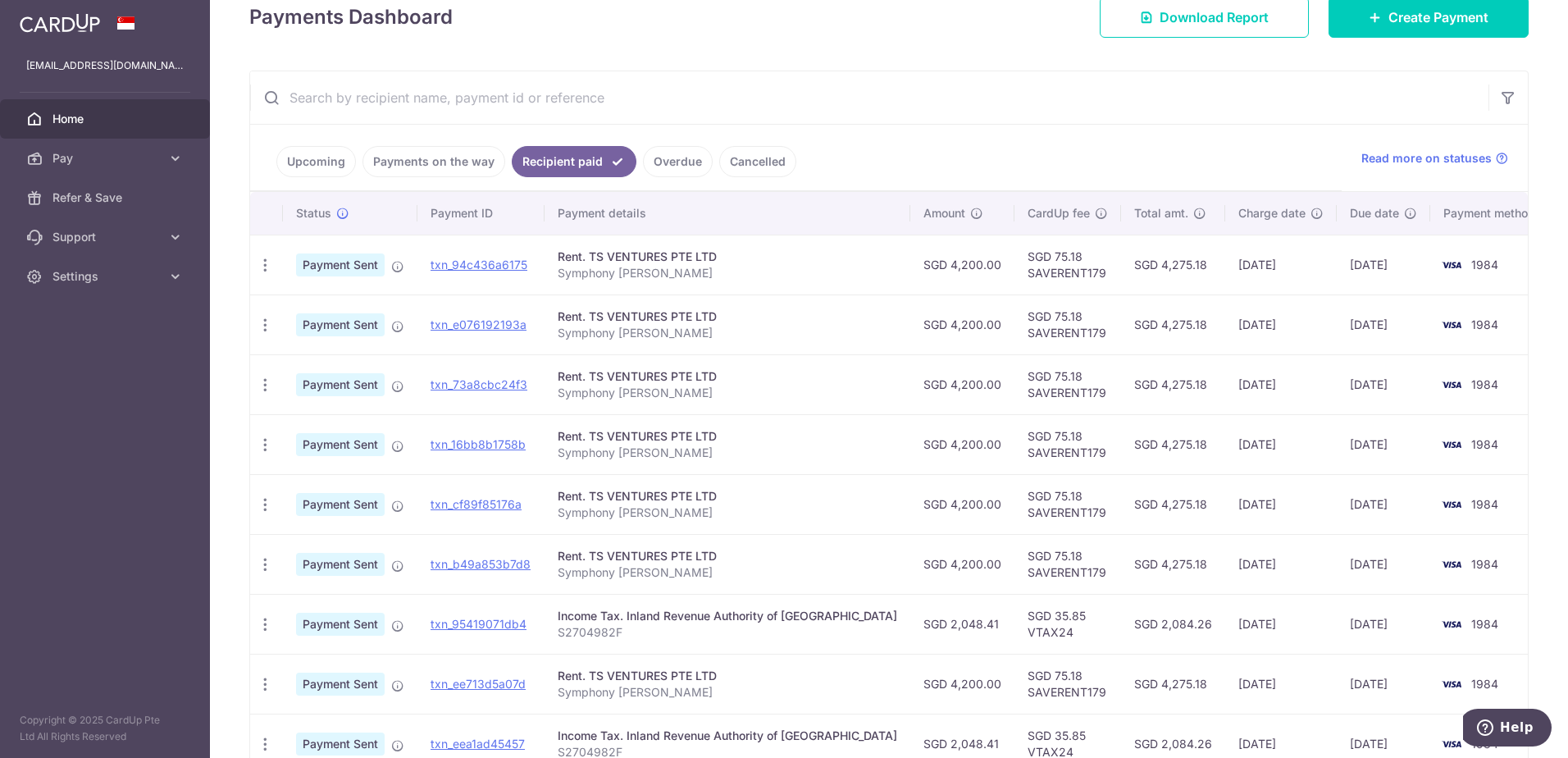
click at [329, 166] on link "Upcoming" at bounding box center [316, 162] width 79 height 32
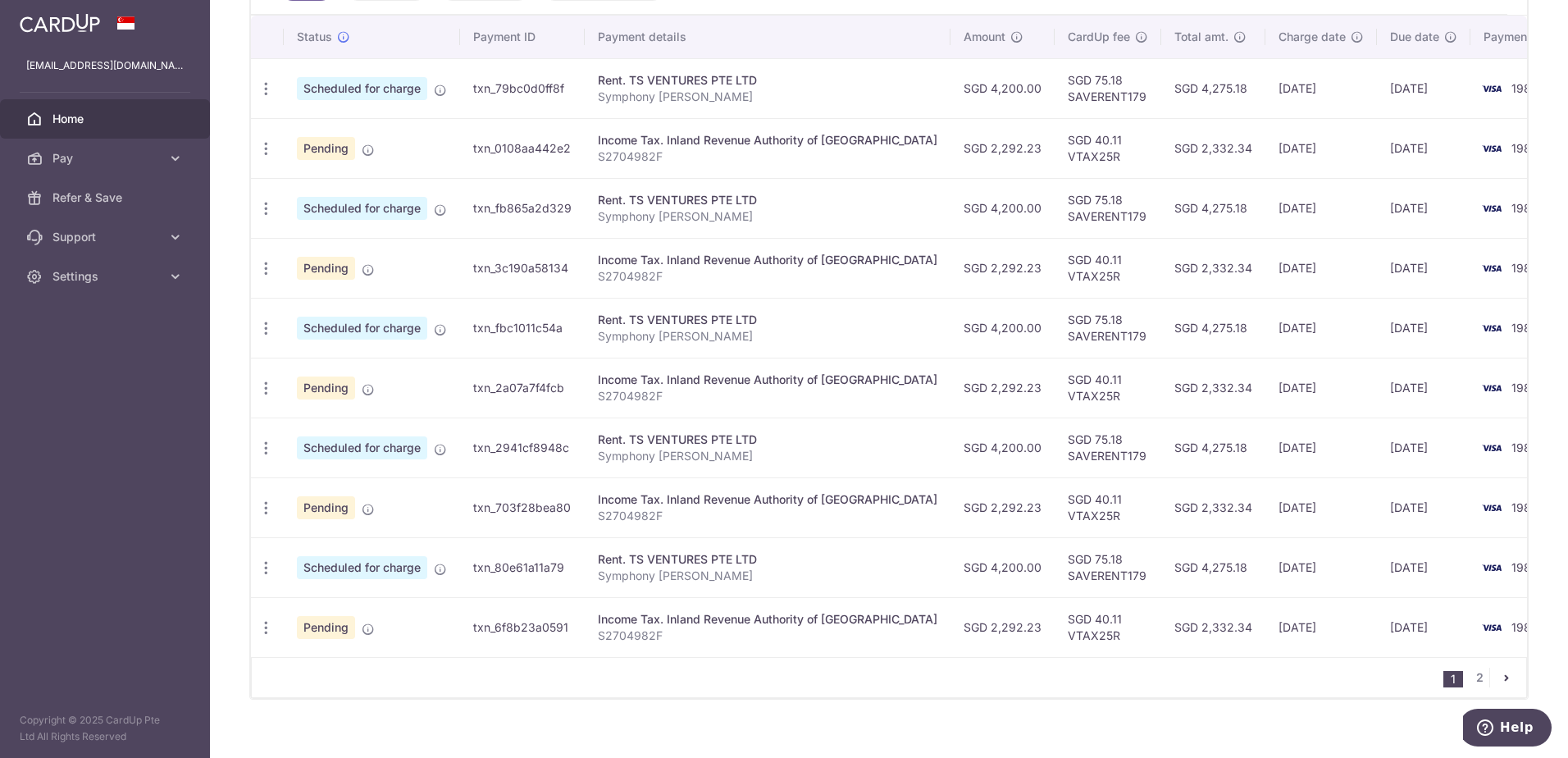
scroll to position [492, 0]
click at [1500, 676] on icon "pager" at bounding box center [1506, 676] width 13 height 13
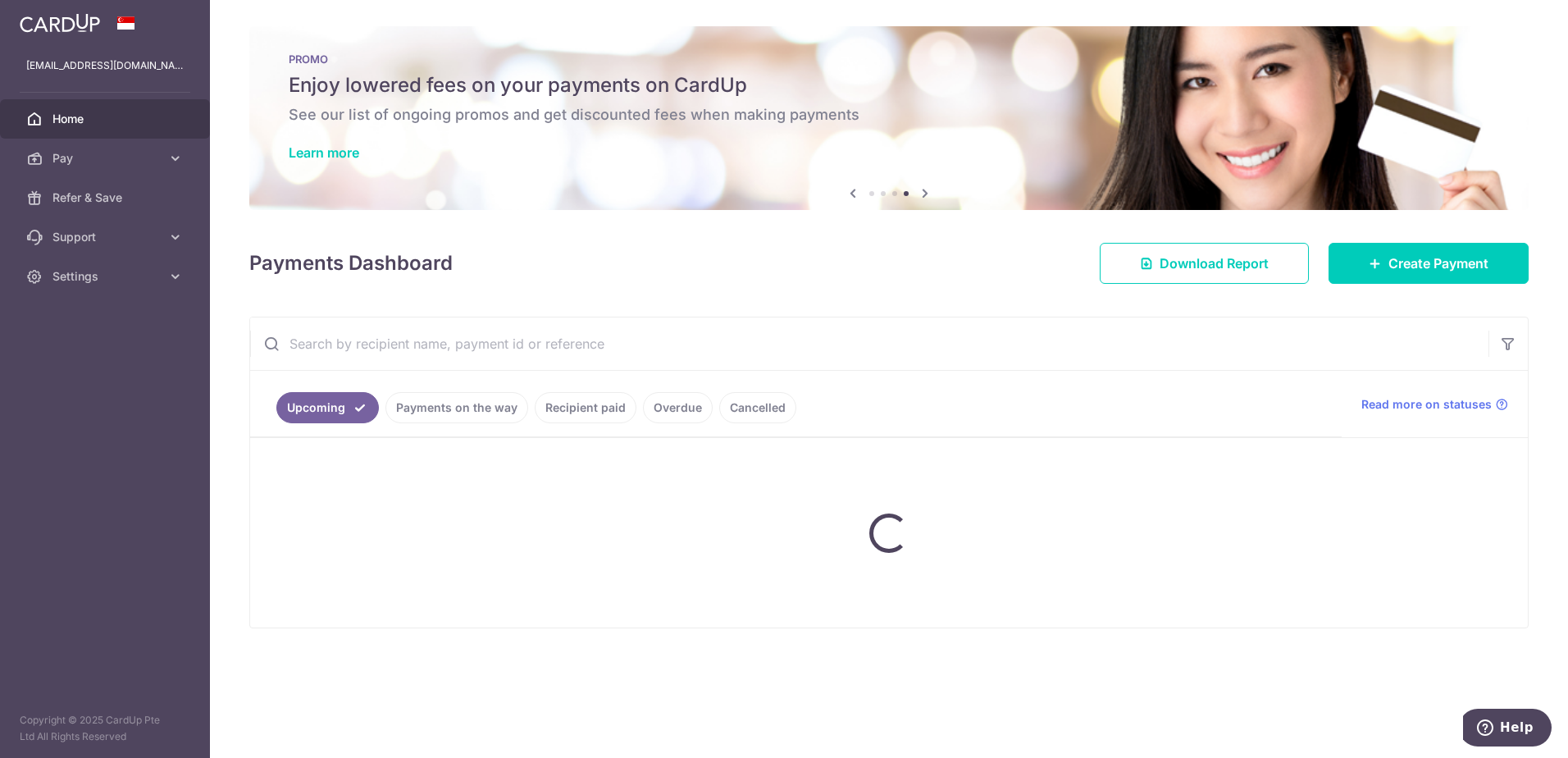
scroll to position [0, 0]
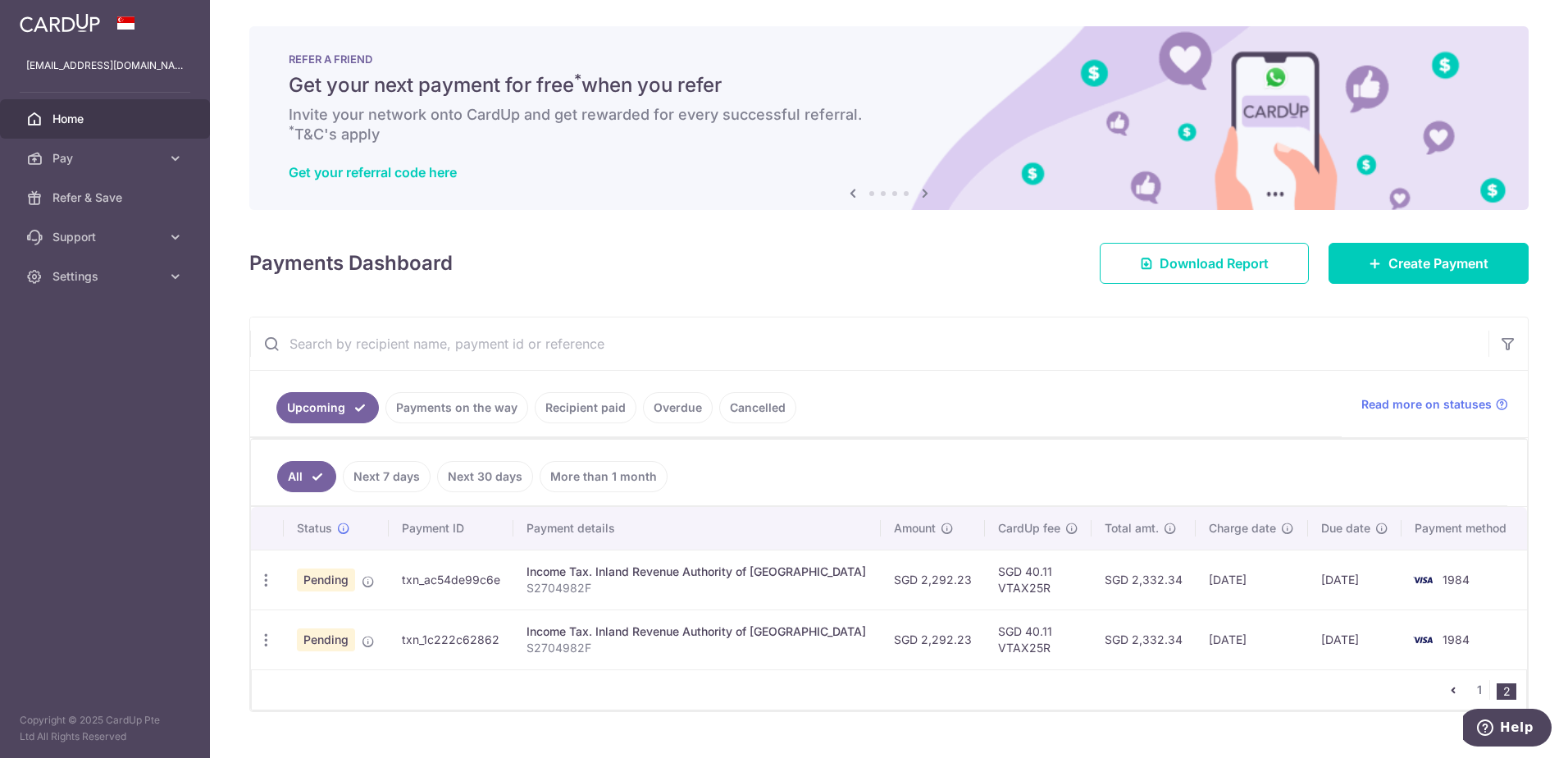
click at [1447, 687] on icon "pager" at bounding box center [1453, 690] width 13 height 13
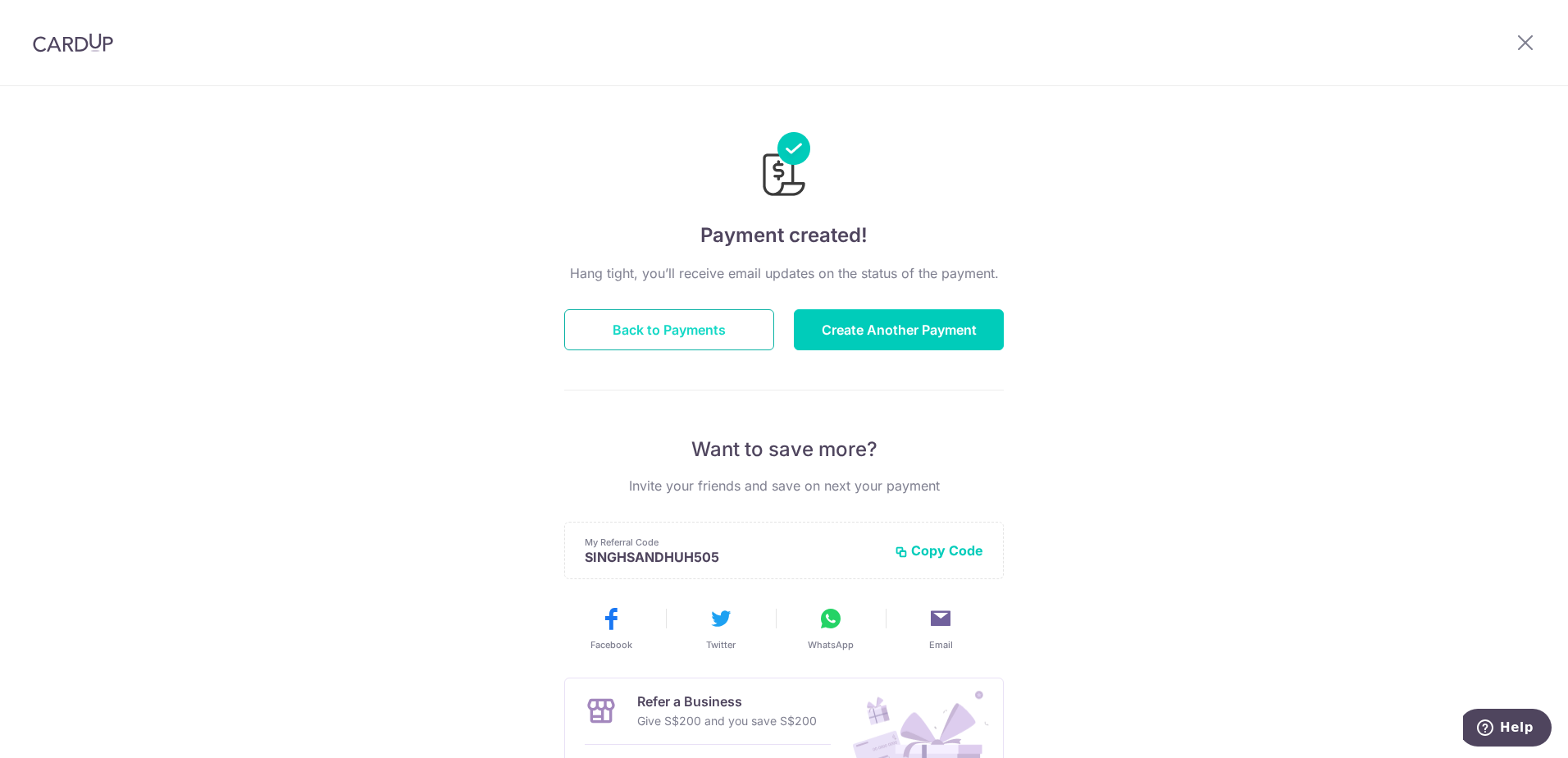
click at [645, 330] on button "Back to Payments" at bounding box center [669, 330] width 210 height 41
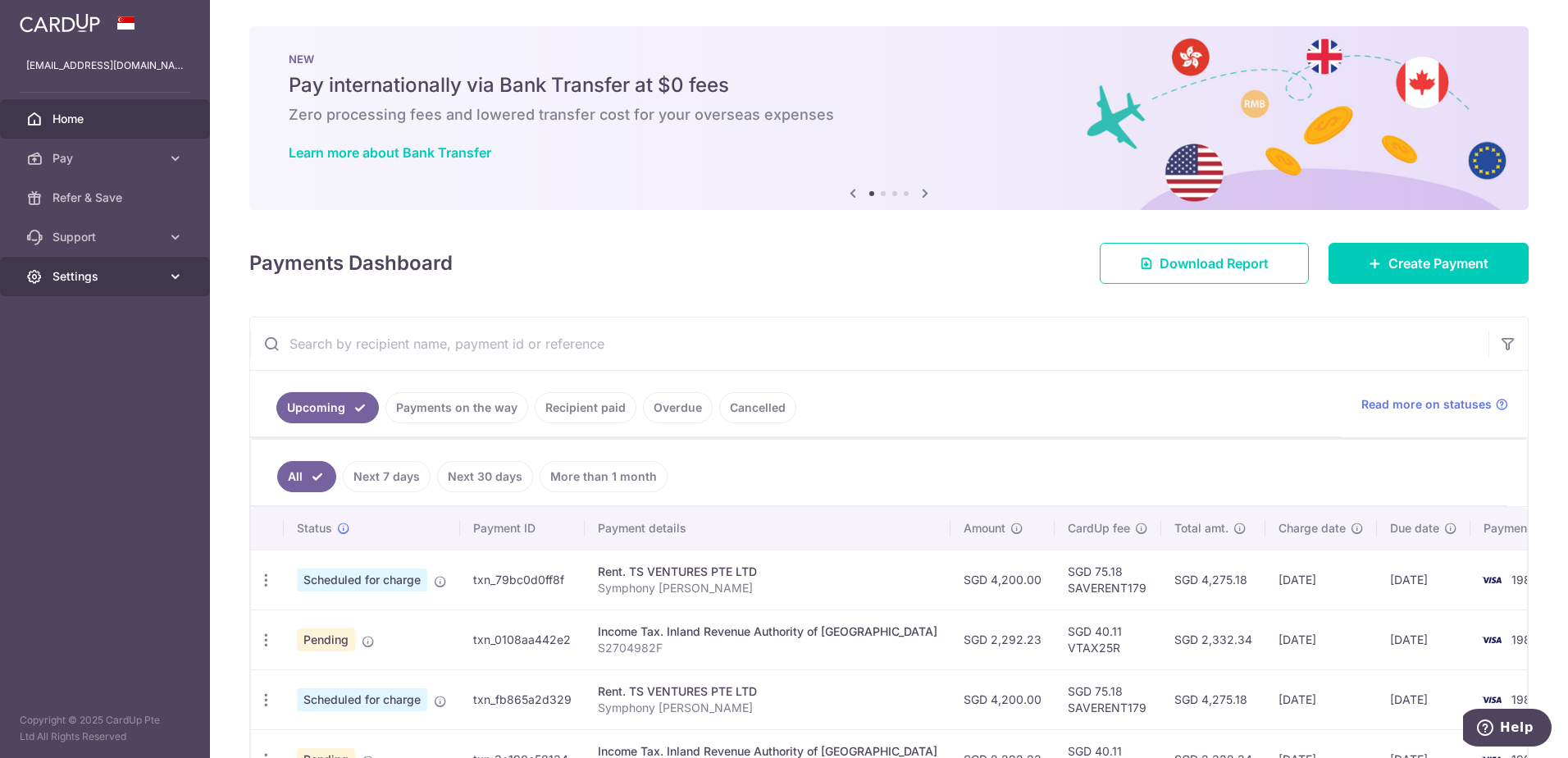
click at [175, 279] on icon at bounding box center [175, 276] width 16 height 16
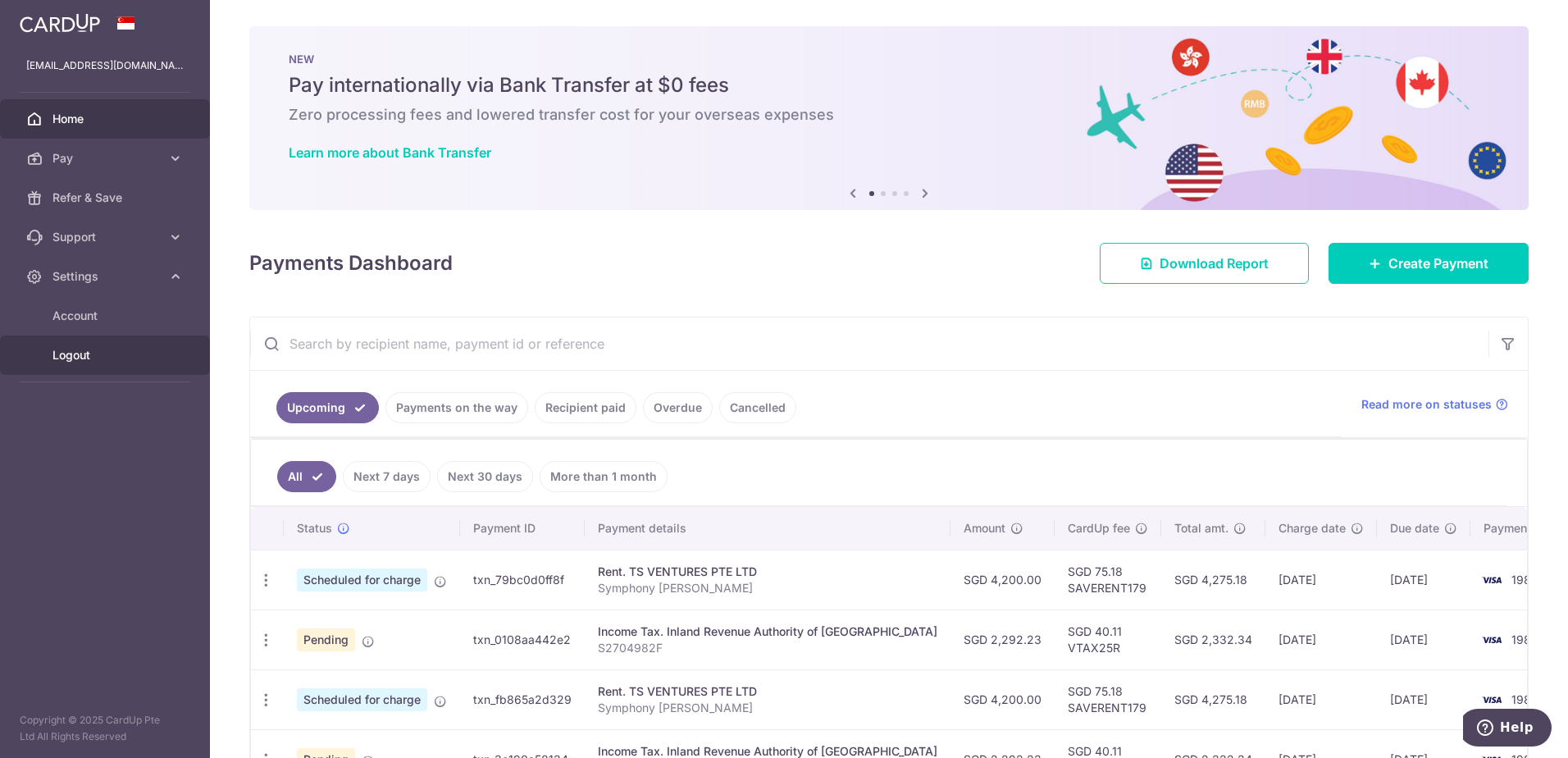
click at [76, 357] on span "Logout" at bounding box center [106, 355] width 108 height 16
